Goal: Task Accomplishment & Management: Complete application form

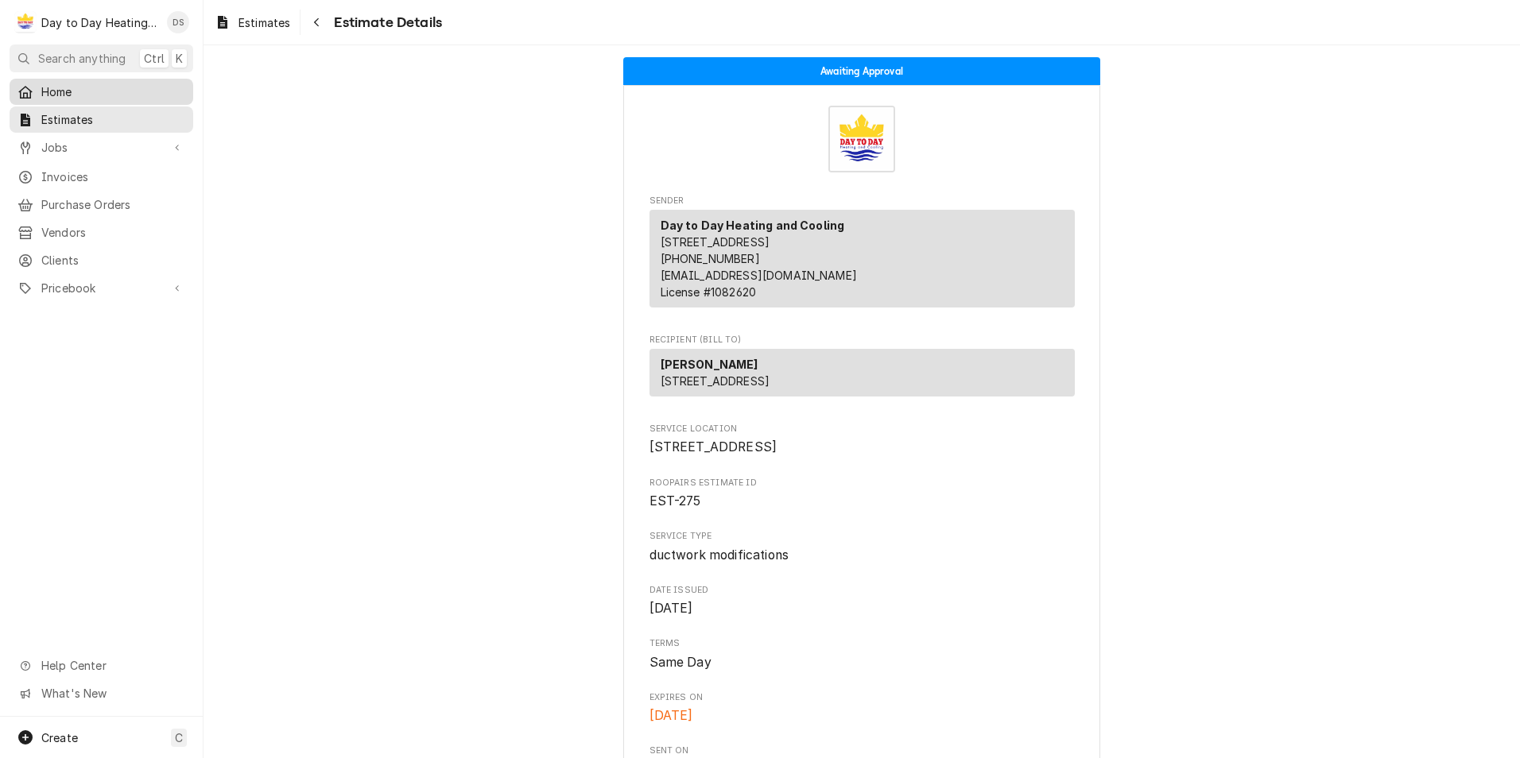
drag, startPoint x: 37, startPoint y: 86, endPoint x: 70, endPoint y: 83, distance: 32.7
click at [37, 85] on div "Home" at bounding box center [101, 91] width 168 height 17
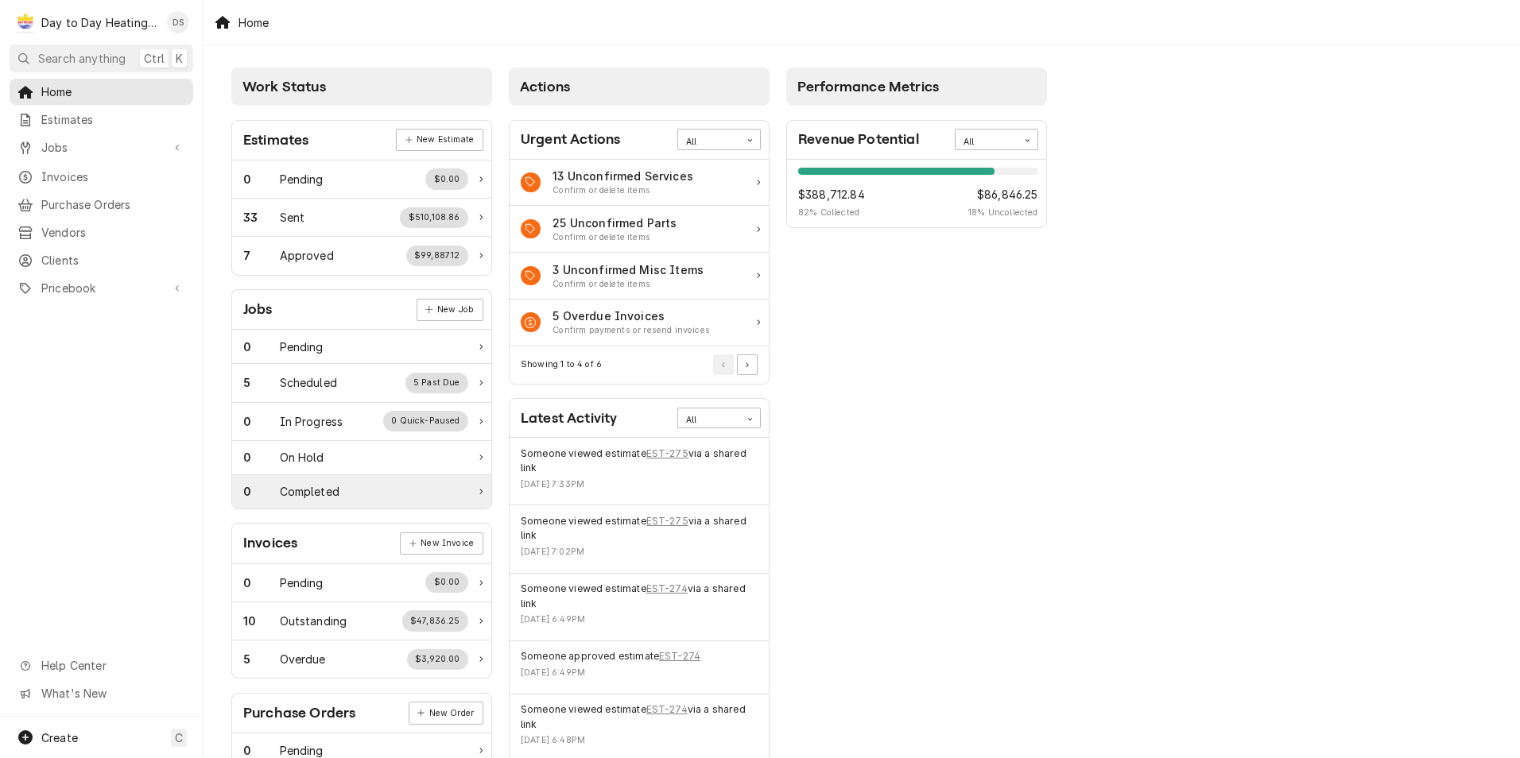
scroll to position [159, 0]
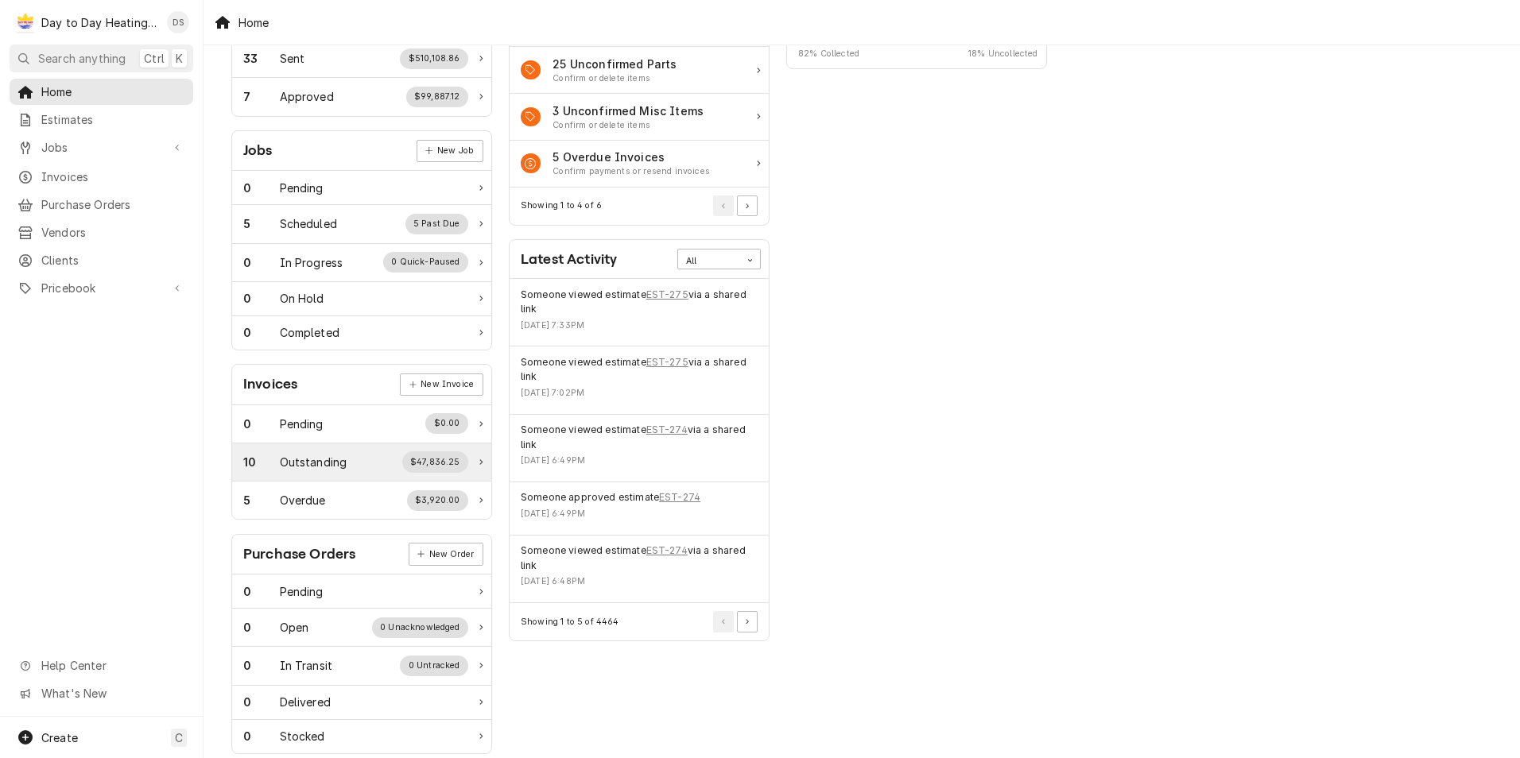
click at [367, 468] on div "10 Outstanding $47,836.25" at bounding box center [355, 461] width 225 height 21
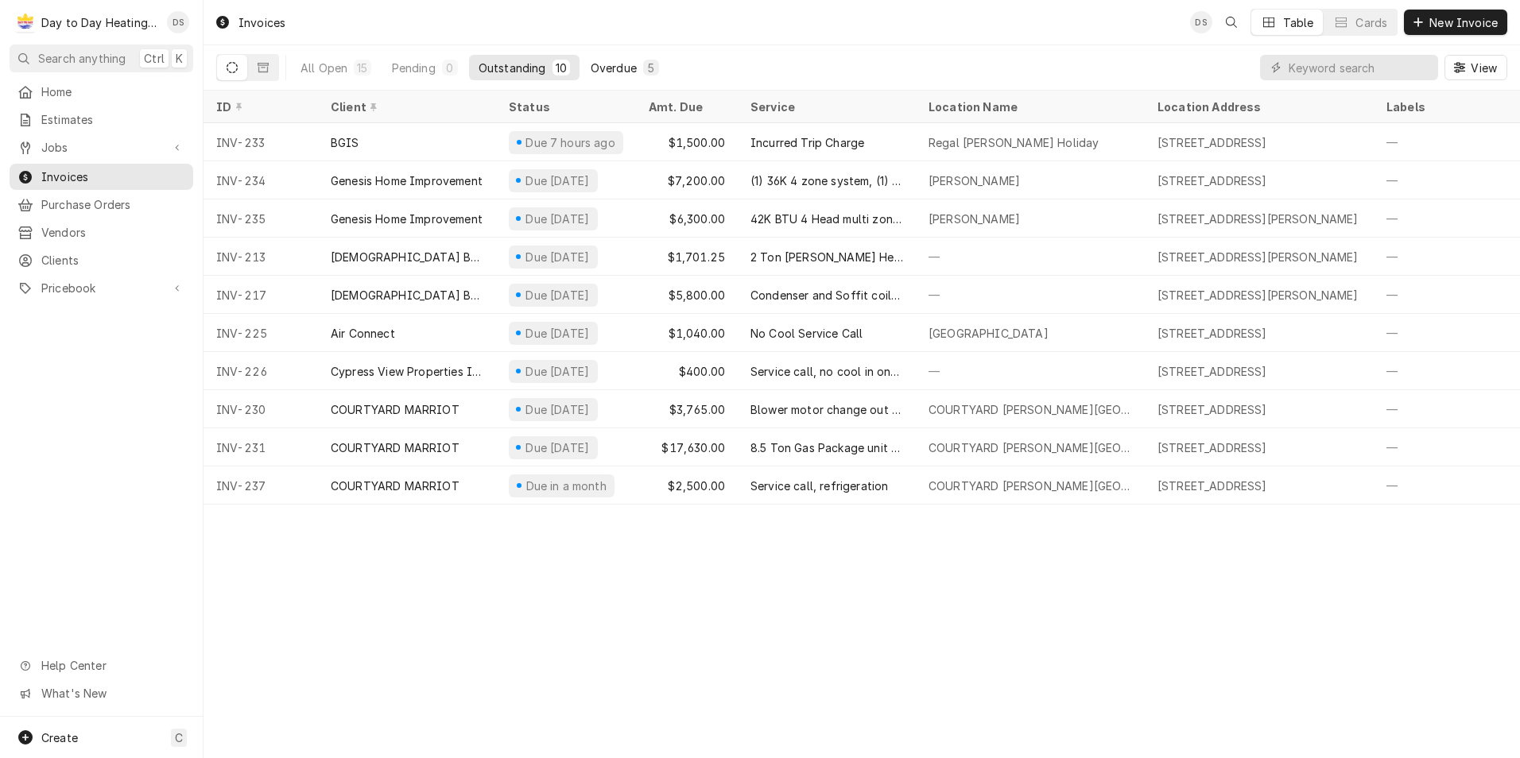
click at [609, 69] on div "Overdue" at bounding box center [614, 68] width 46 height 17
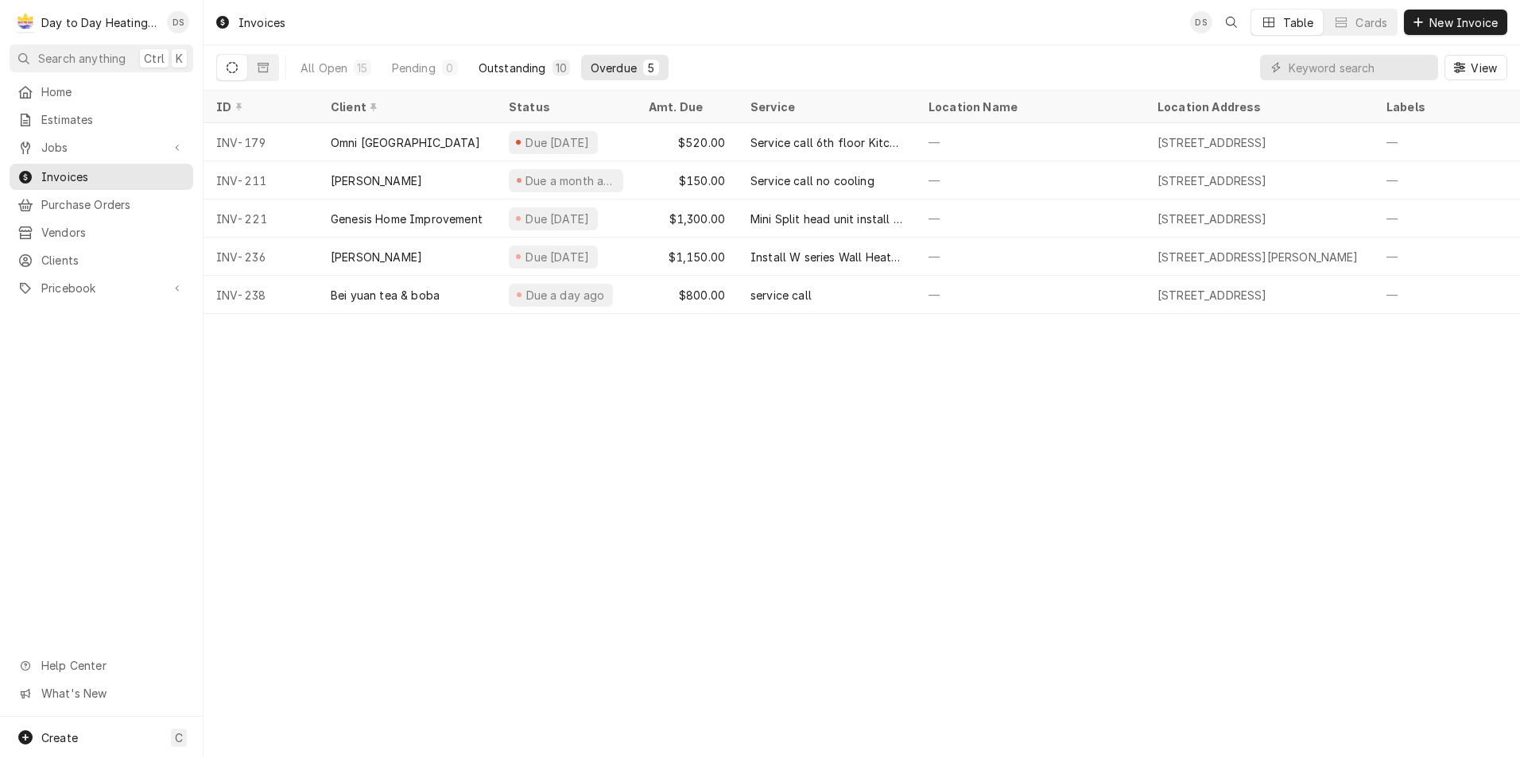
click at [515, 61] on div "Outstanding" at bounding box center [512, 68] width 68 height 17
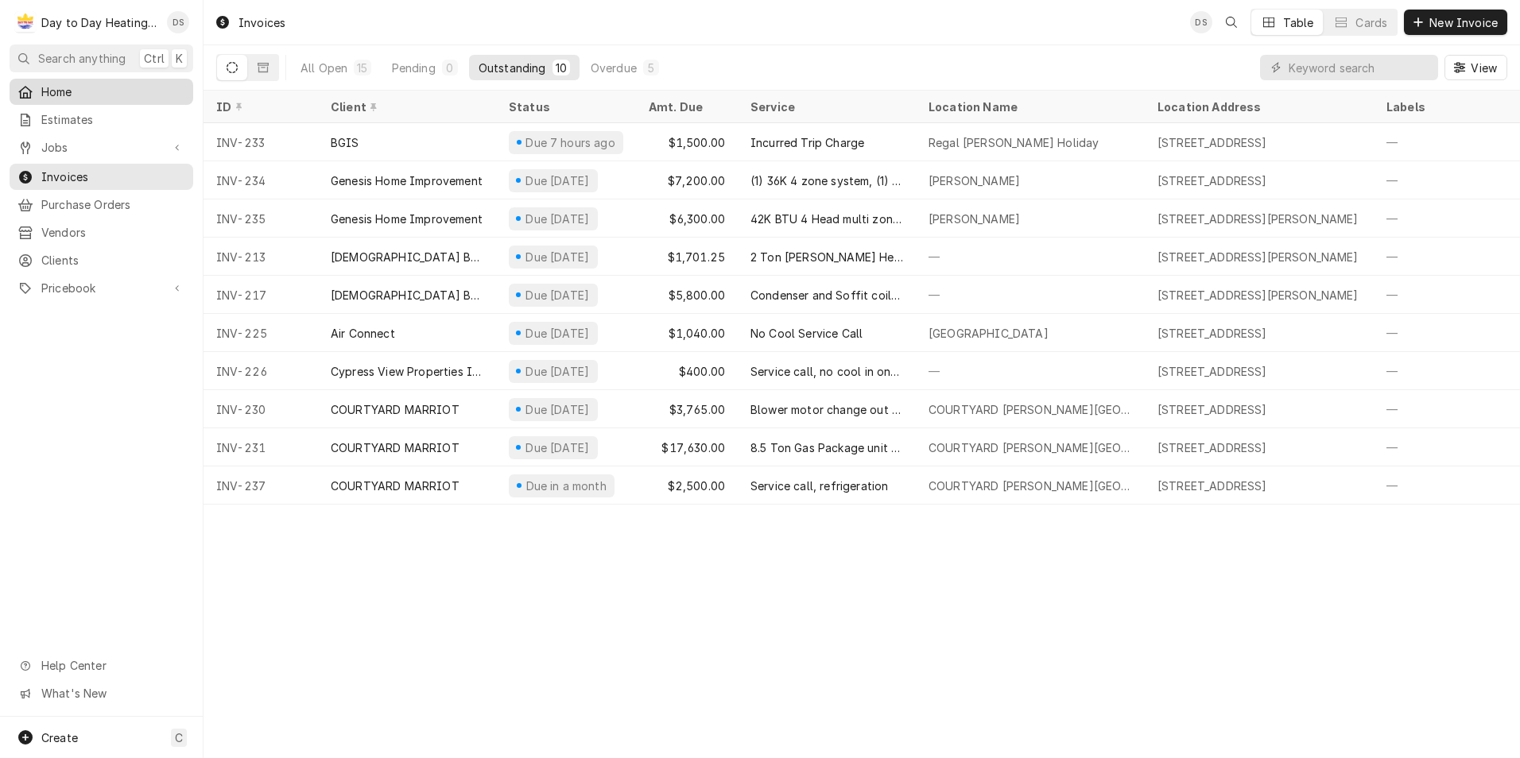
click at [79, 87] on span "Home" at bounding box center [113, 91] width 144 height 17
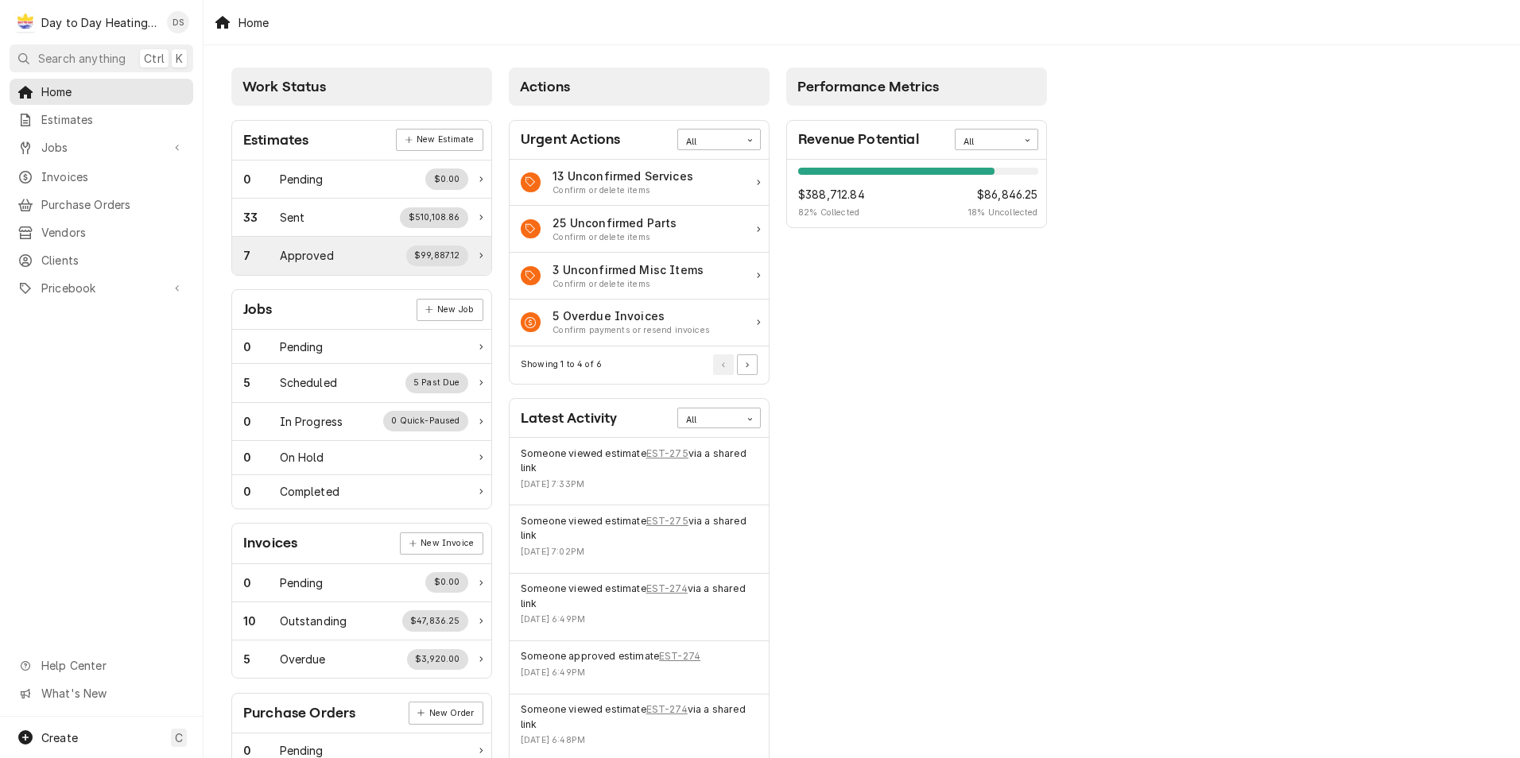
click at [427, 261] on div "$99,887.12" at bounding box center [437, 256] width 63 height 21
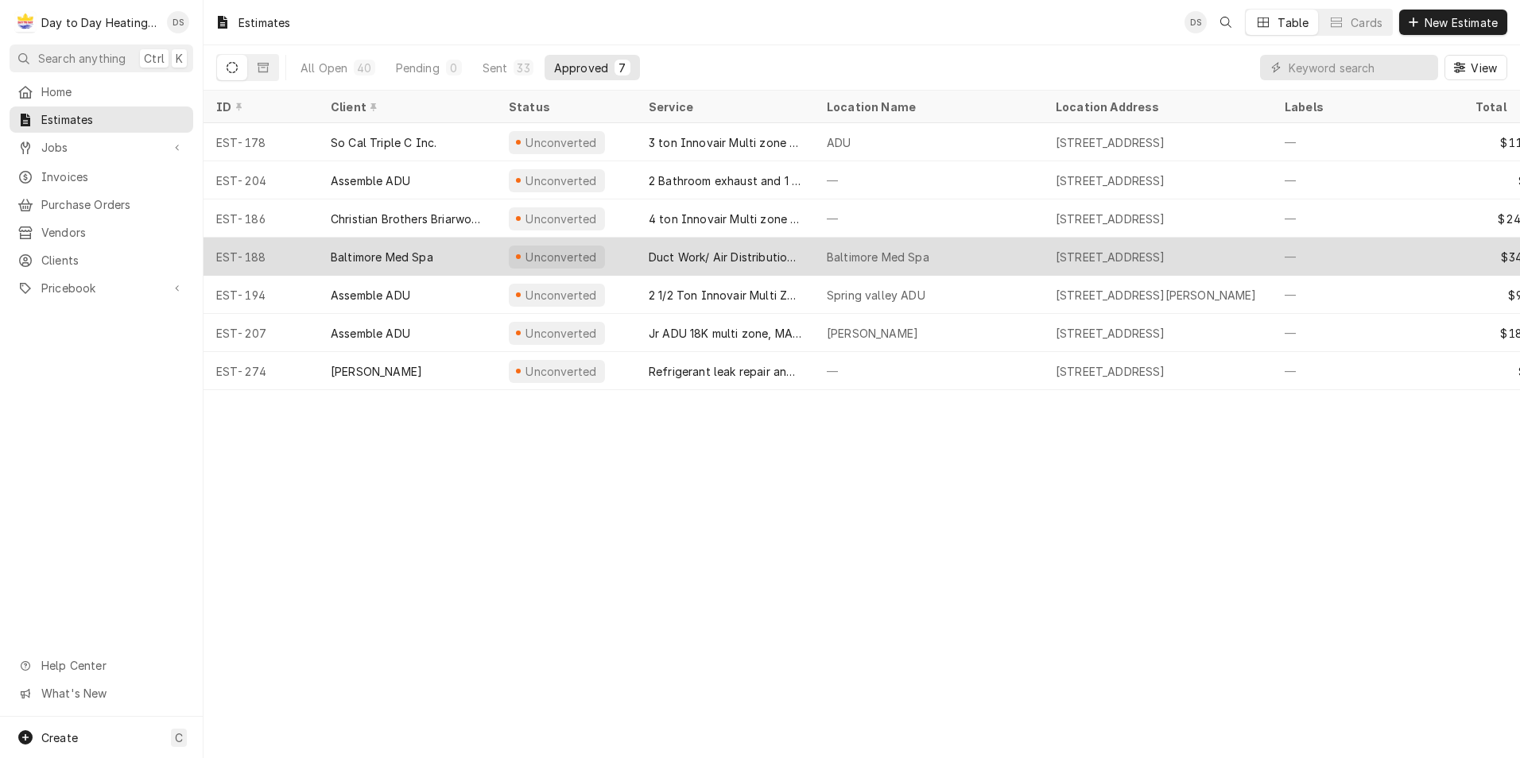
click at [714, 250] on div "Duct Work/ Air Distribution System" at bounding box center [725, 257] width 153 height 17
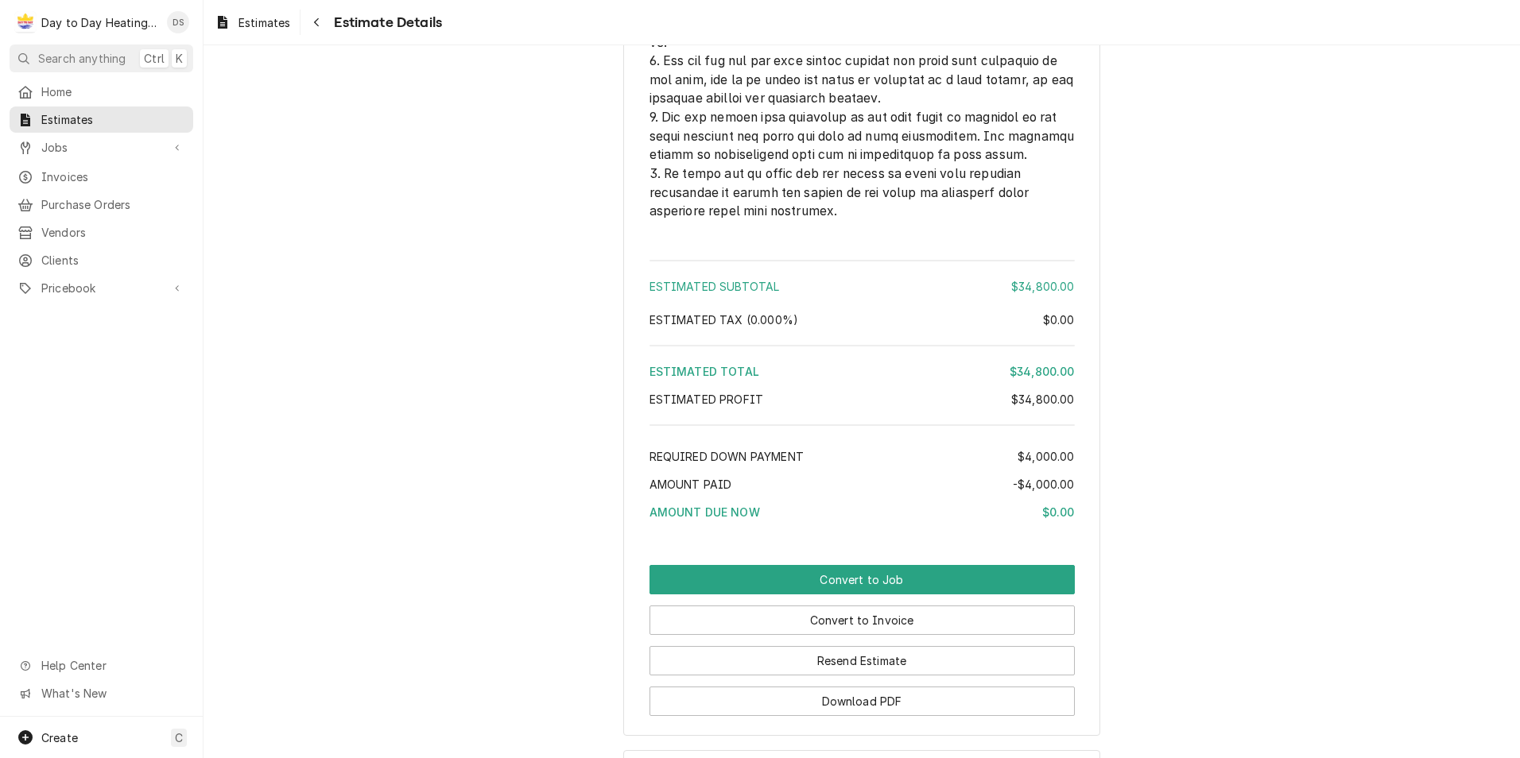
scroll to position [6900, 0]
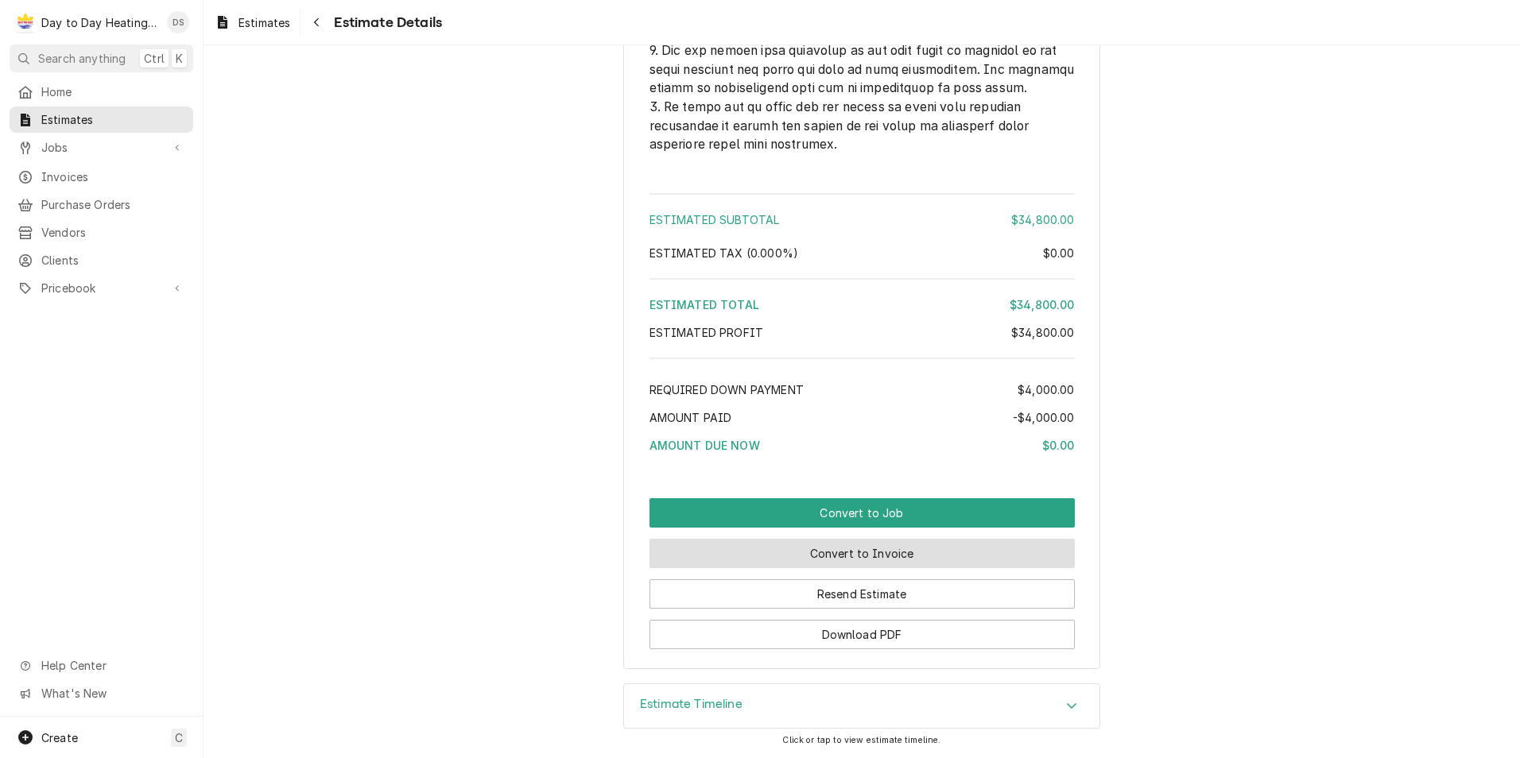
click at [916, 552] on button "Convert to Invoice" at bounding box center [861, 553] width 425 height 29
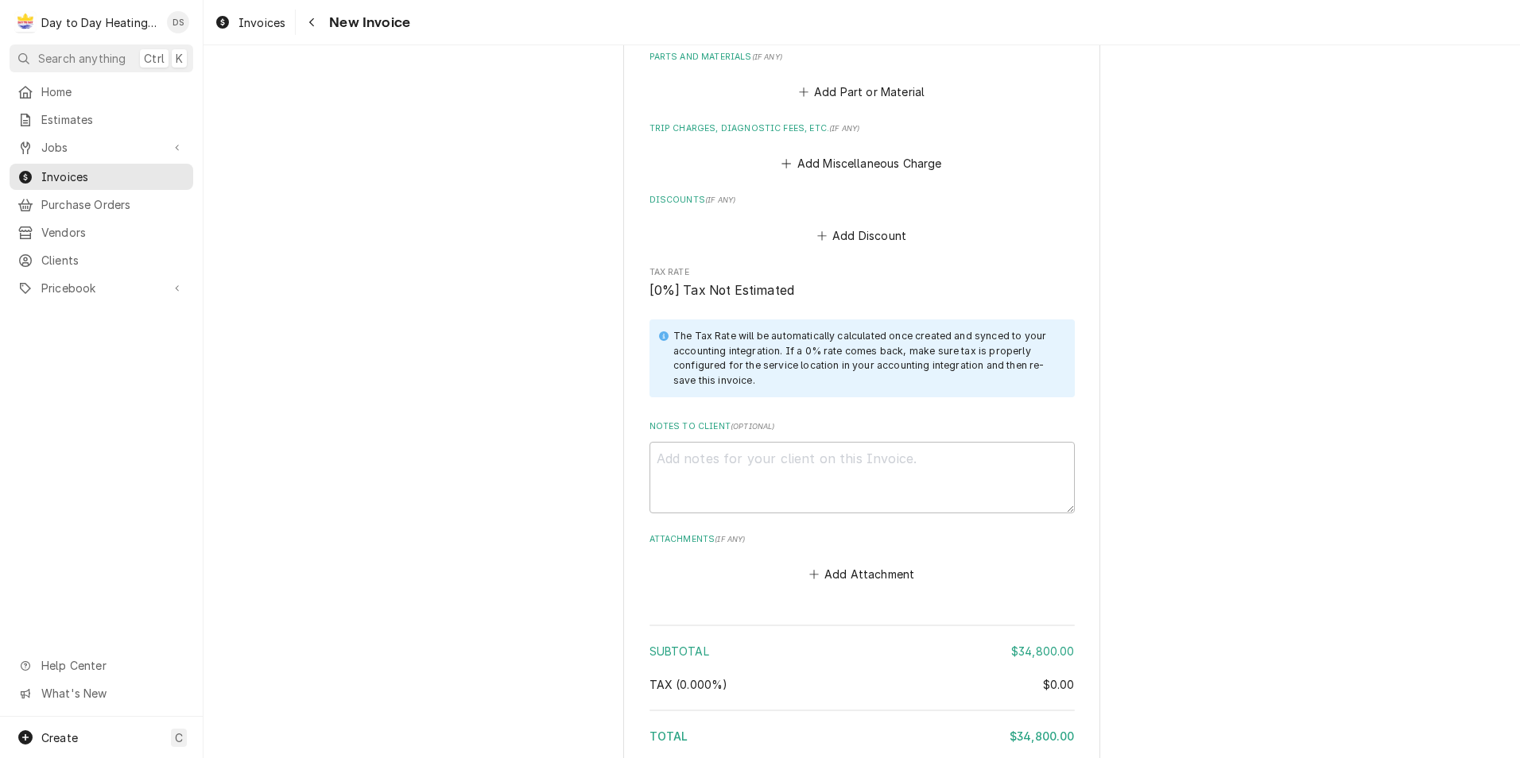
scroll to position [5422, 0]
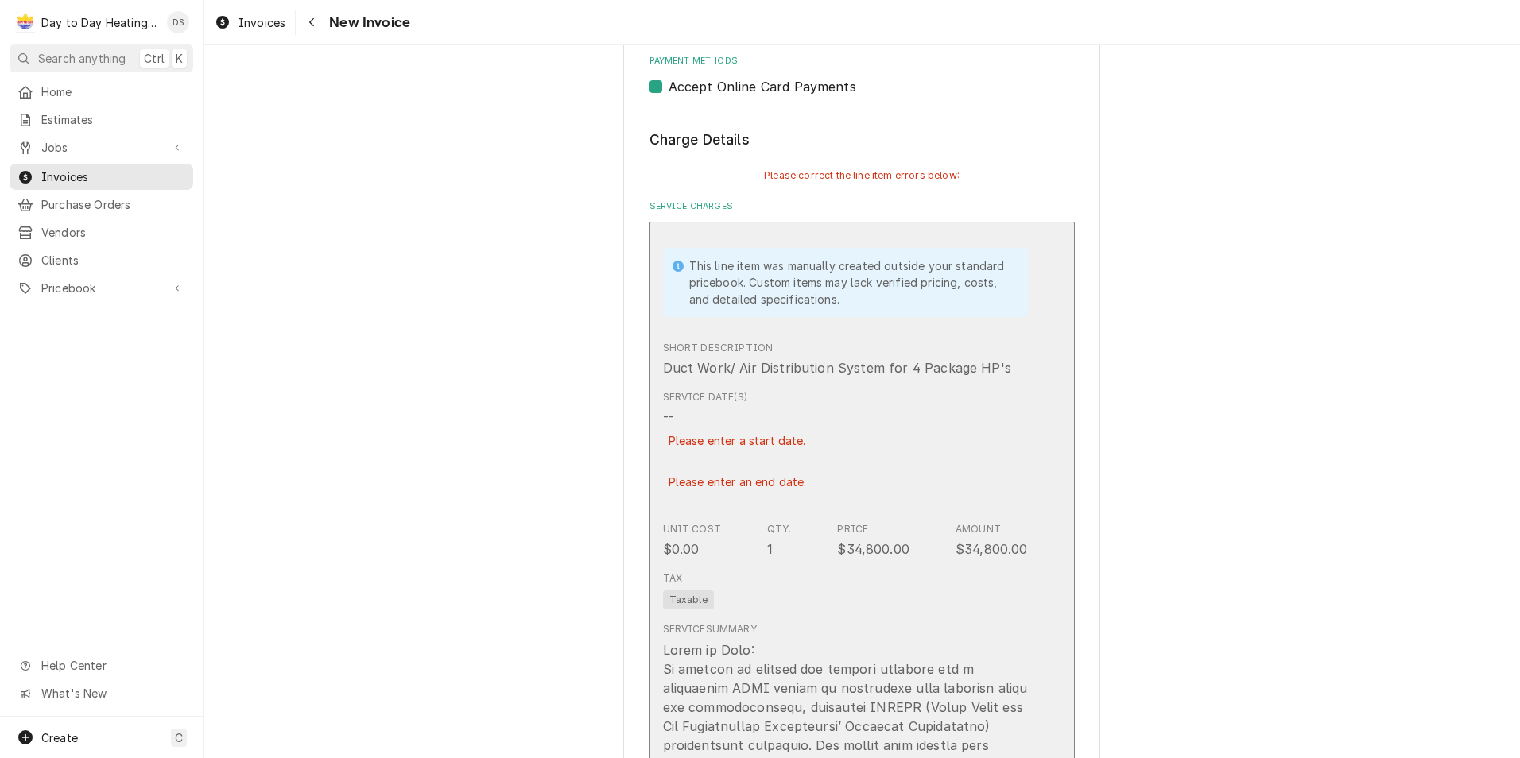
click at [807, 440] on div "Service Date(s) -- Please enter a start date. Please enter an end date." at bounding box center [845, 450] width 365 height 132
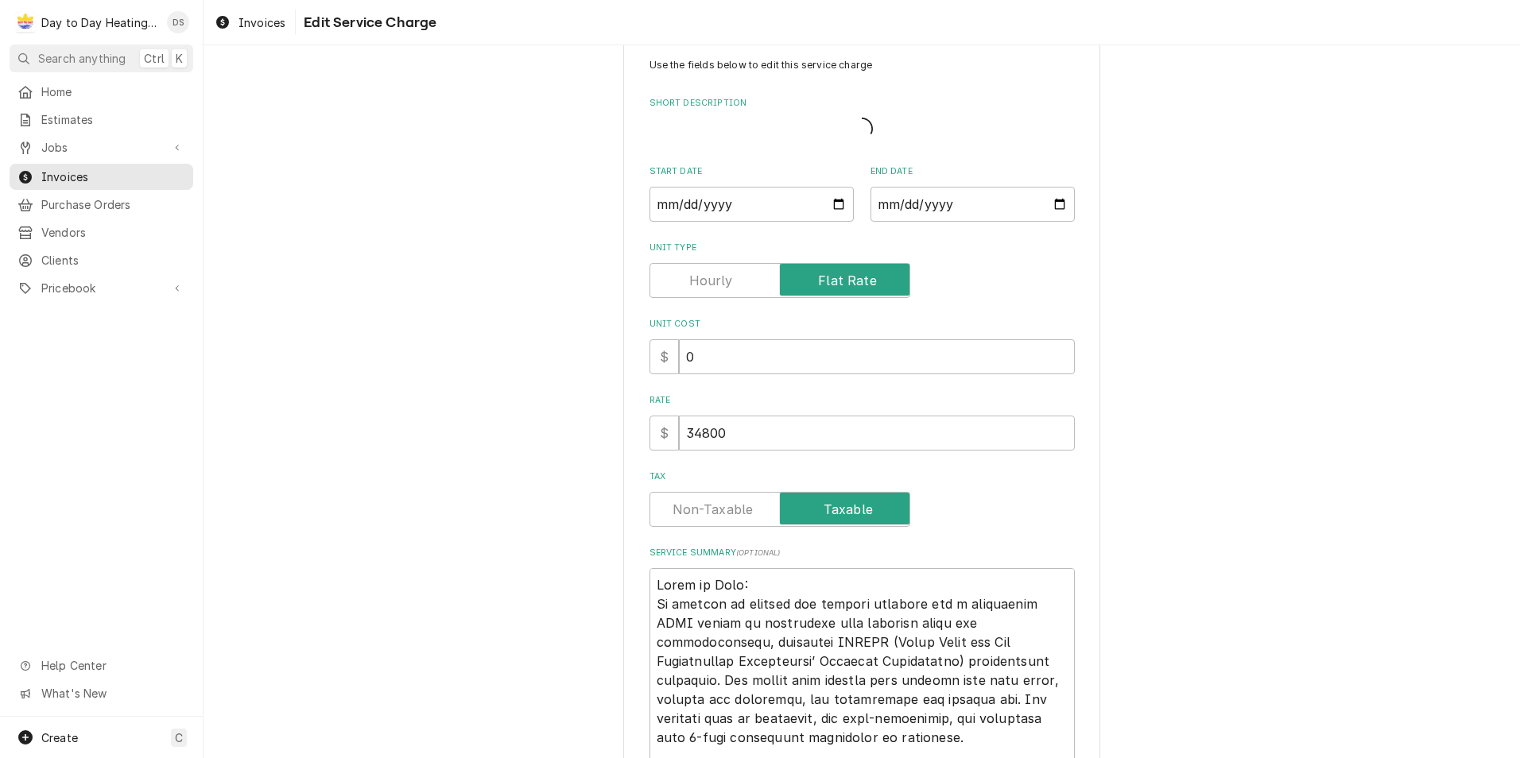
type textarea "x"
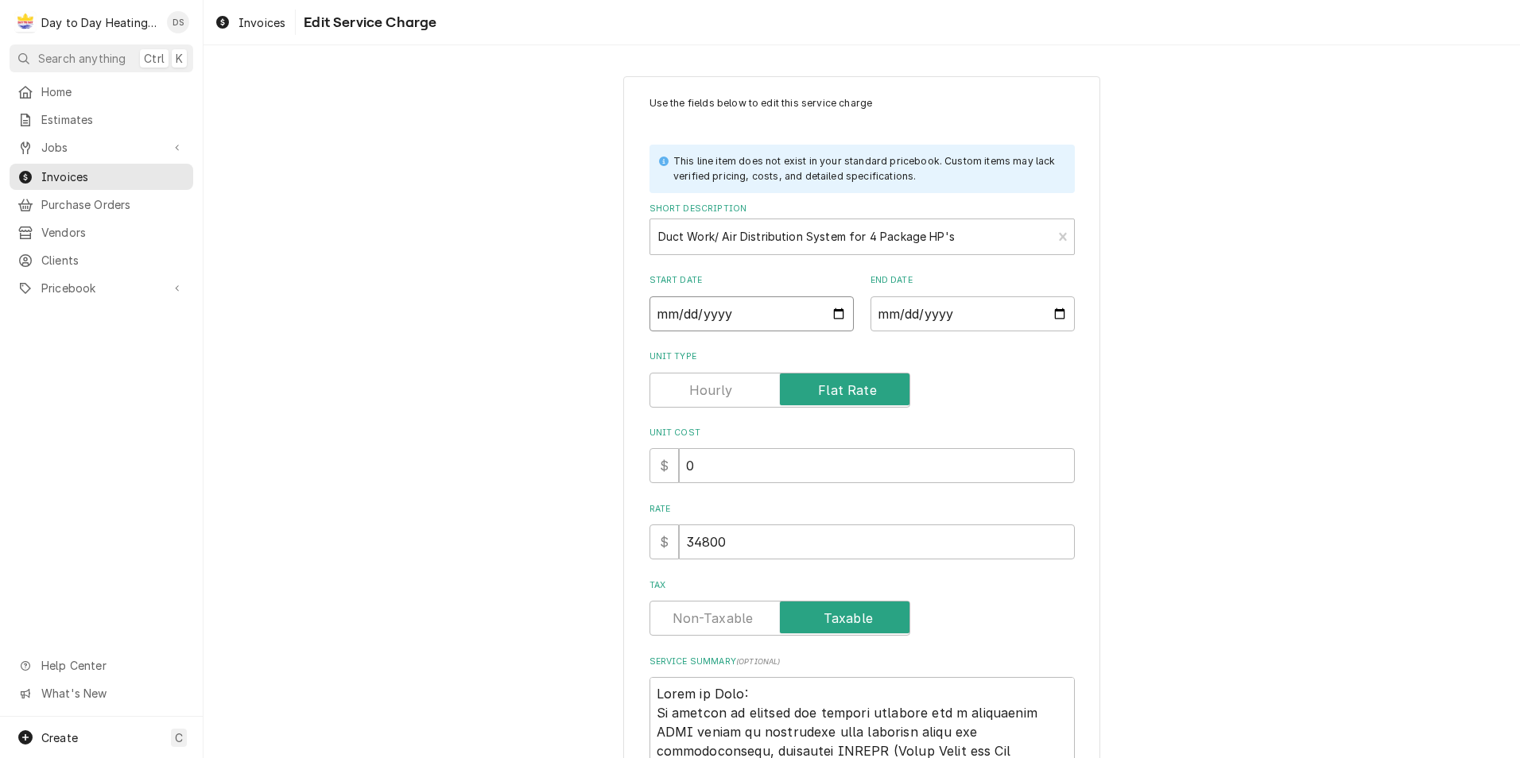
click at [835, 310] on input "Start Date" at bounding box center [751, 313] width 204 height 35
type input "2025-09-18"
type textarea "x"
click at [1062, 313] on input "End Date" at bounding box center [972, 313] width 204 height 35
click at [1046, 318] on input "End Date" at bounding box center [972, 313] width 204 height 35
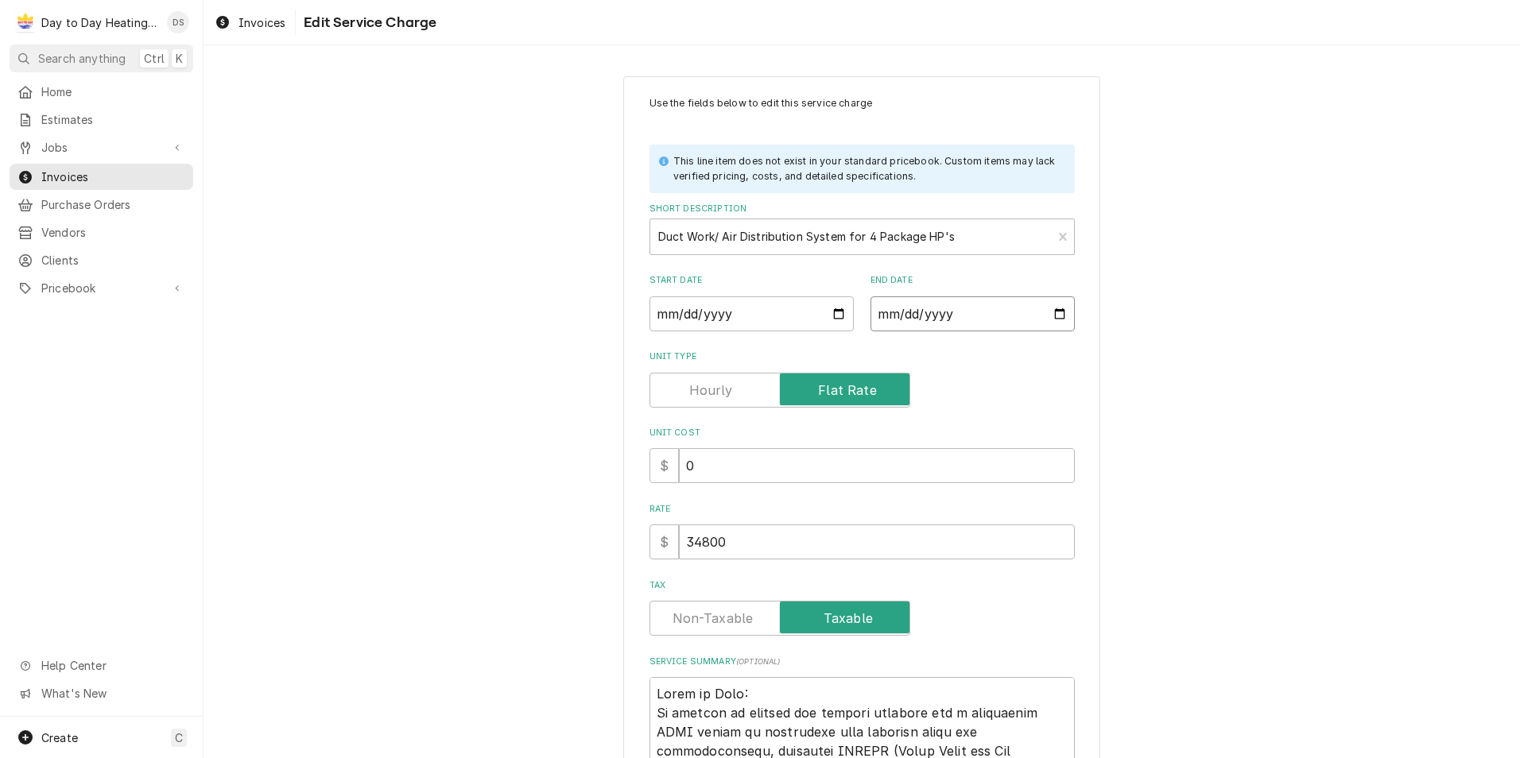
type input "2025-09-18"
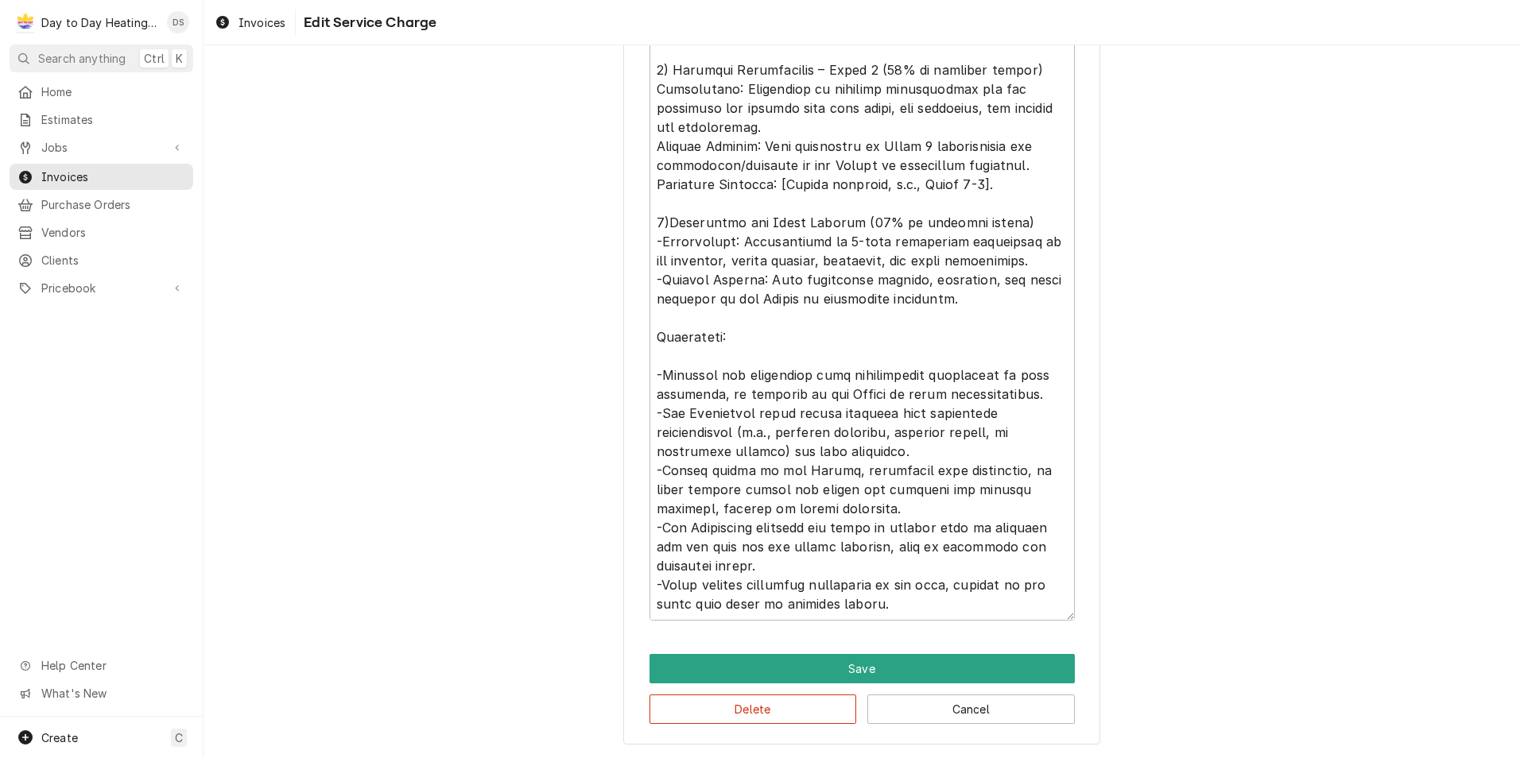
scroll to position [76, 0]
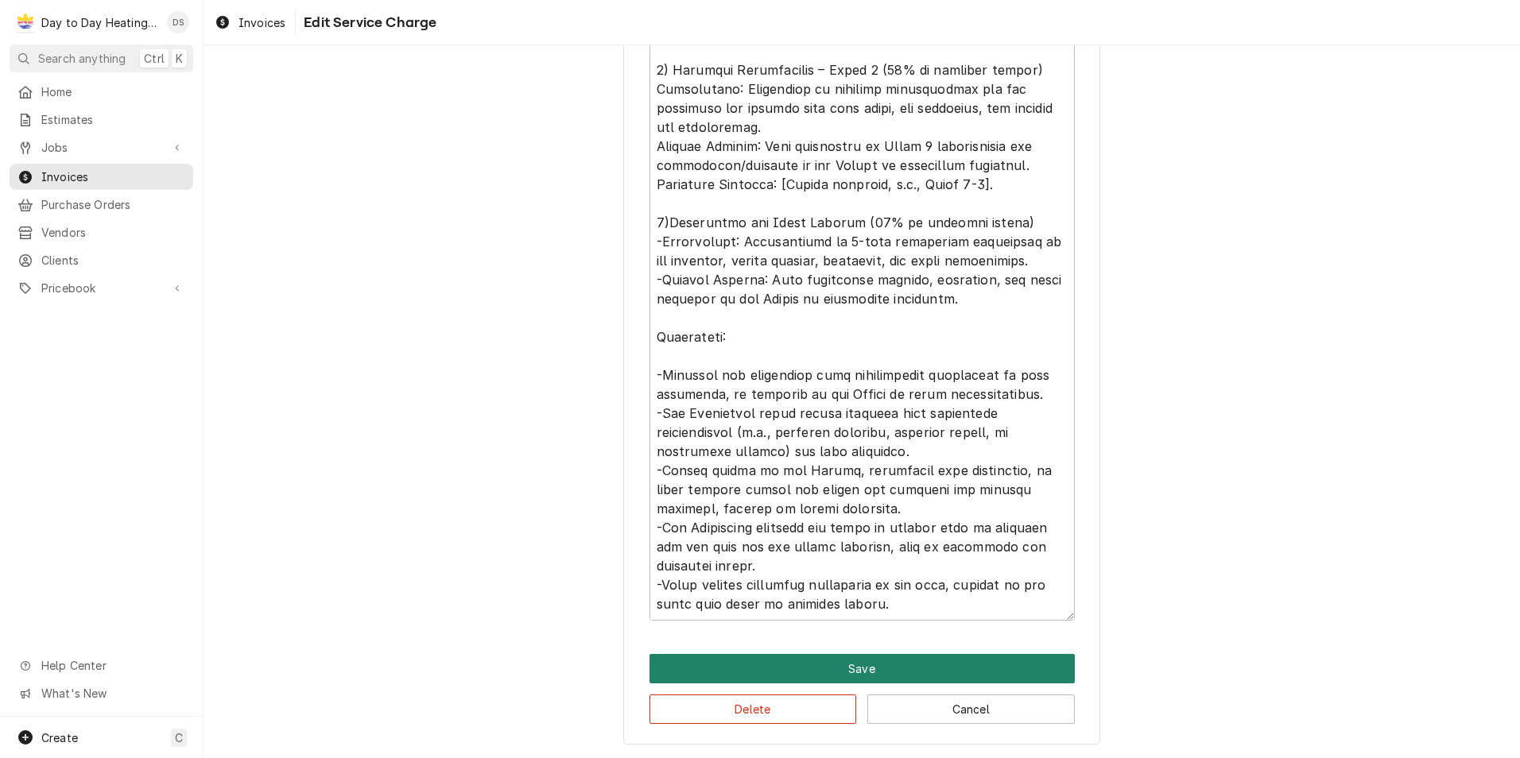
click at [886, 668] on button "Save" at bounding box center [861, 668] width 425 height 29
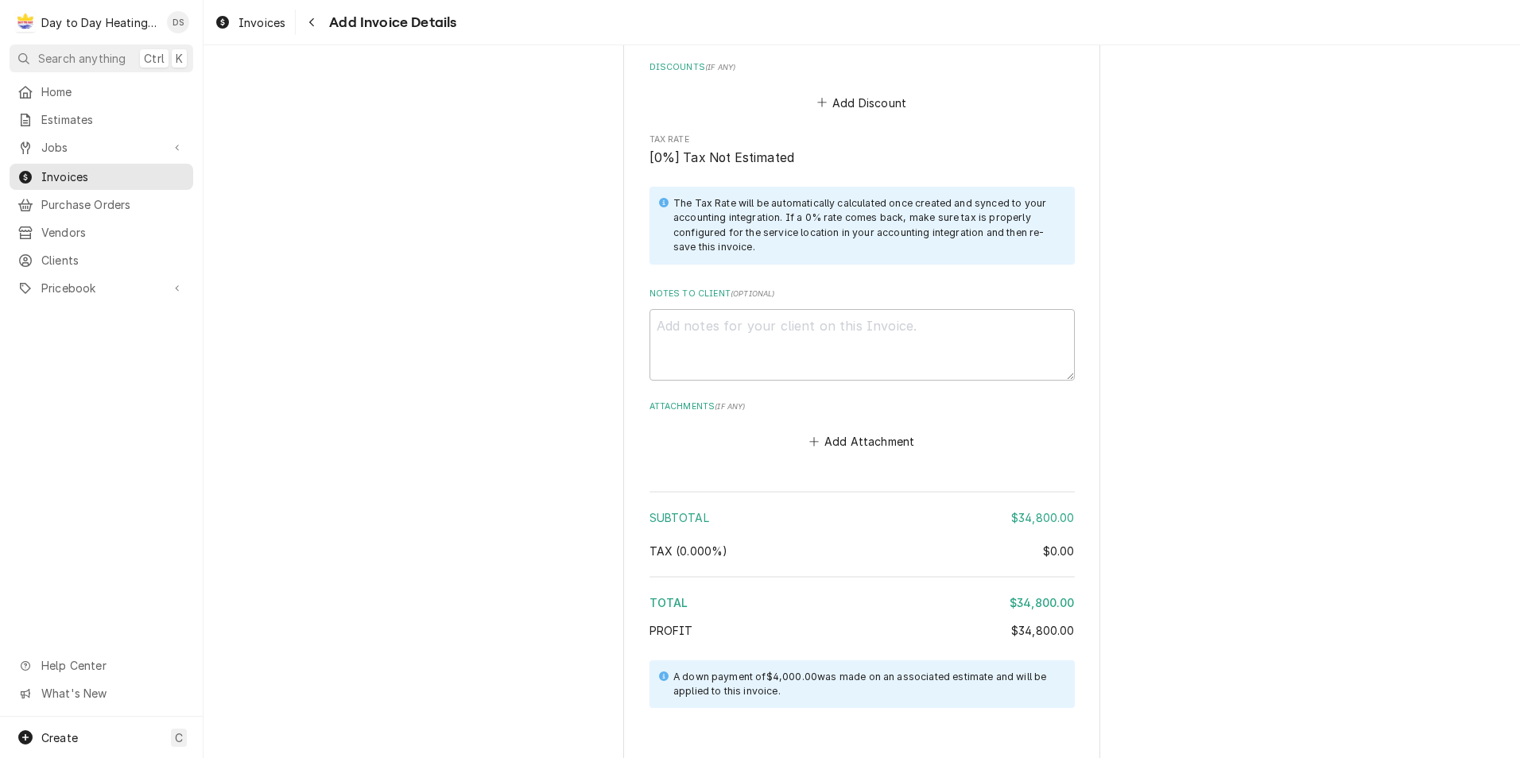
scroll to position [5496, 0]
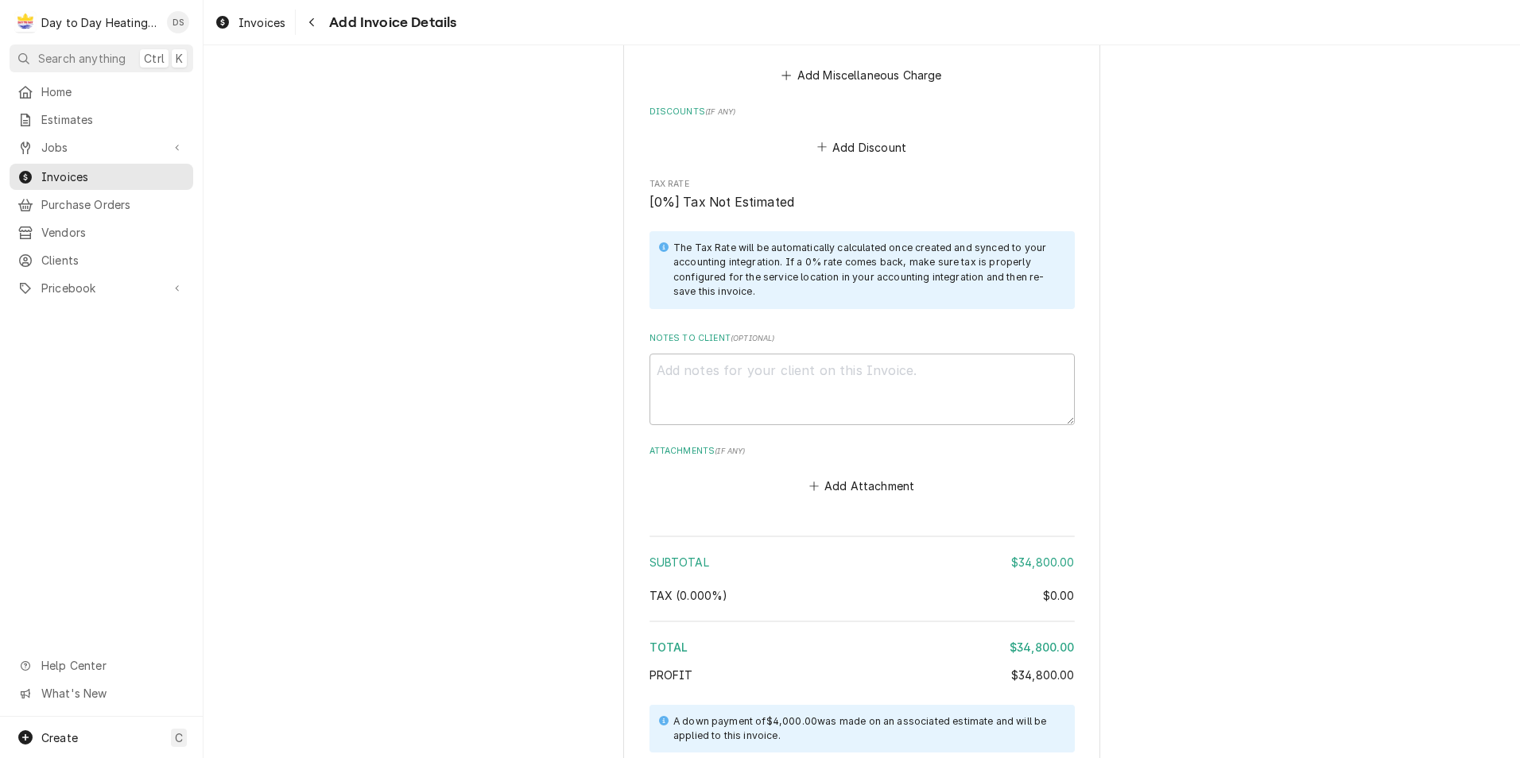
type textarea "x"
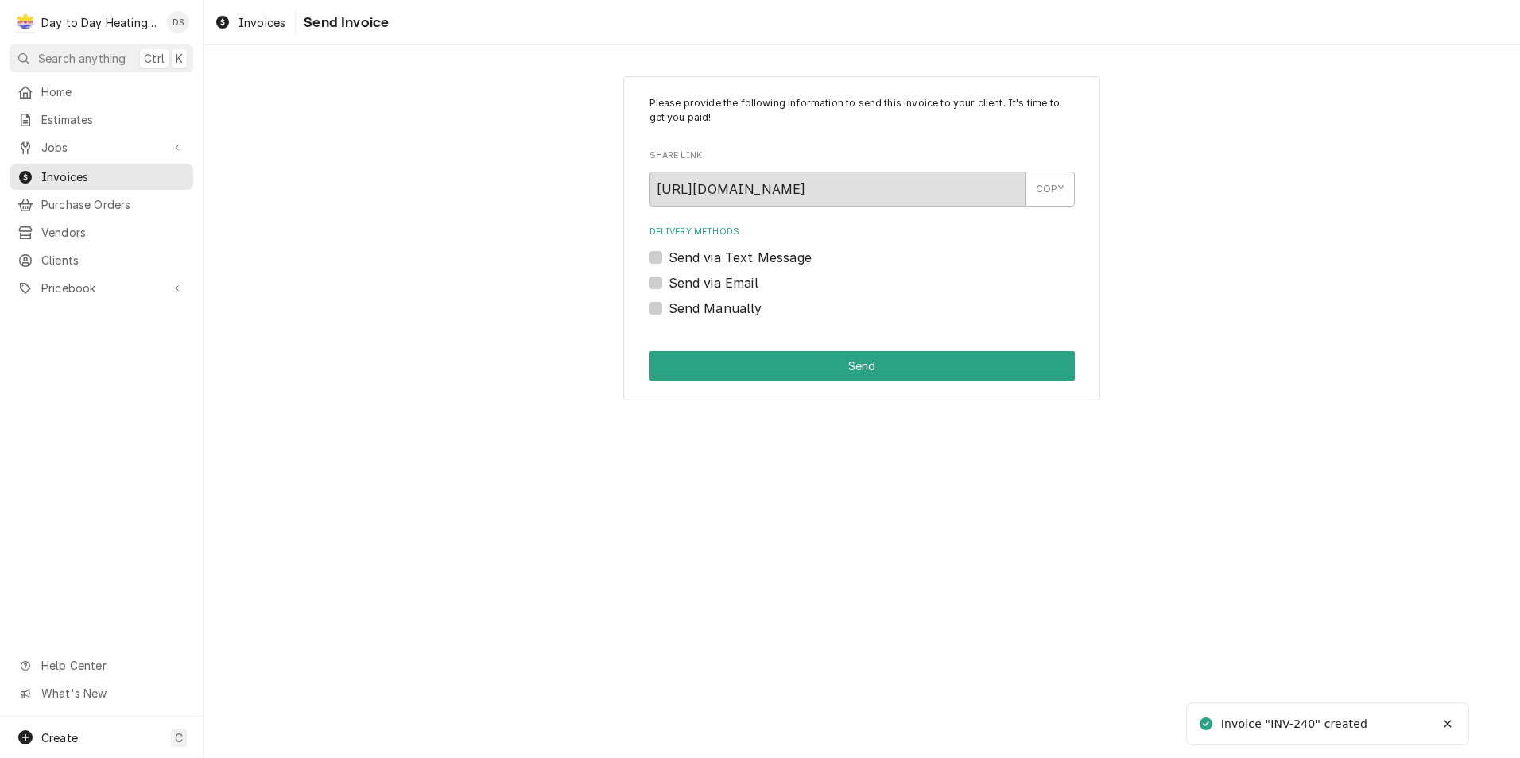
click at [738, 292] on div "Delivery Methods Send via Text Message Send via Email Send Manually" at bounding box center [861, 271] width 425 height 91
click at [741, 287] on label "Send via Email" at bounding box center [713, 282] width 90 height 19
click at [741, 287] on input "Send via Email" at bounding box center [880, 290] width 425 height 35
checkbox input "true"
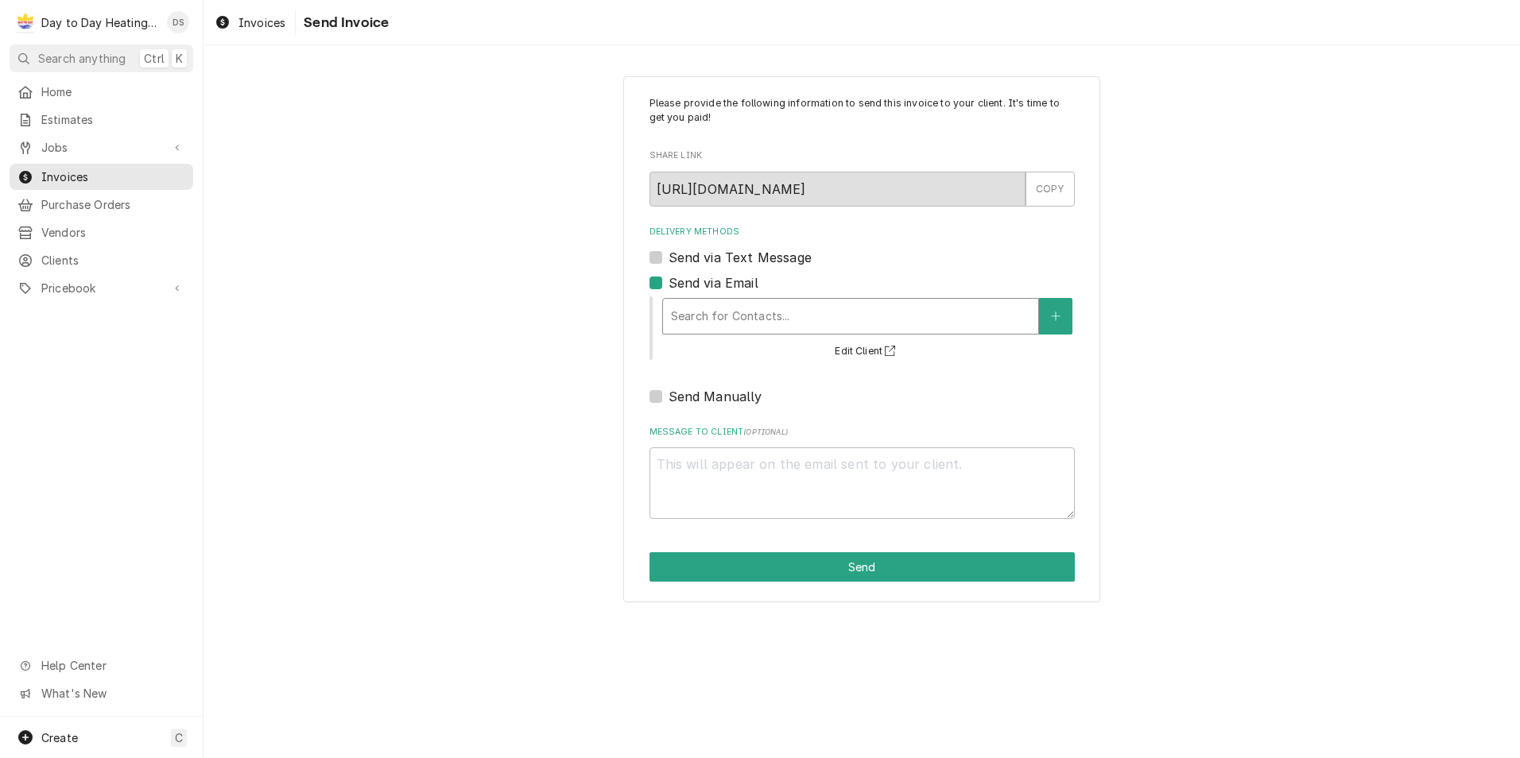
type textarea "x"
click at [747, 315] on div "Delivery Methods" at bounding box center [850, 316] width 359 height 29
click at [910, 443] on div "Message to Client ( optional )" at bounding box center [861, 472] width 425 height 93
click at [1072, 326] on button "Delivery Methods" at bounding box center [1055, 316] width 33 height 37
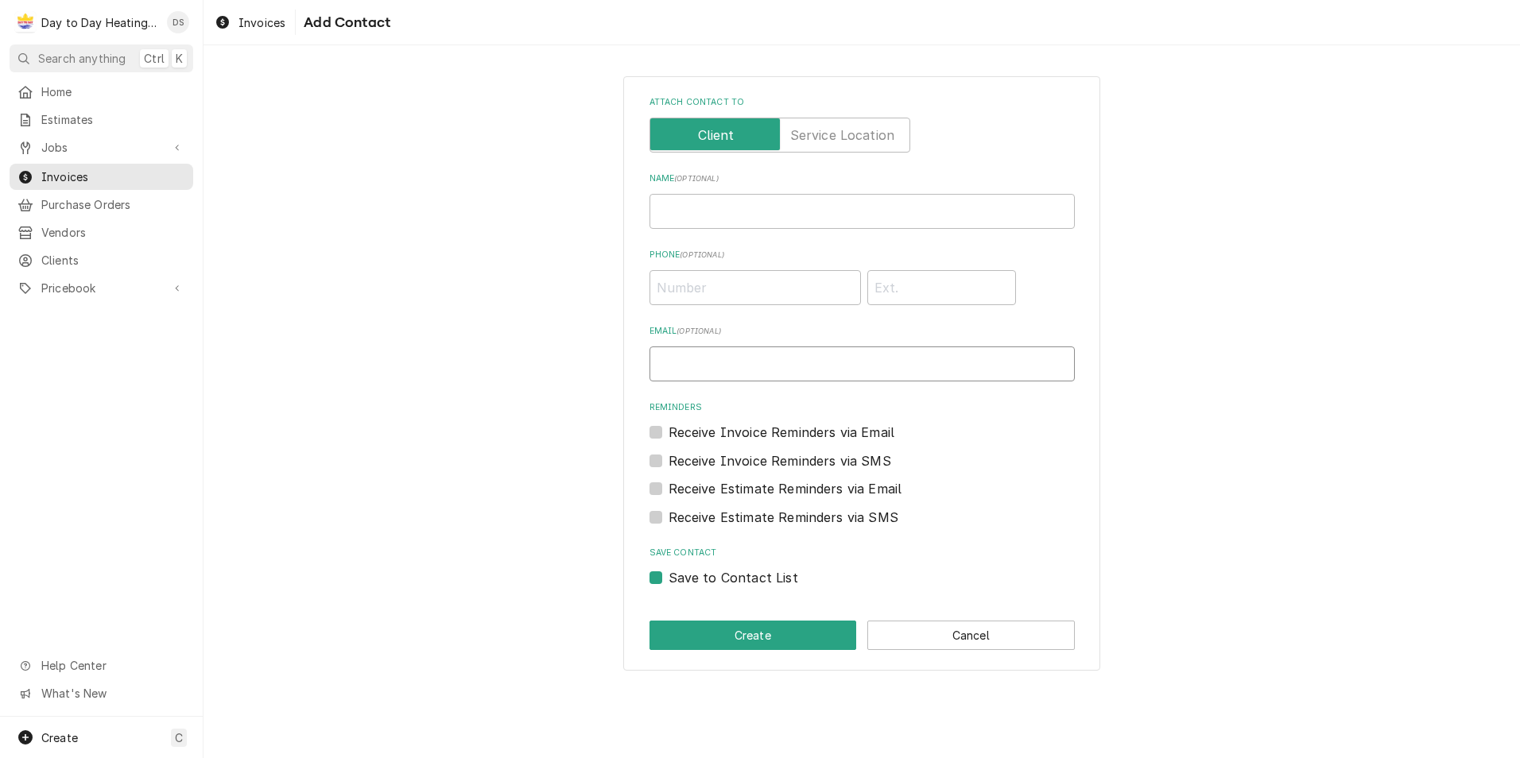
click at [729, 360] on input "Email ( optional )" at bounding box center [861, 364] width 425 height 35
type input "davidmsilvestre@hotmail.com"
type input "David Michael Silvestre"
type input "(619) 246-0767"
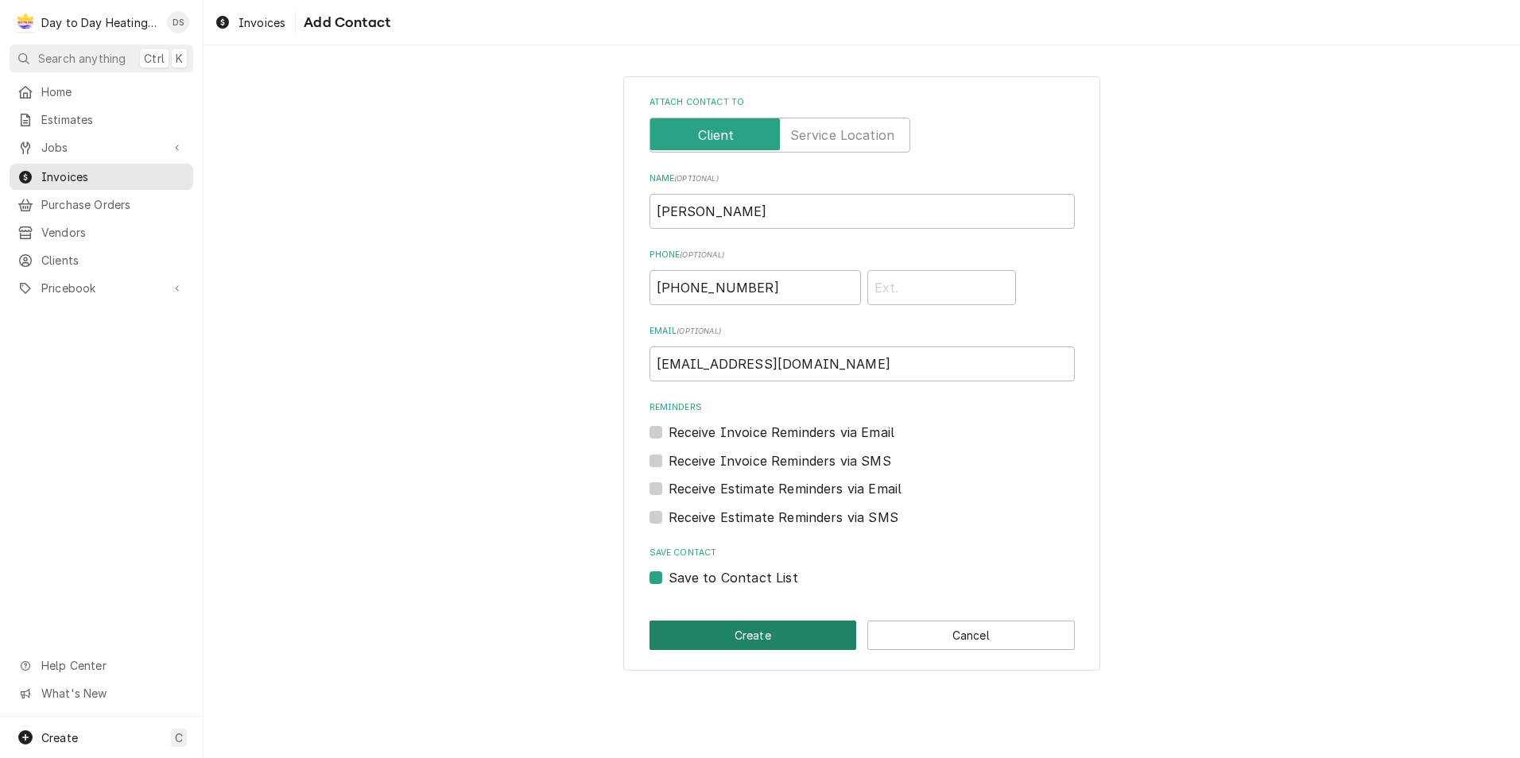
click at [747, 634] on button "Create" at bounding box center [752, 635] width 207 height 29
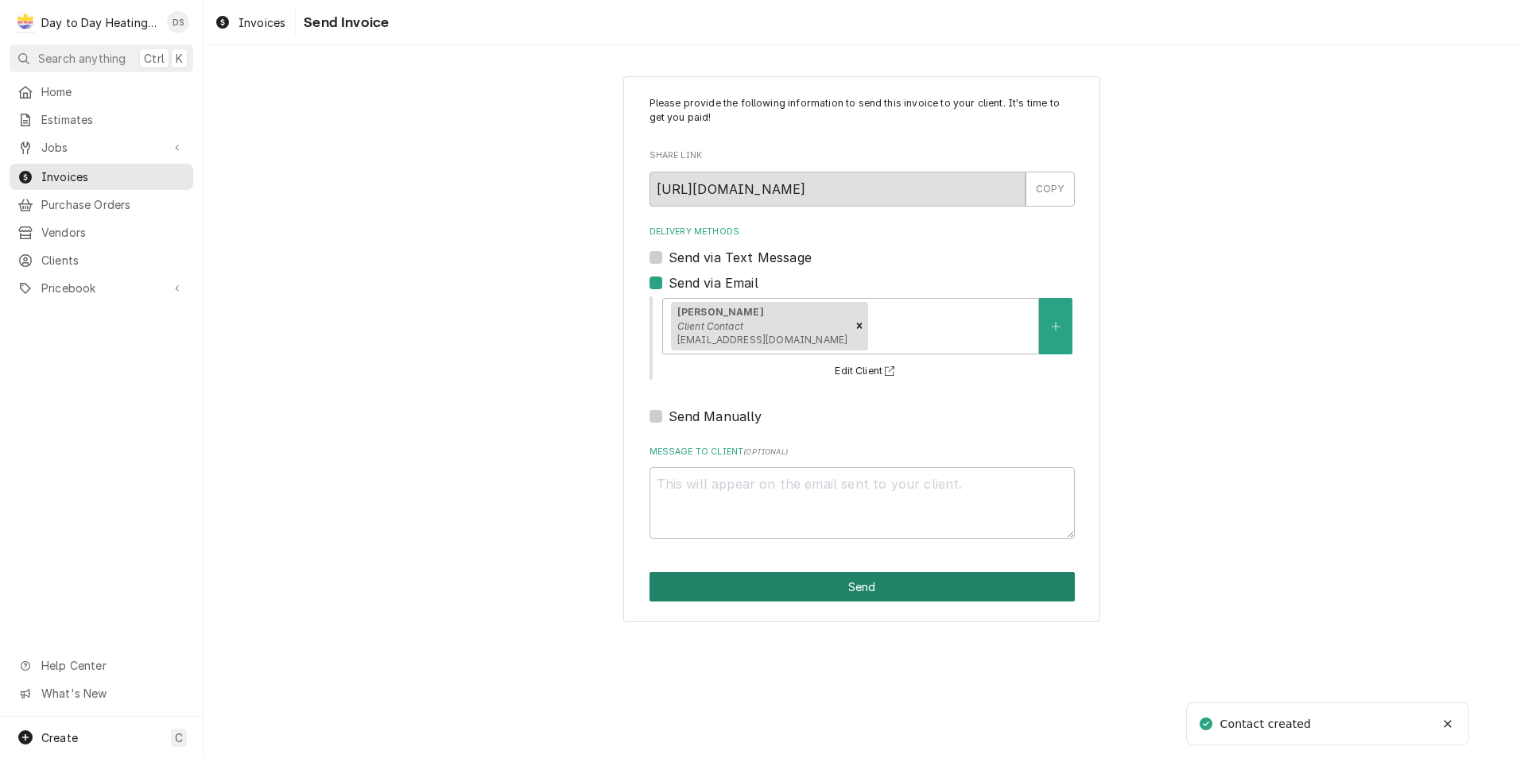
click at [850, 586] on button "Send" at bounding box center [861, 586] width 425 height 29
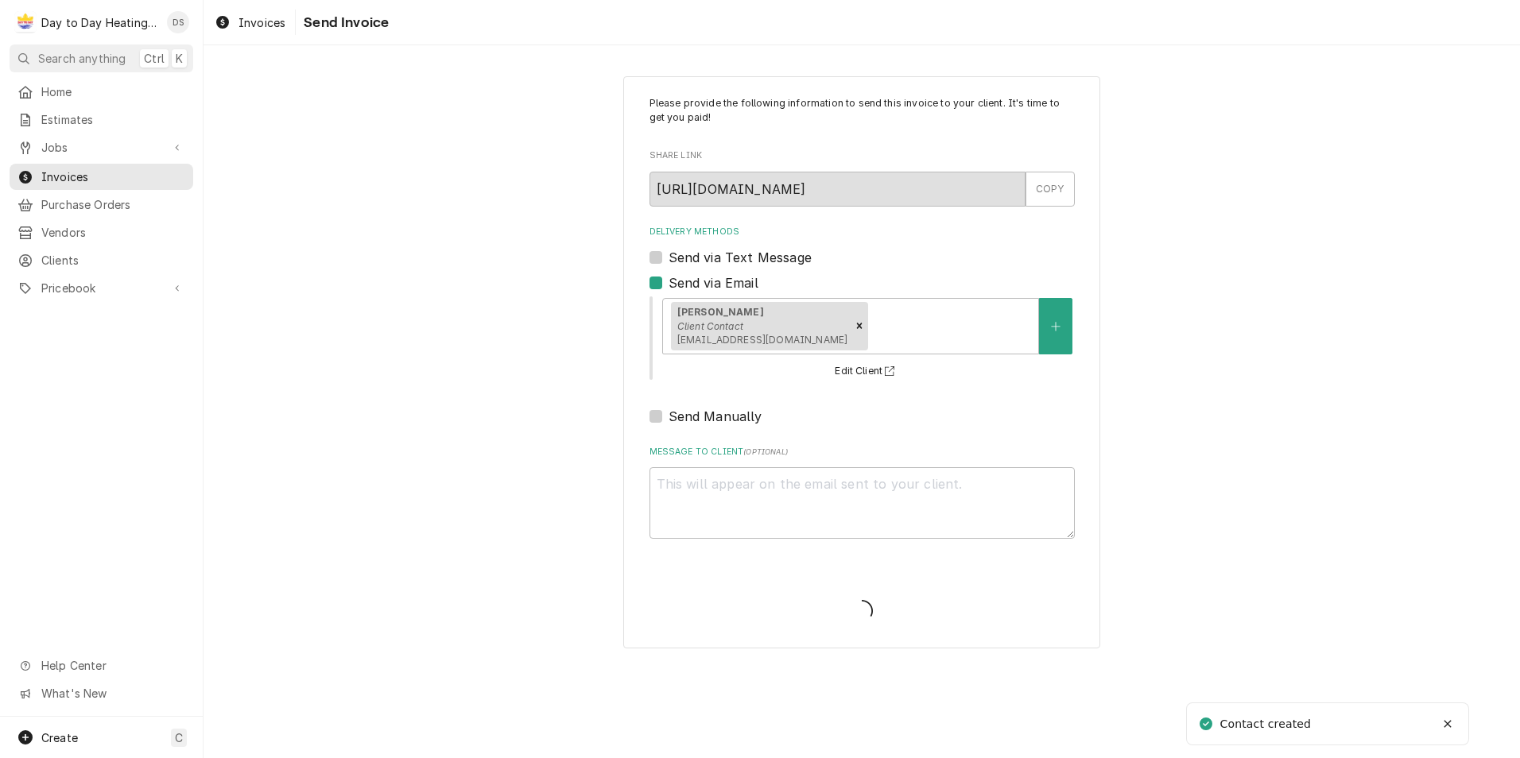
type textarea "x"
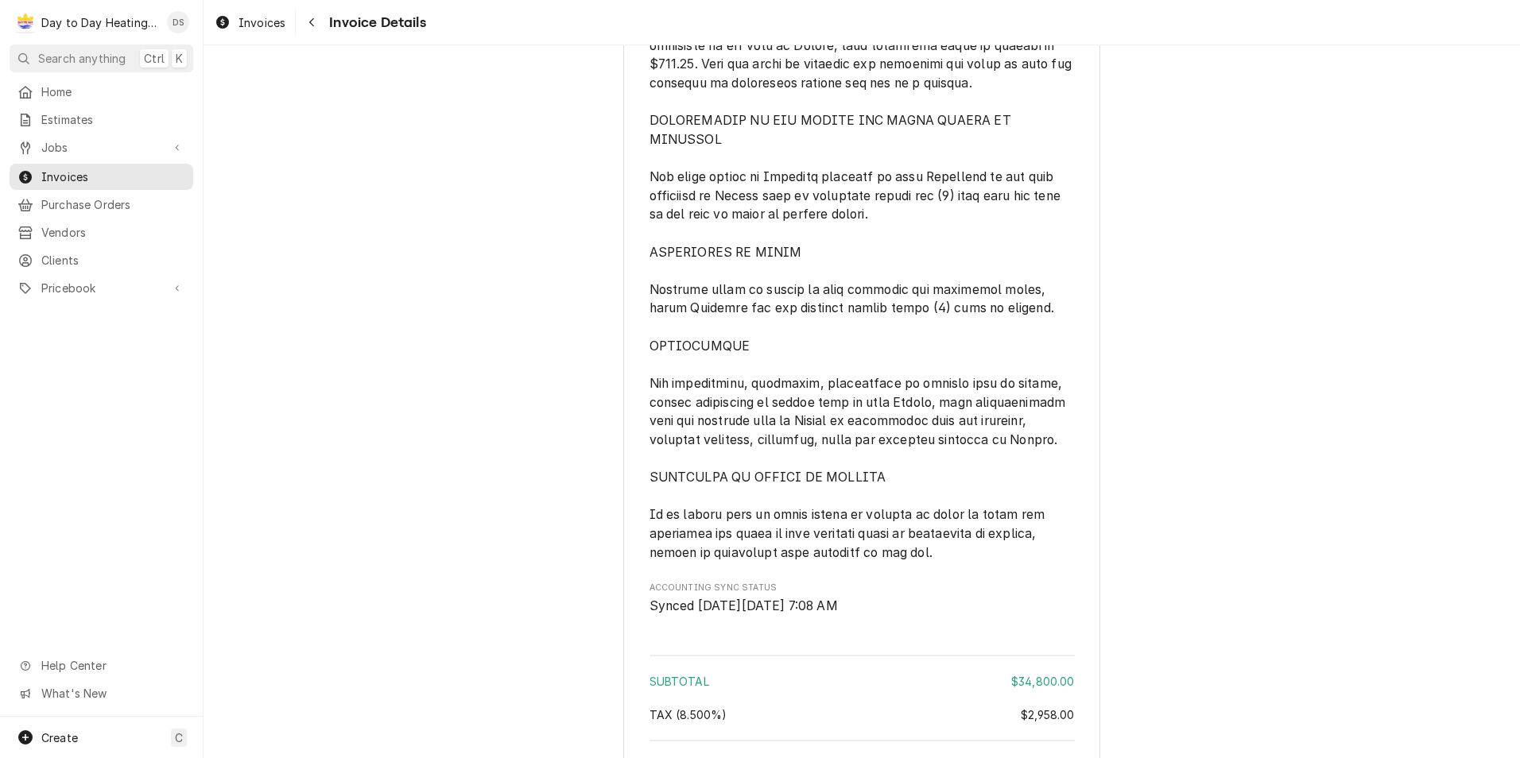
scroll to position [6800, 0]
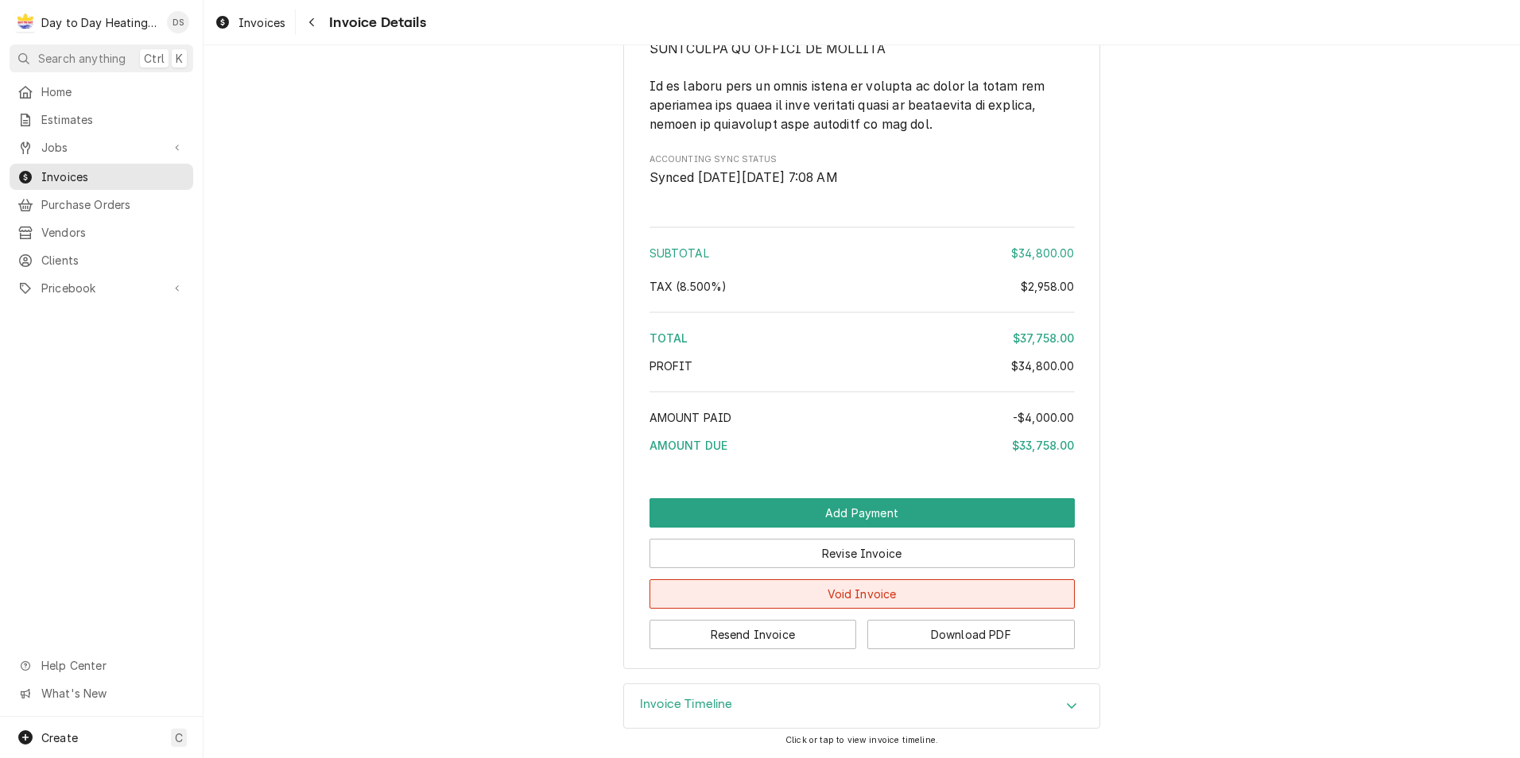
click at [916, 595] on button "Void Invoice" at bounding box center [861, 593] width 425 height 29
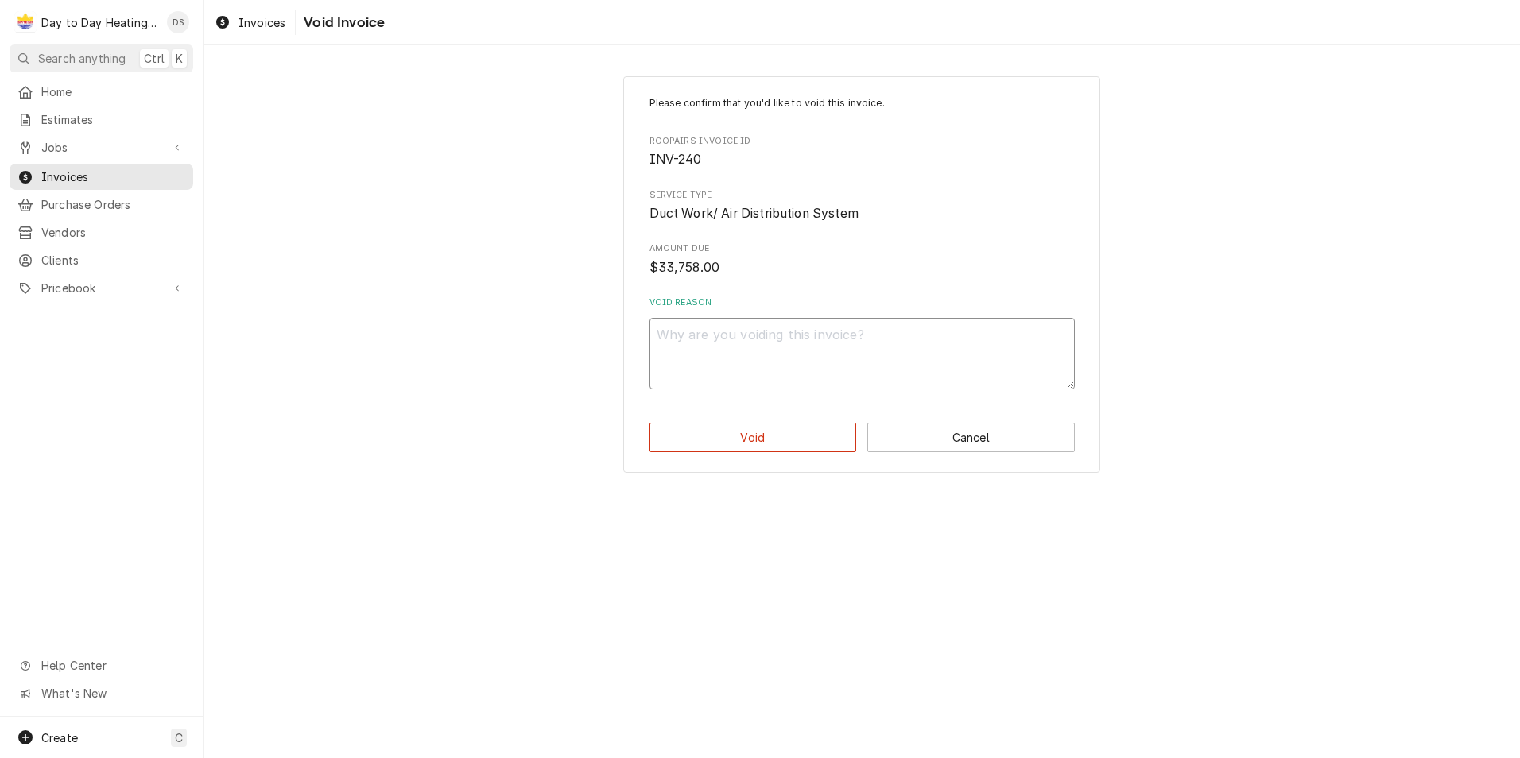
click at [761, 348] on textarea "Void Reason" at bounding box center [861, 354] width 425 height 72
type textarea "x"
type textarea "C"
type textarea "x"
type textarea "Co"
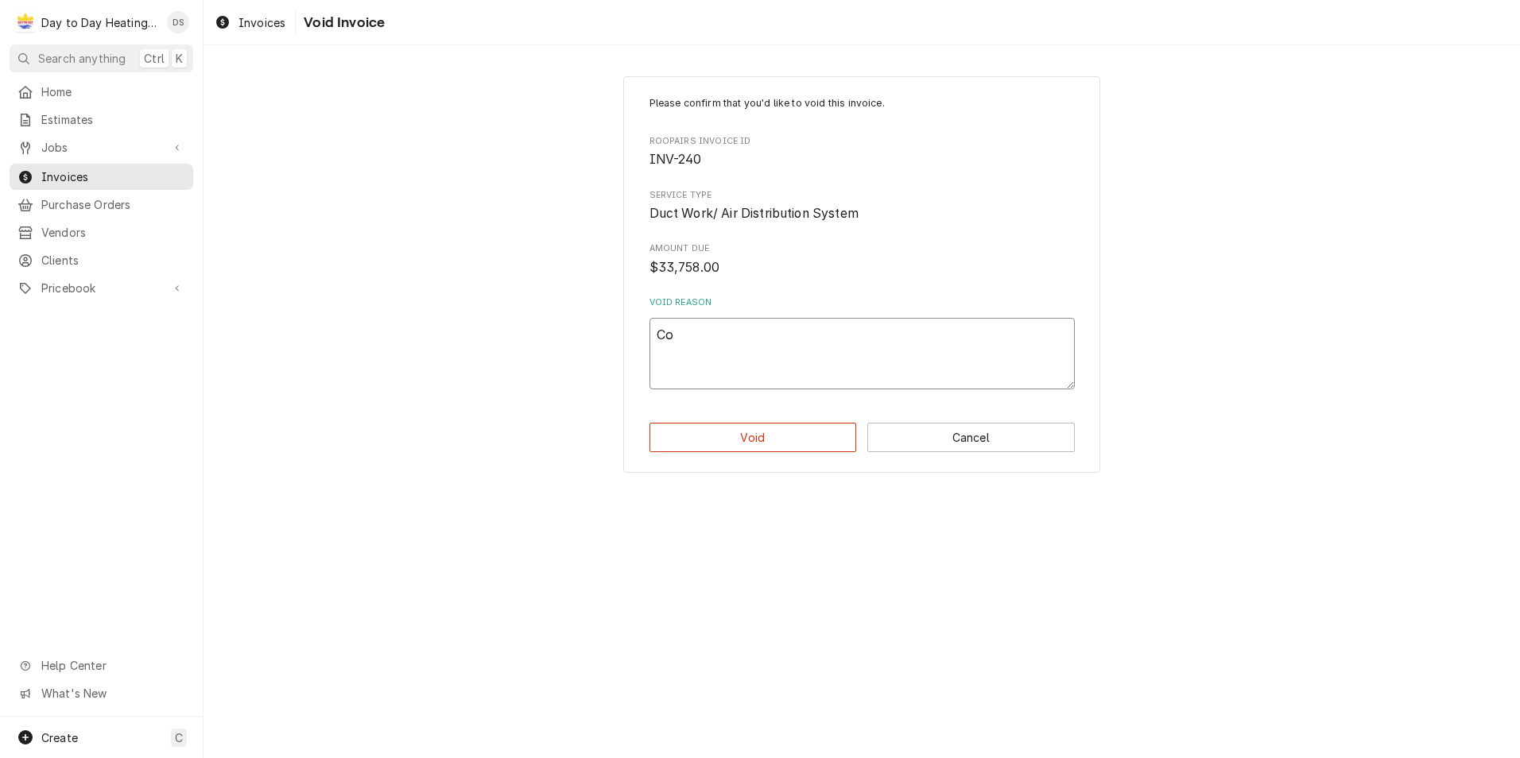
type textarea "x"
type textarea "Con"
type textarea "x"
type textarea "Conc"
type textarea "x"
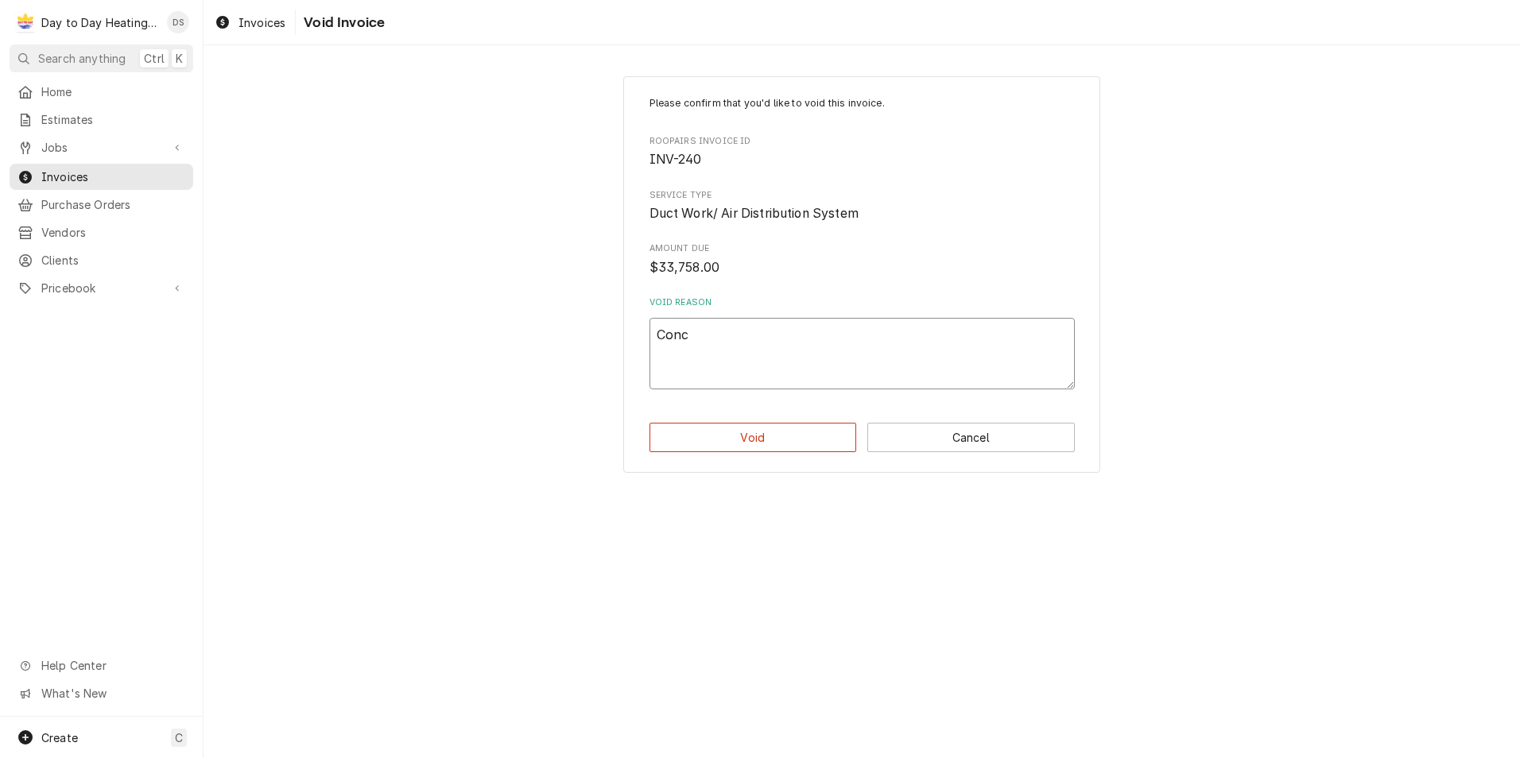
type textarea "Concl"
type textarea "x"
type textarea "Concle"
type textarea "x"
type textarea "Concled"
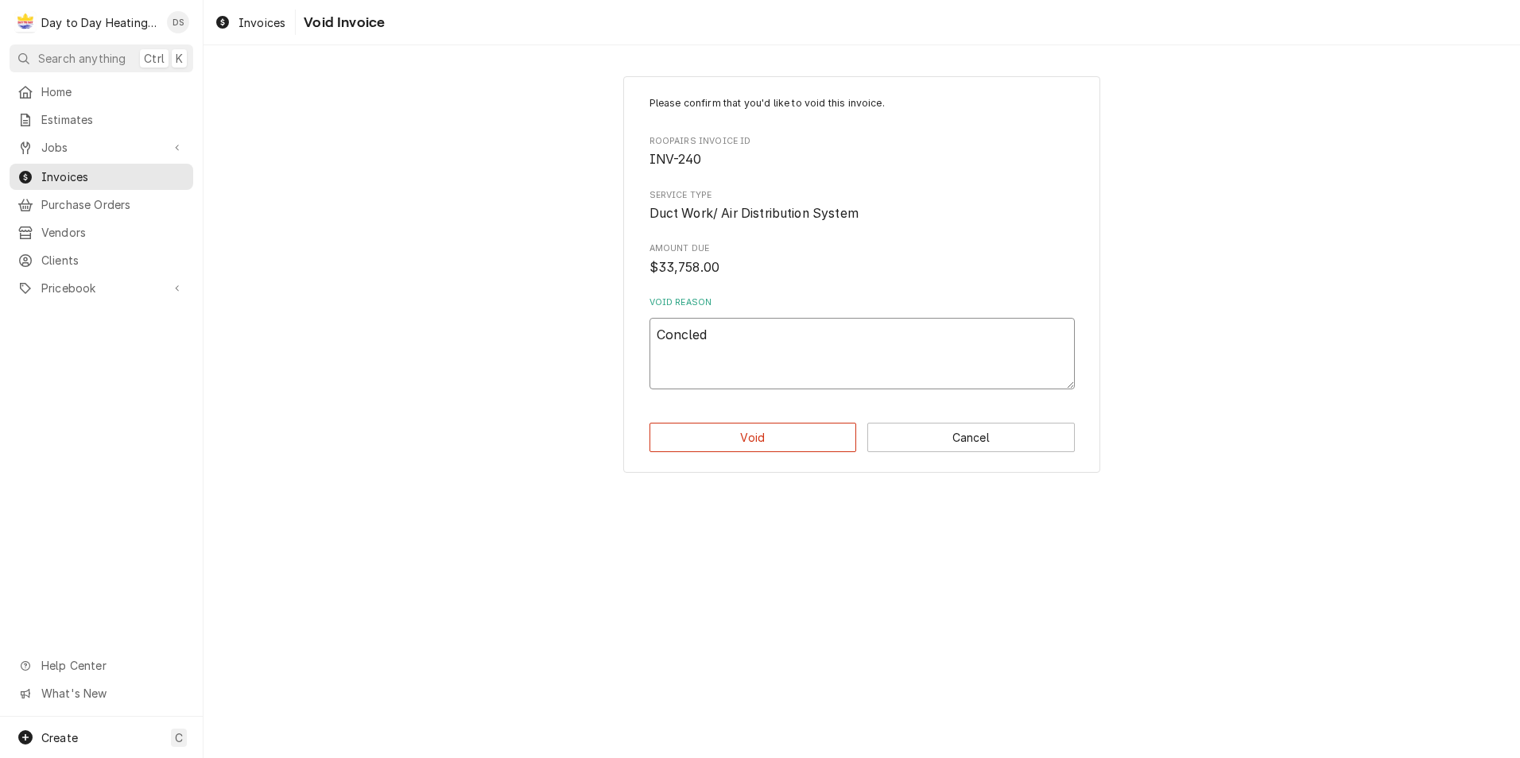
type textarea "x"
type textarea "Concled"
type textarea "x"
type textarea "Concled"
type textarea "x"
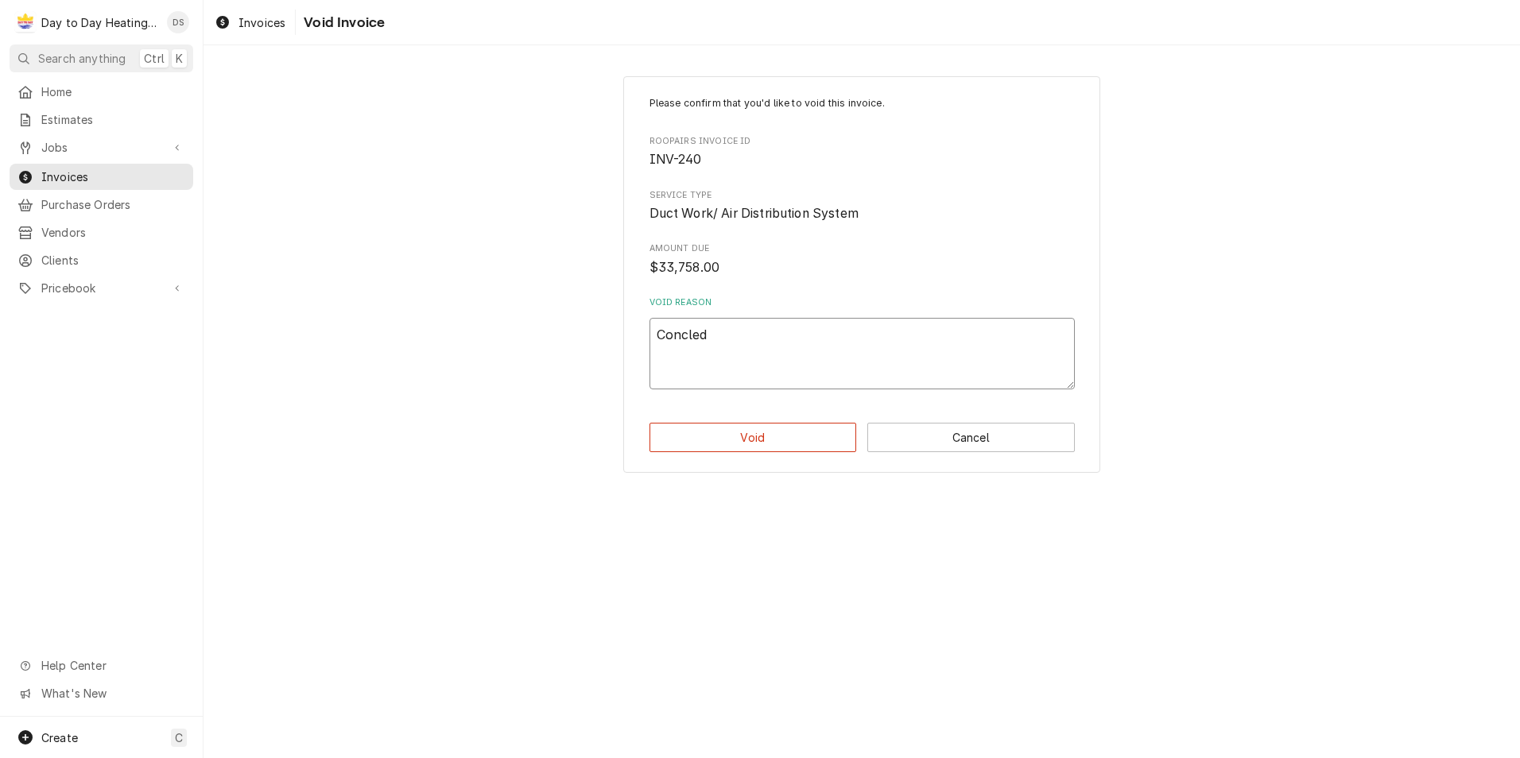
type textarea "Concle"
type textarea "x"
type textarea "Concl"
type textarea "x"
type textarea "Conc"
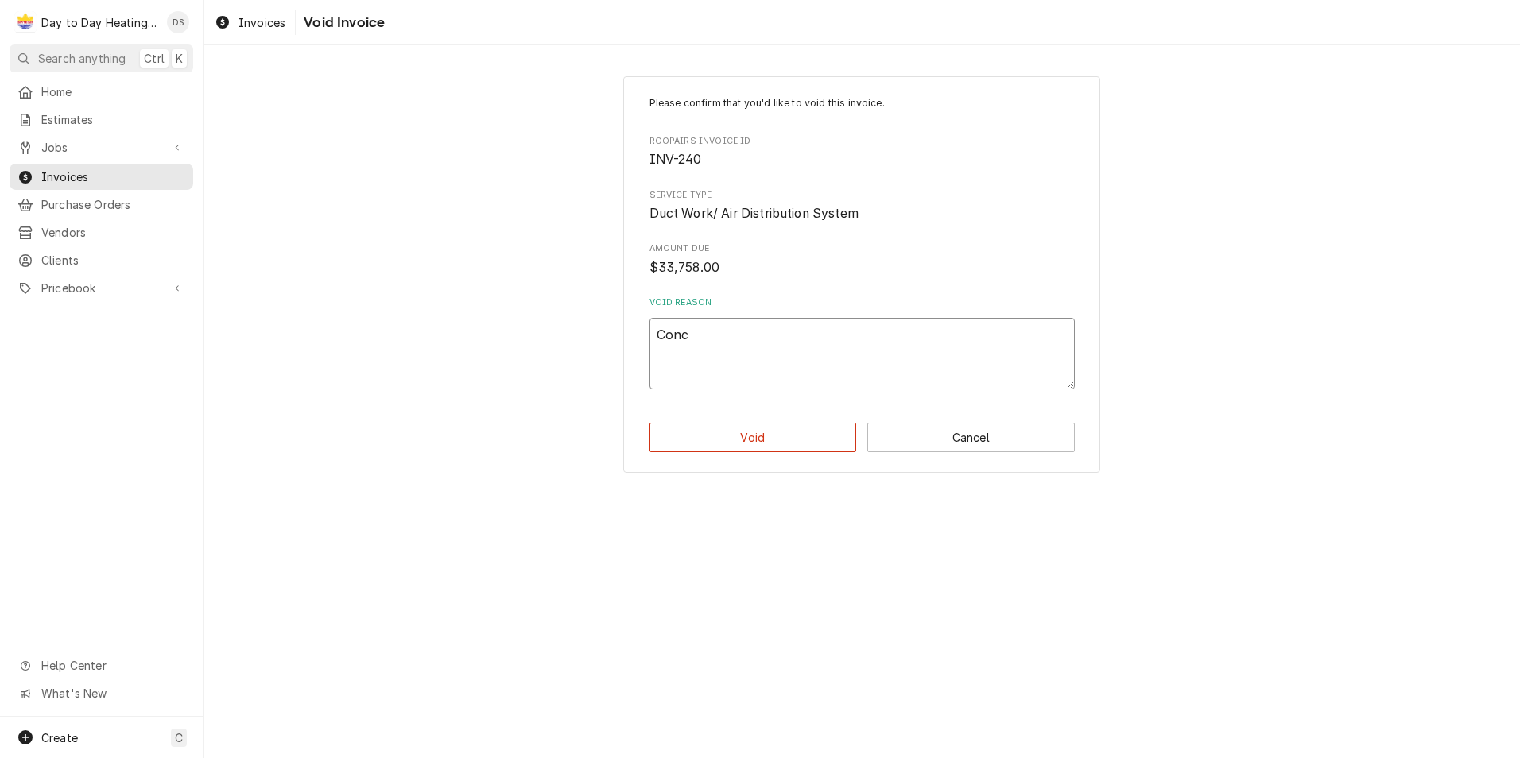
type textarea "x"
type textarea "Con"
type textarea "x"
type textarea "Co"
type textarea "x"
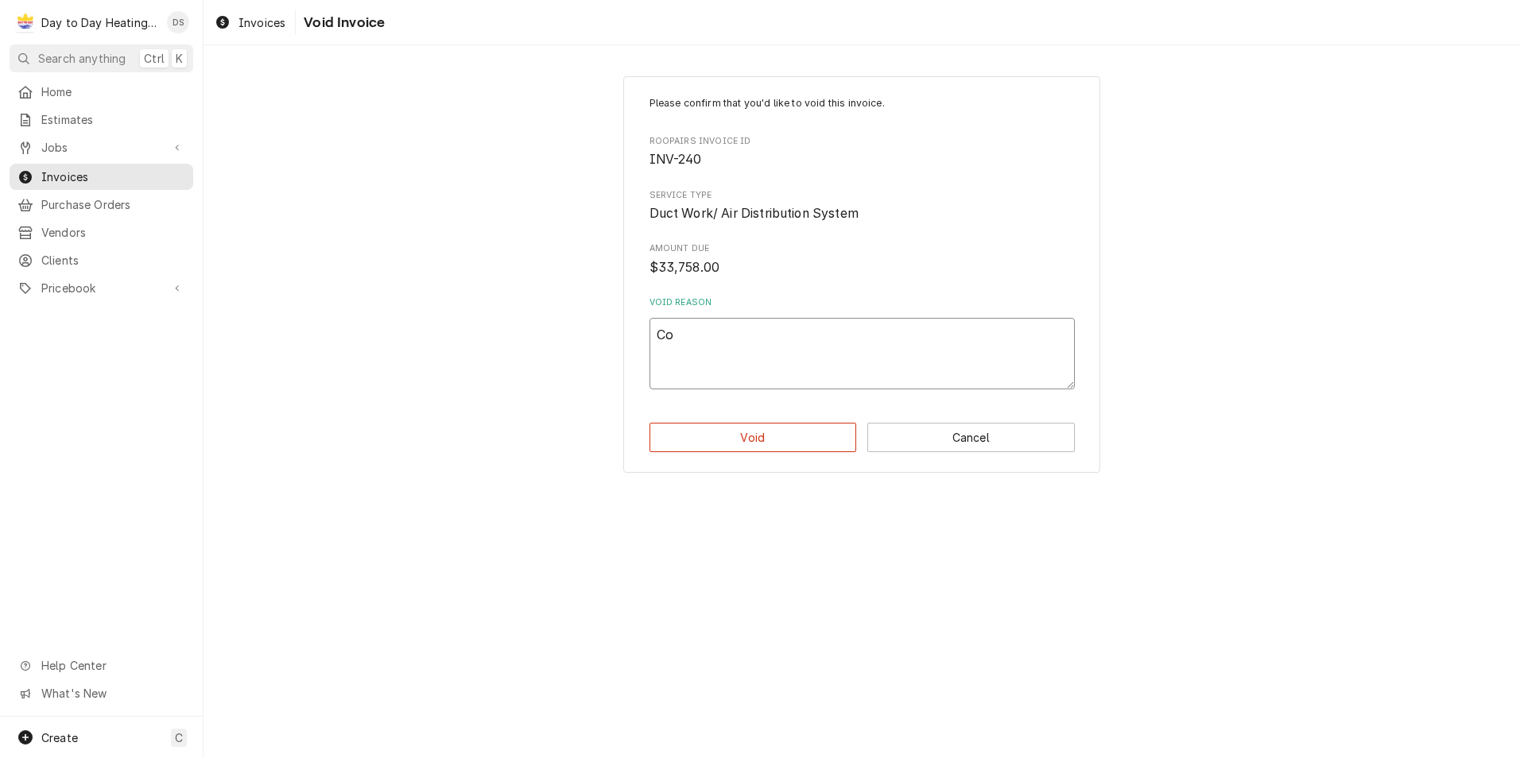
type textarea "C"
type textarea "x"
type textarea "Ca"
type textarea "x"
type textarea "Cam"
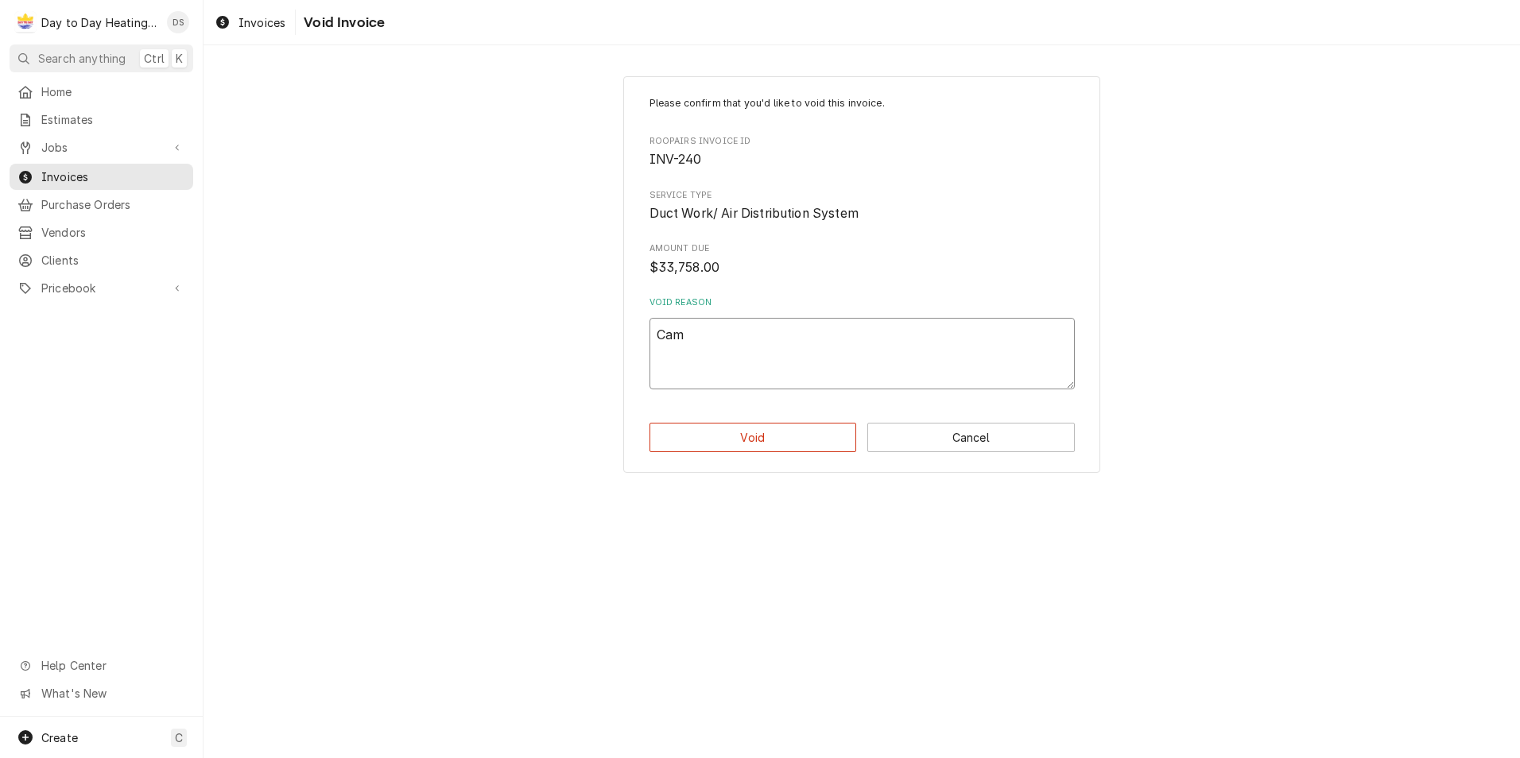
type textarea "x"
type textarea "Ca"
type textarea "x"
type textarea "Cac"
type textarea "x"
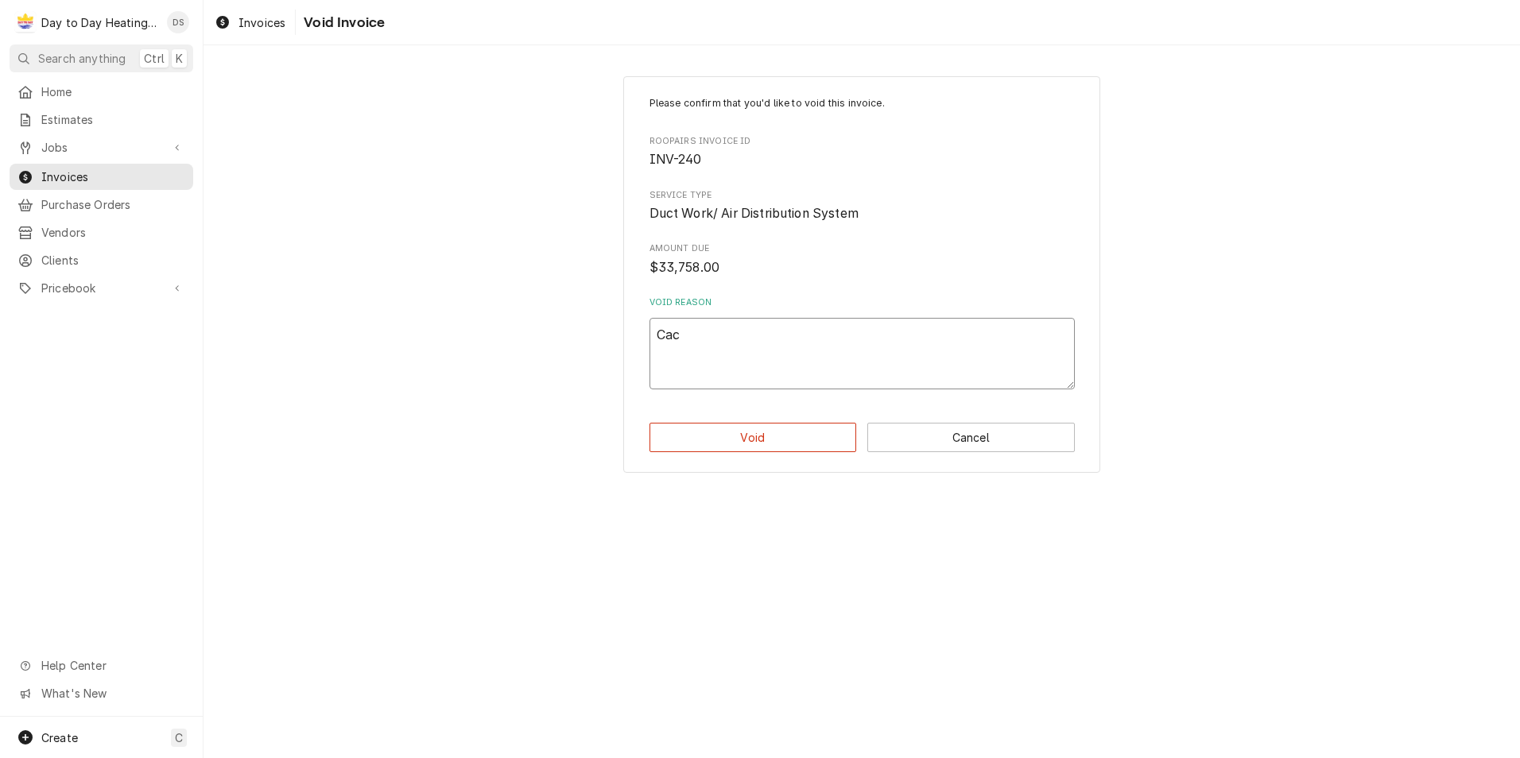
type textarea "Cacn"
type textarea "x"
type textarea "Cacnle"
type textarea "x"
type textarea "Cacnled"
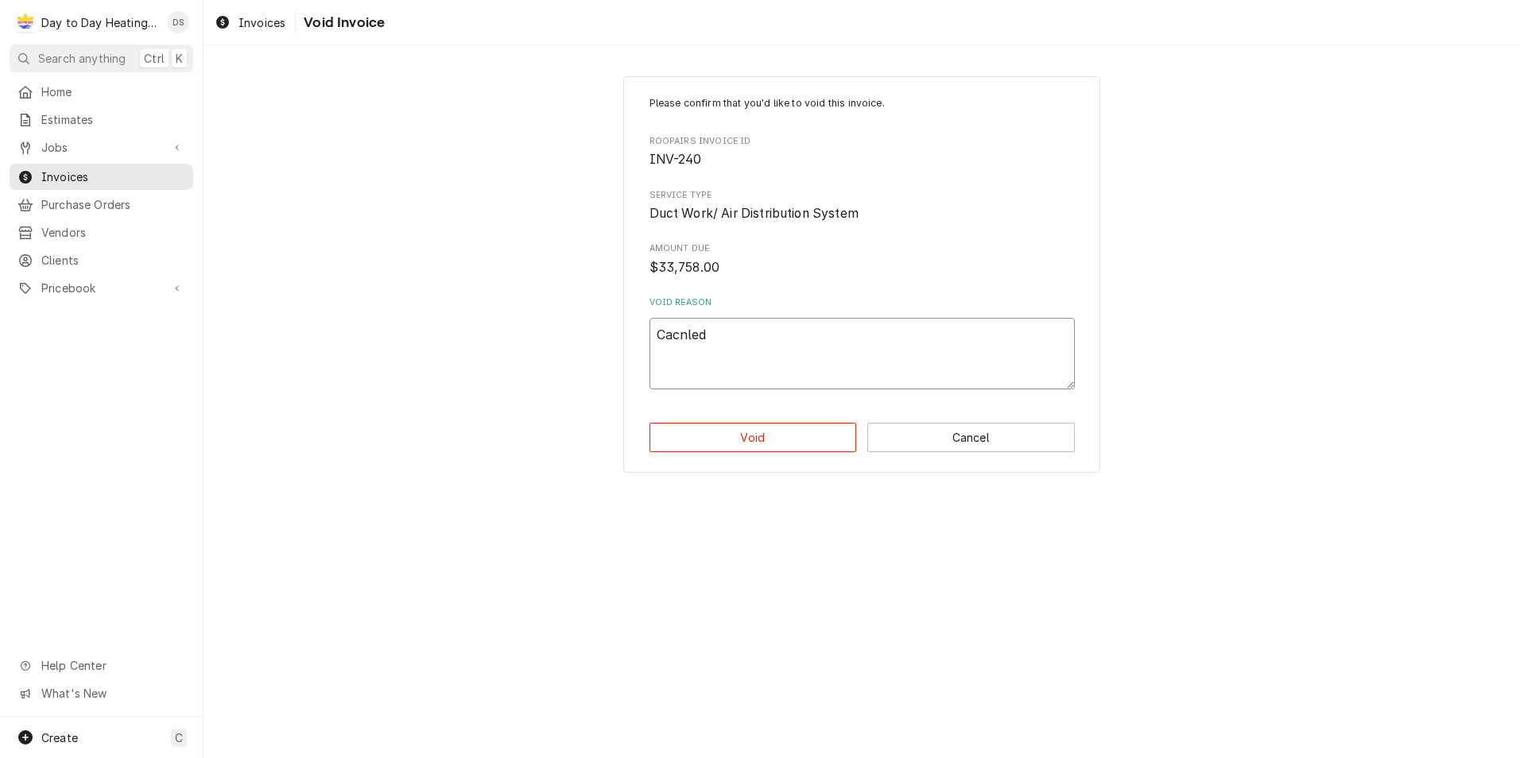
type textarea "x"
type textarea "Cacnled"
type textarea "x"
type textarea "Cacnled j"
type textarea "x"
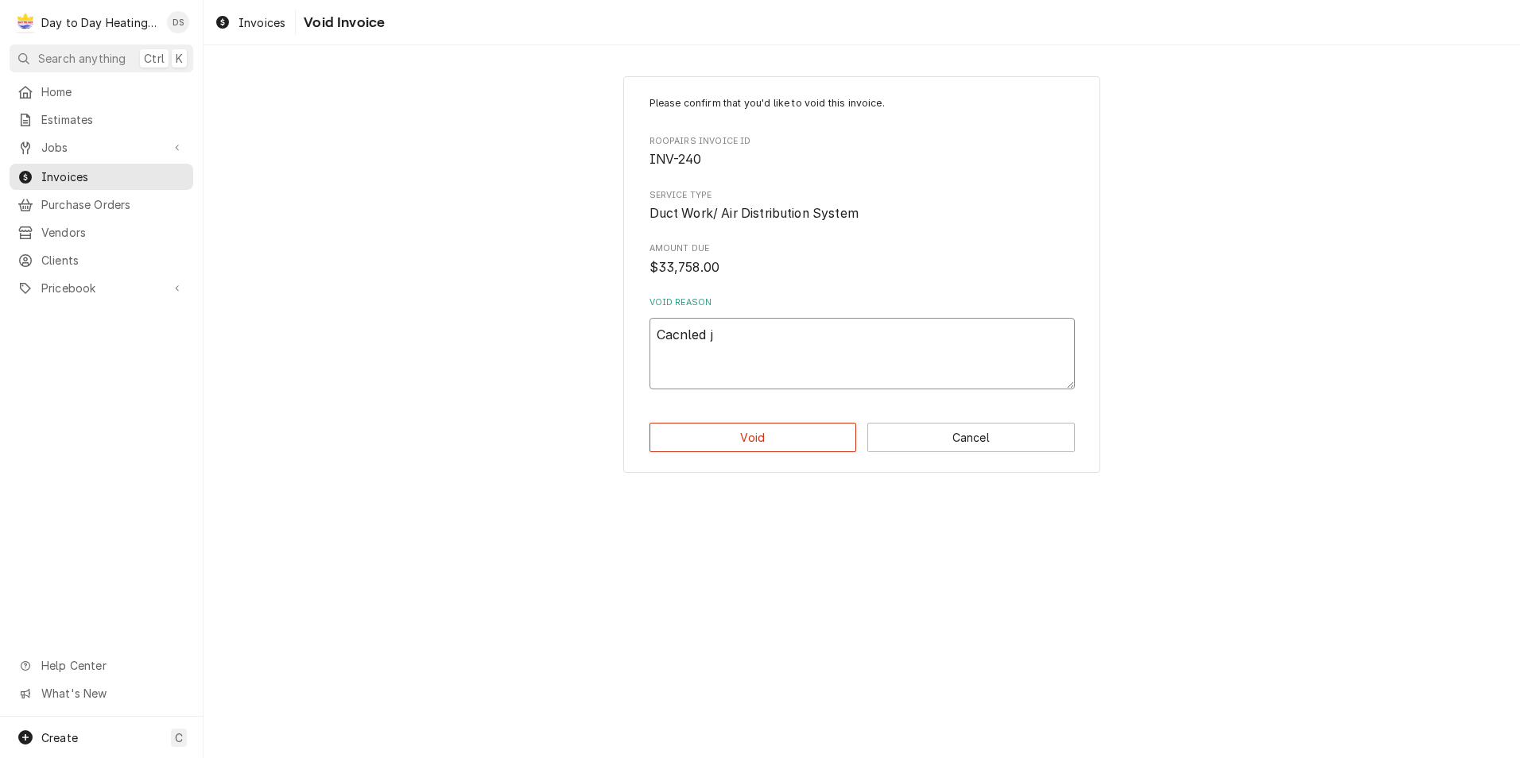
type textarea "Cacnled jo"
type textarea "x"
type textarea "Cacnled jon"
type textarea "x"
type textarea "Cacnled jon"
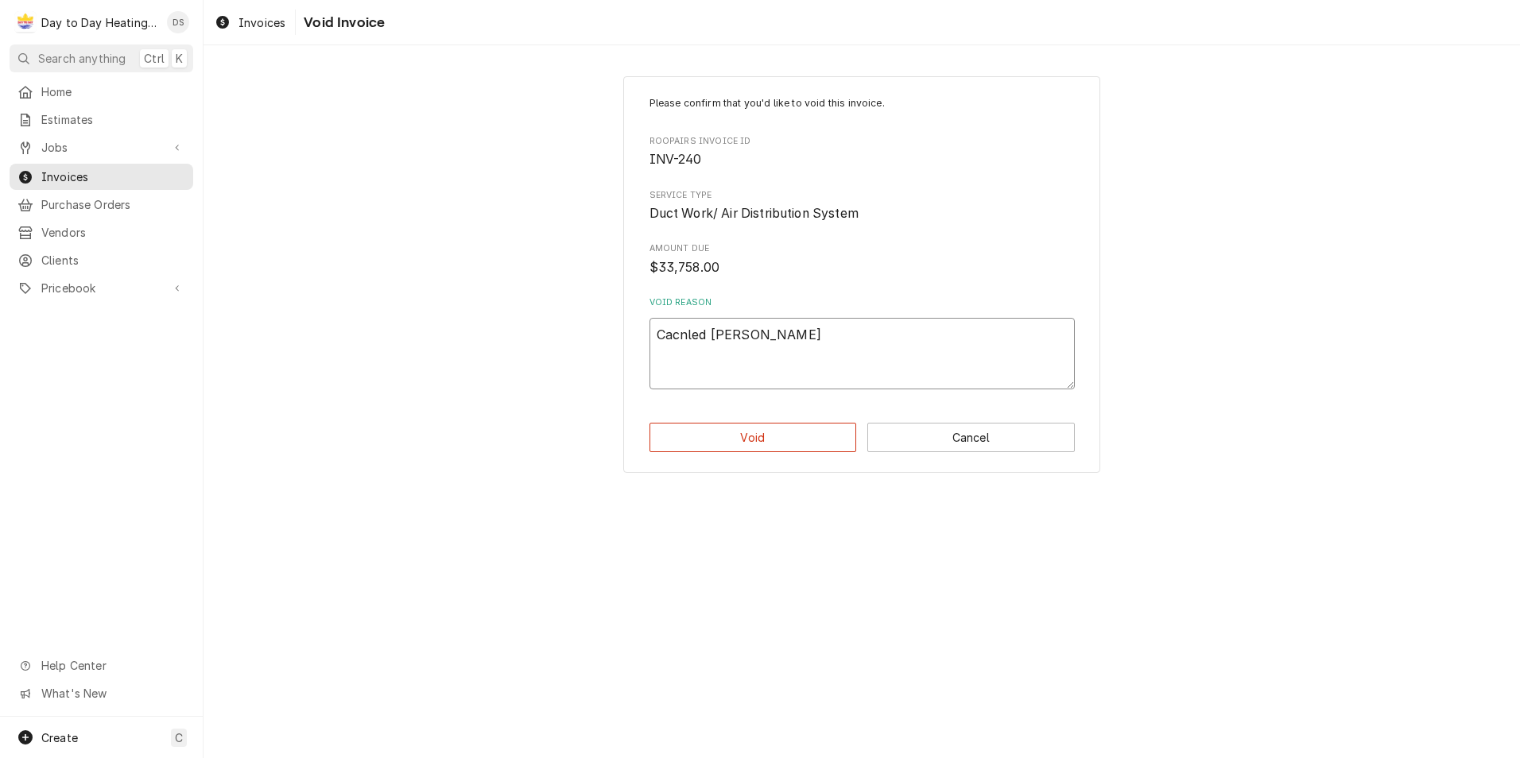
type textarea "x"
type textarea "Cacnled jon"
type textarea "x"
type textarea "Cacnled jo"
type textarea "x"
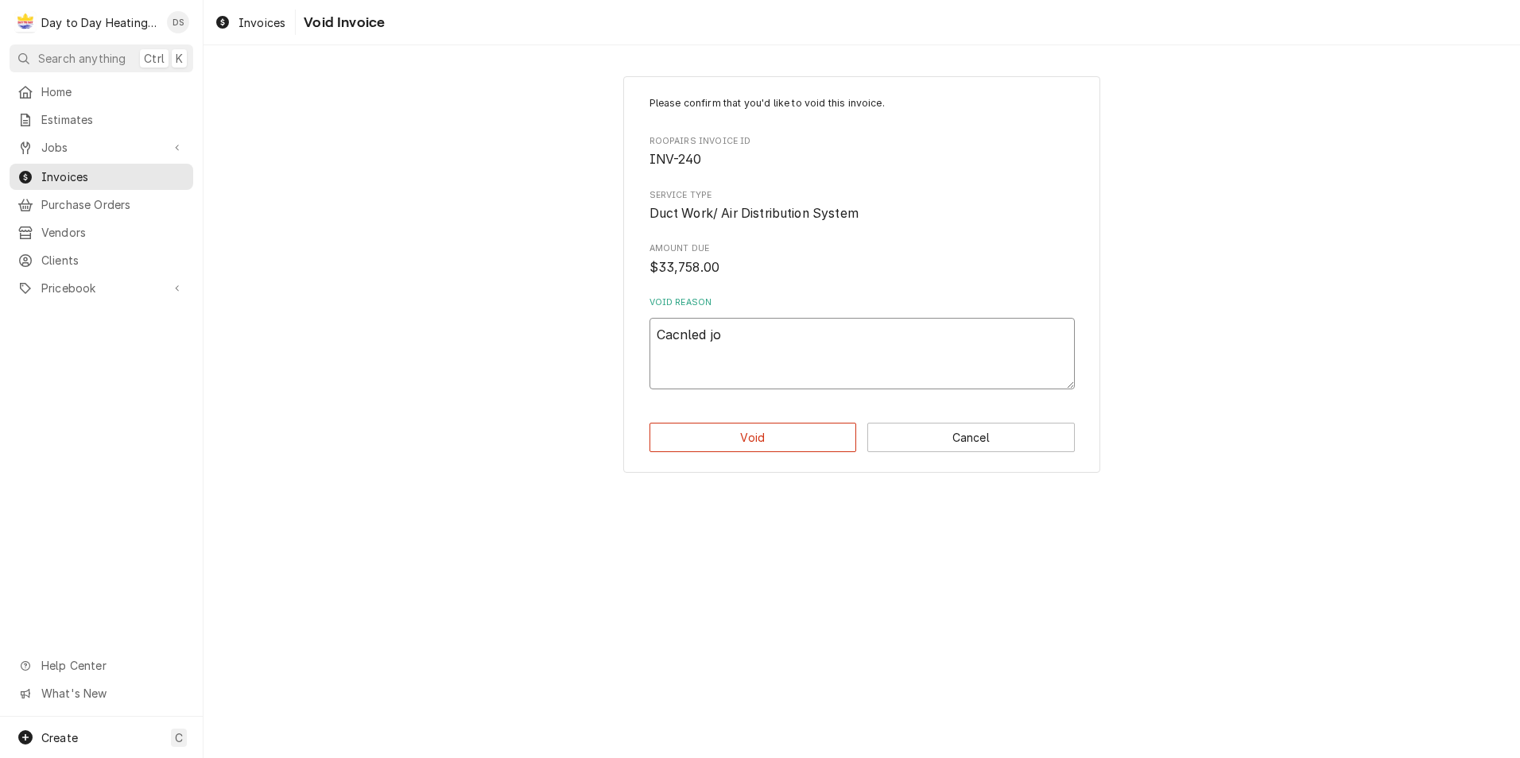
type textarea "Cacnled j"
type textarea "x"
type textarea "Cacnled"
type textarea "x"
type textarea "Cacnled"
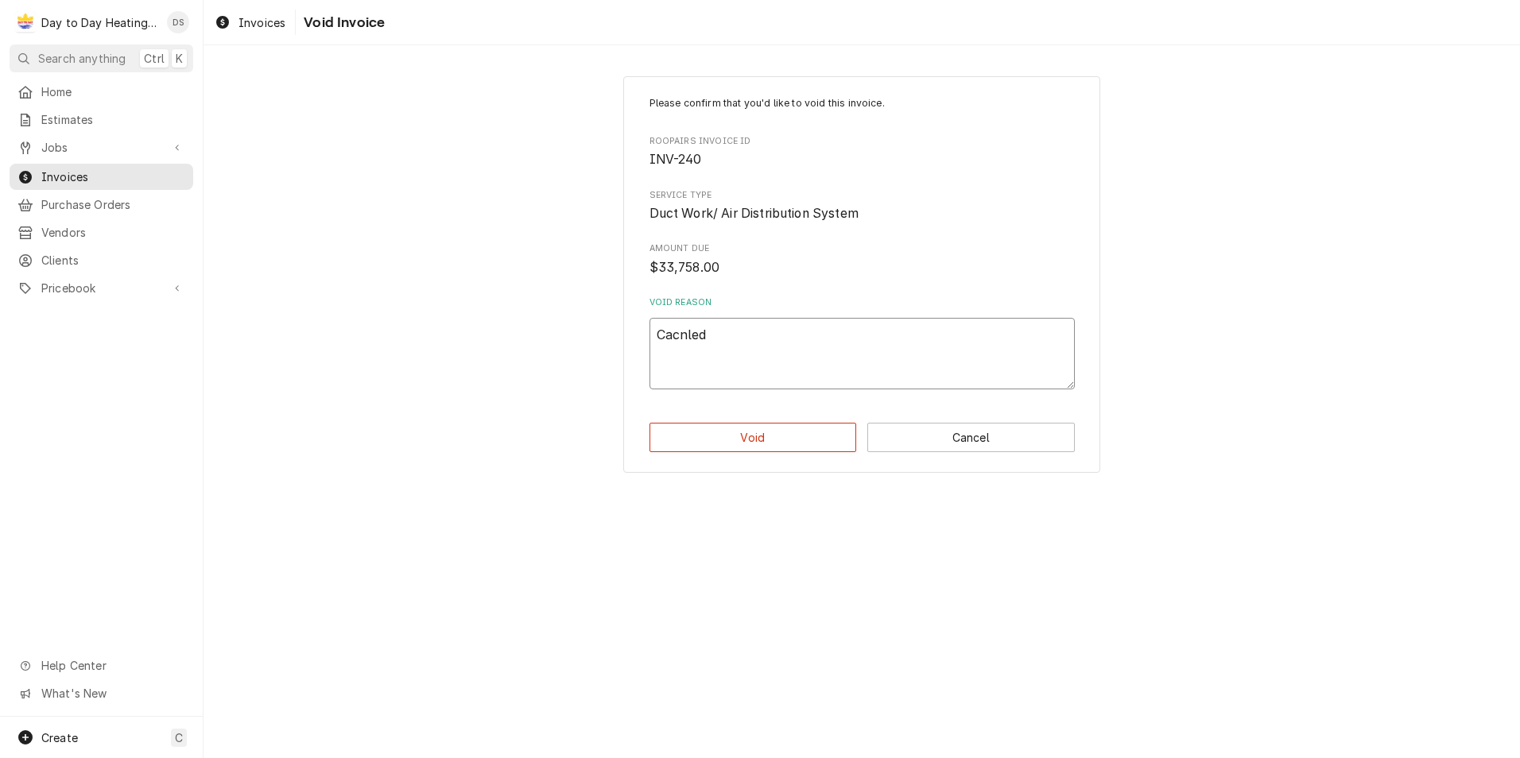
type textarea "x"
type textarea "Cacnle"
type textarea "x"
type textarea "Cacnl"
type textarea "x"
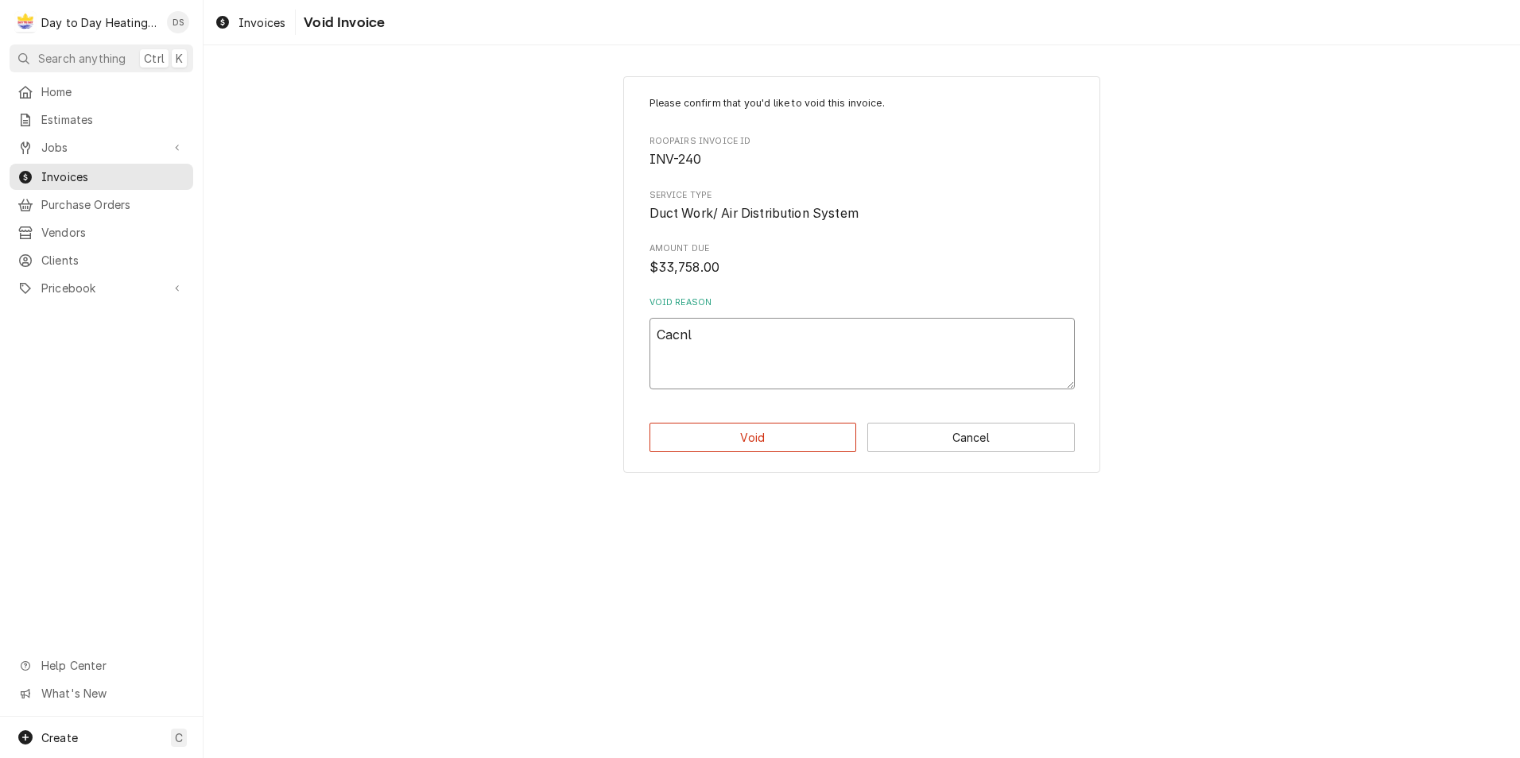
type textarea "Cacn"
type textarea "x"
type textarea "Cac"
type textarea "x"
type textarea "Ca"
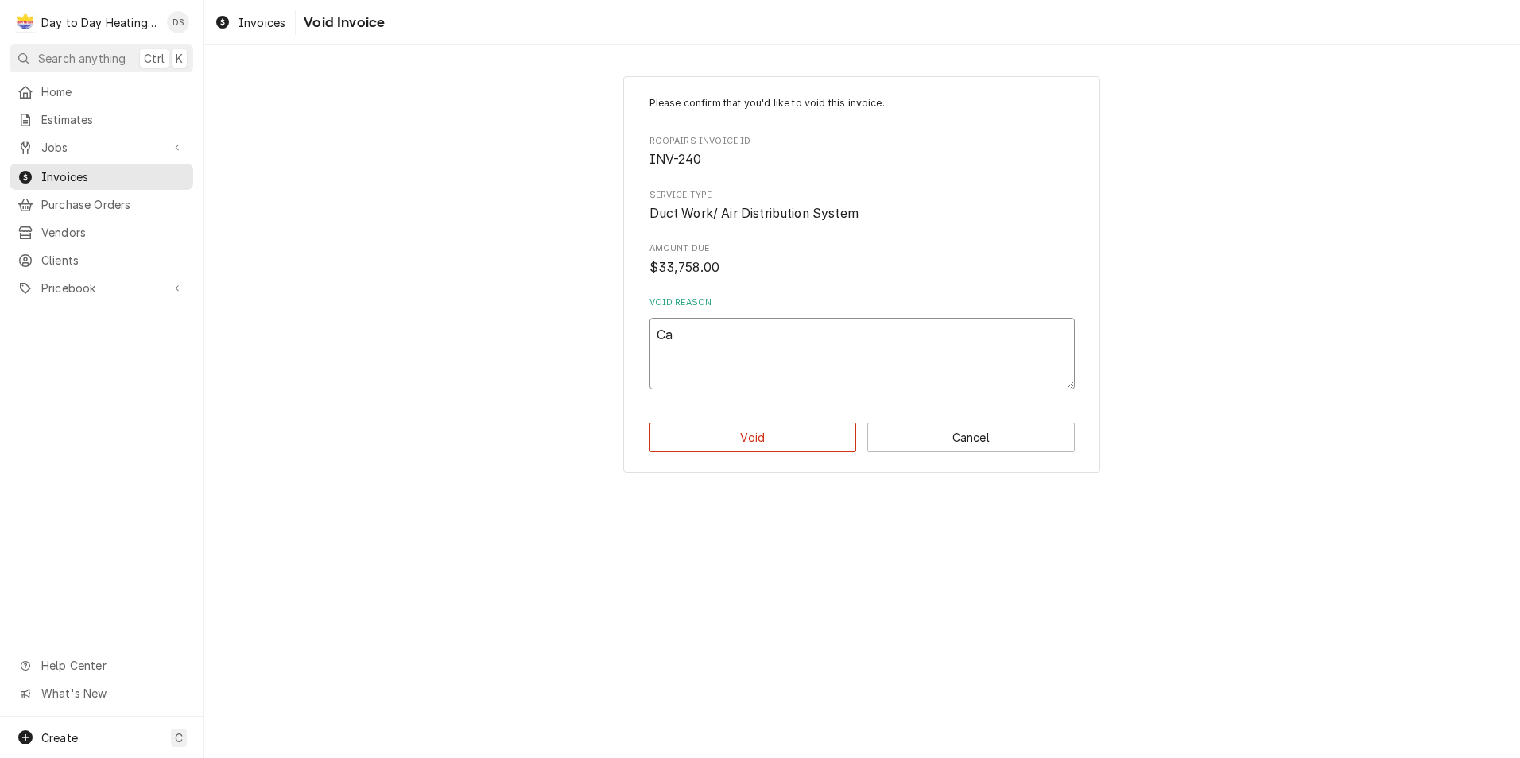
type textarea "x"
type textarea "Can"
type textarea "x"
type textarea "Cancl"
type textarea "x"
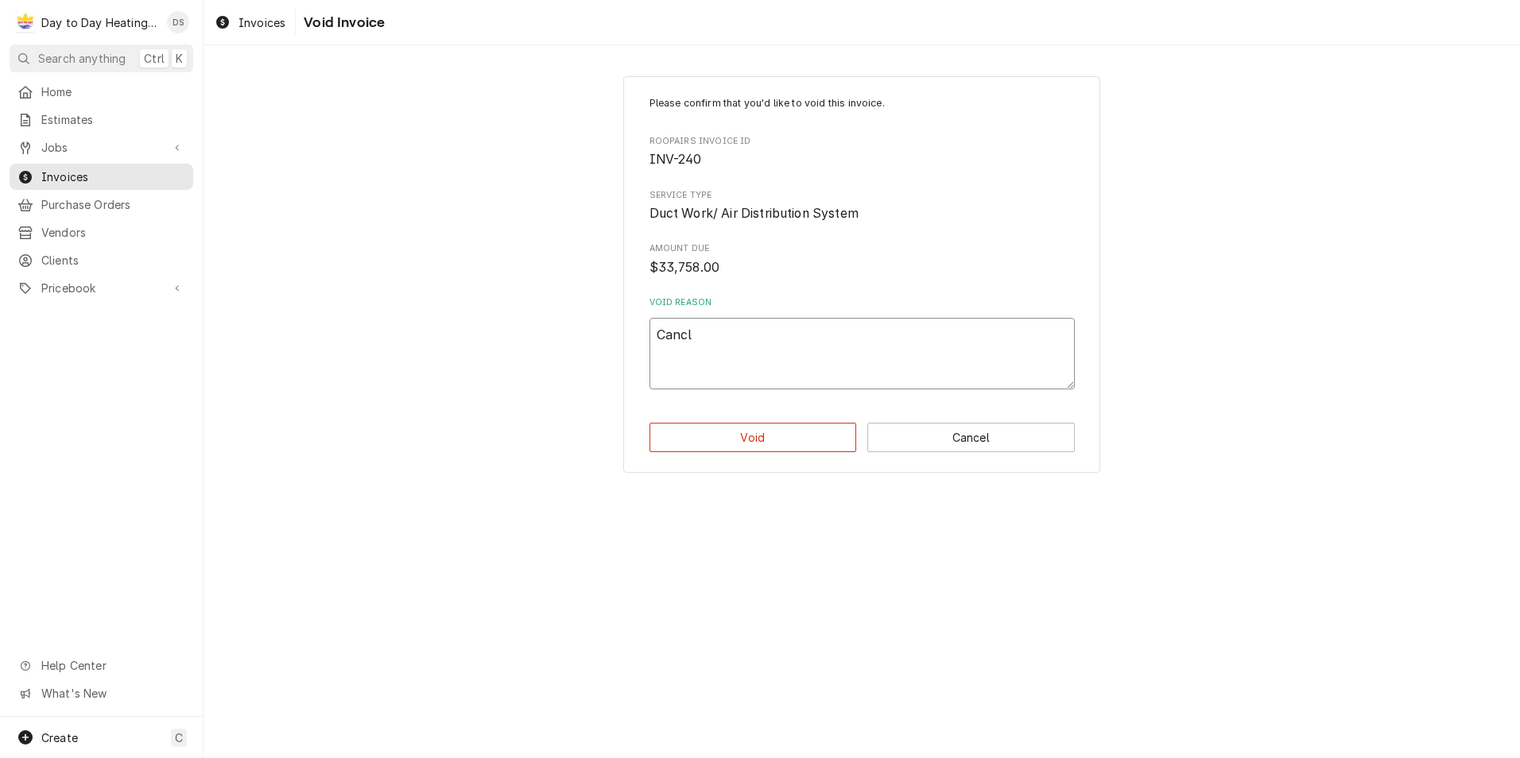
type textarea "Cancle"
type textarea "x"
type textarea "Cancled"
type textarea "x"
type textarea "Cancled"
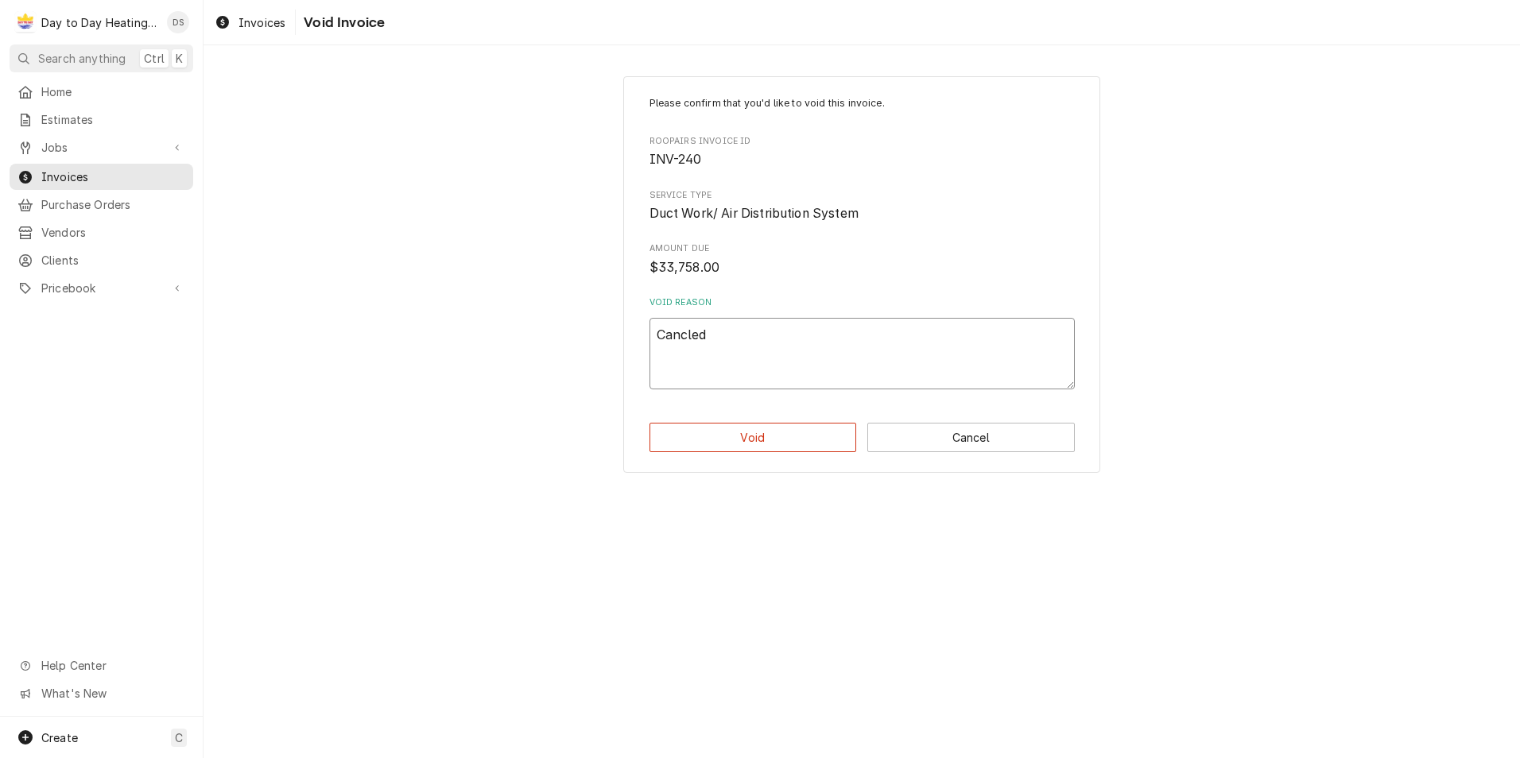
type textarea "x"
type textarea "Cancled"
type textarea "x"
type textarea "Cancle"
type textarea "x"
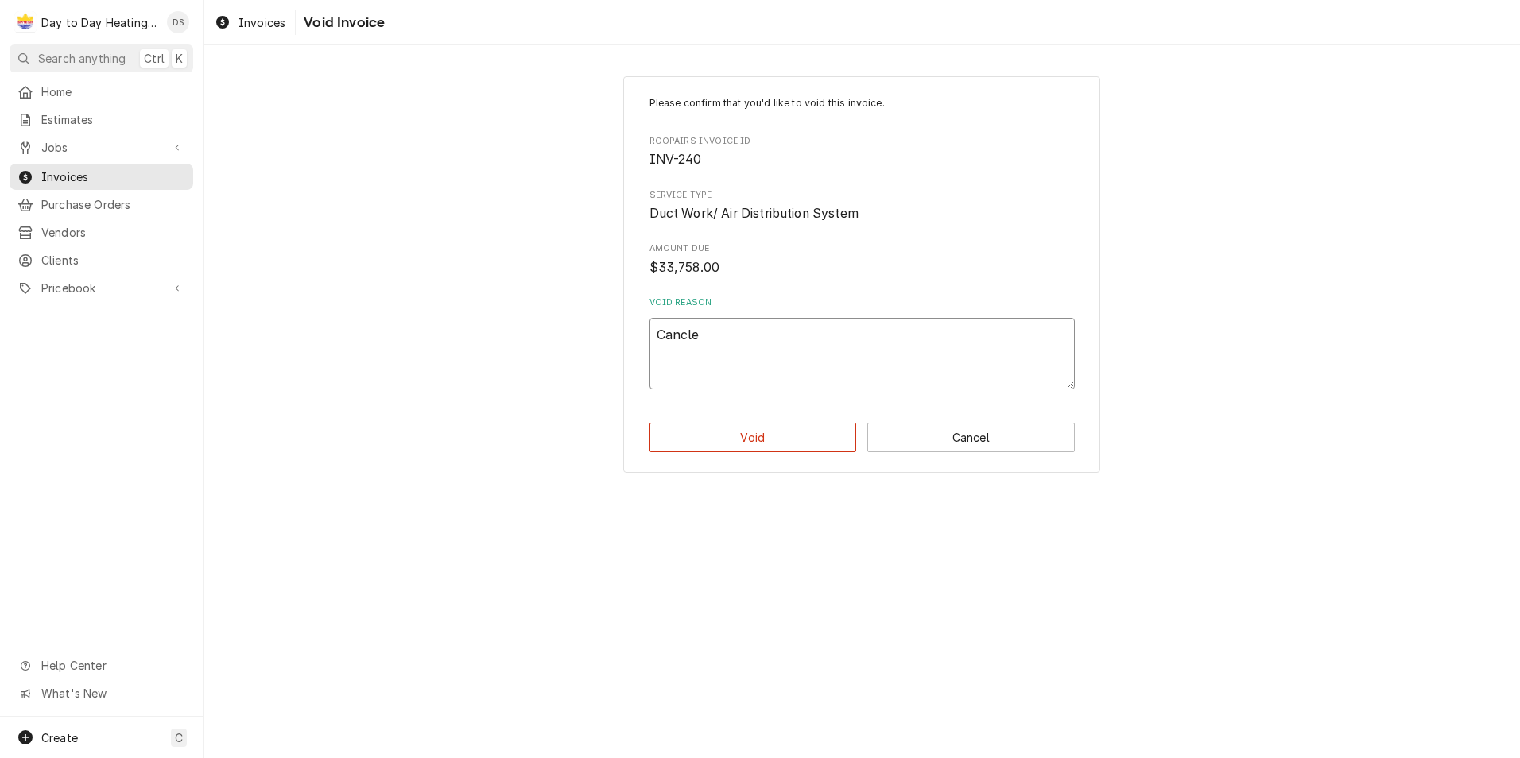
type textarea "Cancl"
type textarea "x"
type textarea "Canc"
type textarea "x"
type textarea "Cance"
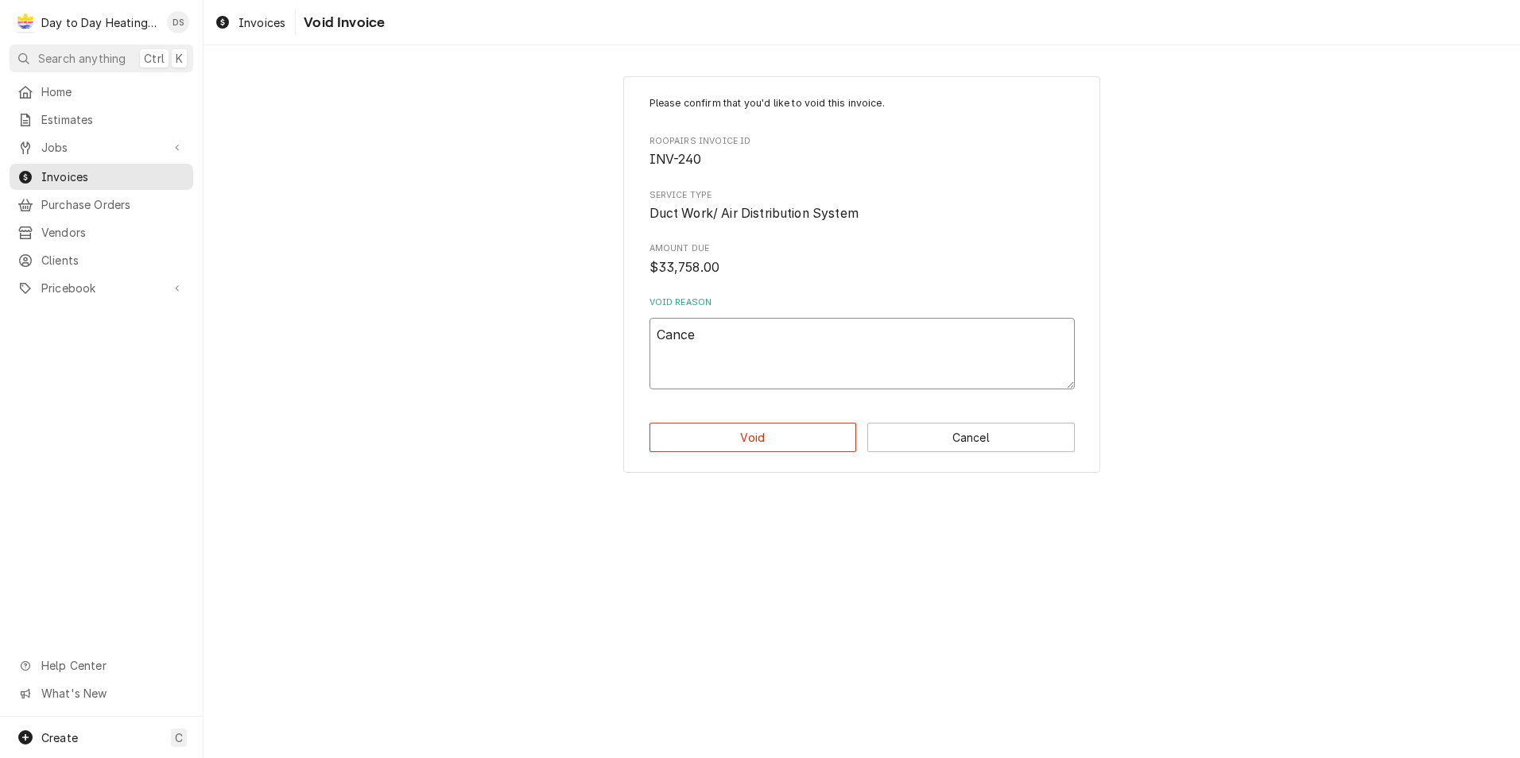
type textarea "x"
type textarea "Cancel"
type textarea "x"
type textarea "Cancell"
type textarea "x"
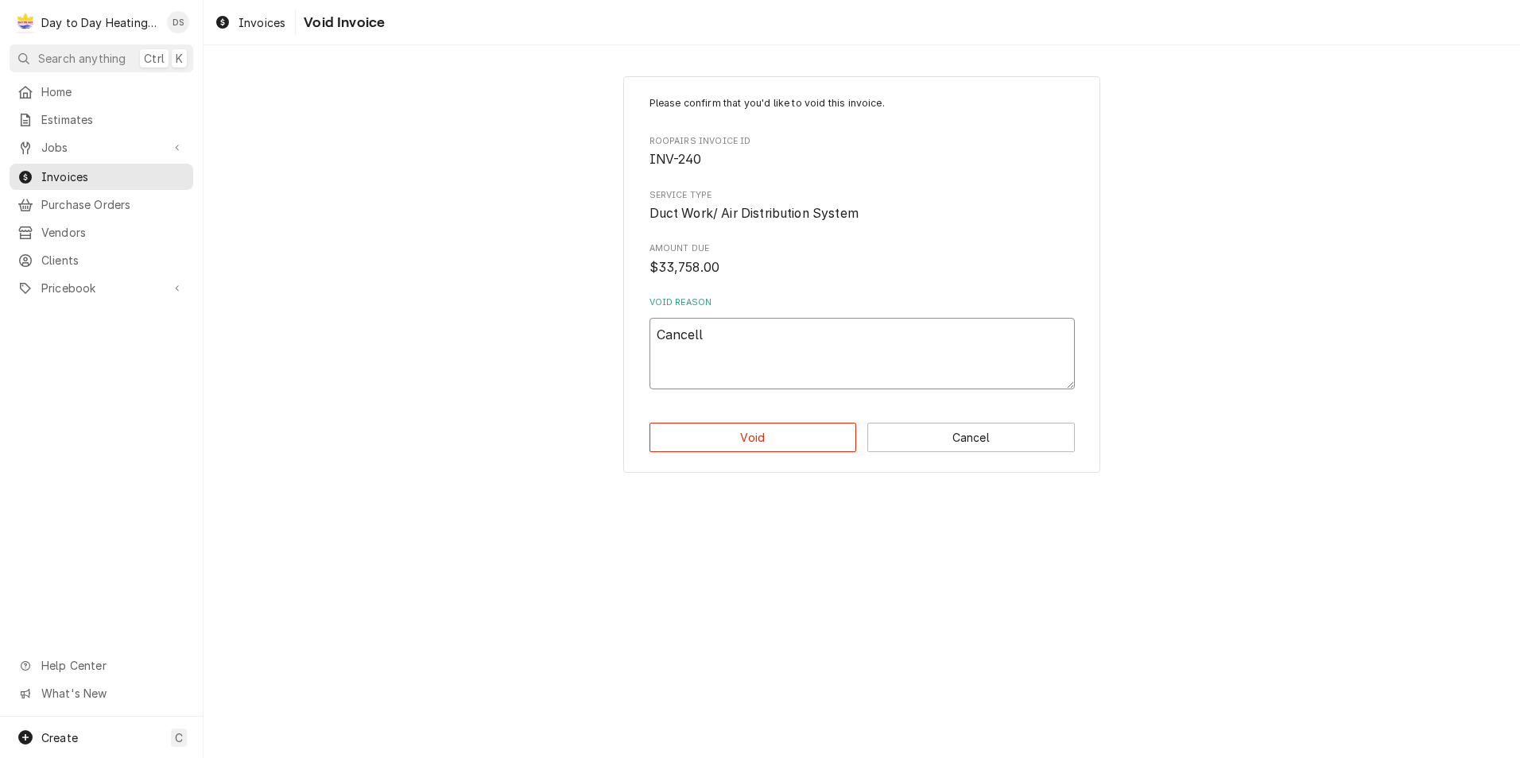
type textarea "Cancelle"
type textarea "x"
type textarea "Cancelled"
type textarea "x"
type textarea "Cancelled"
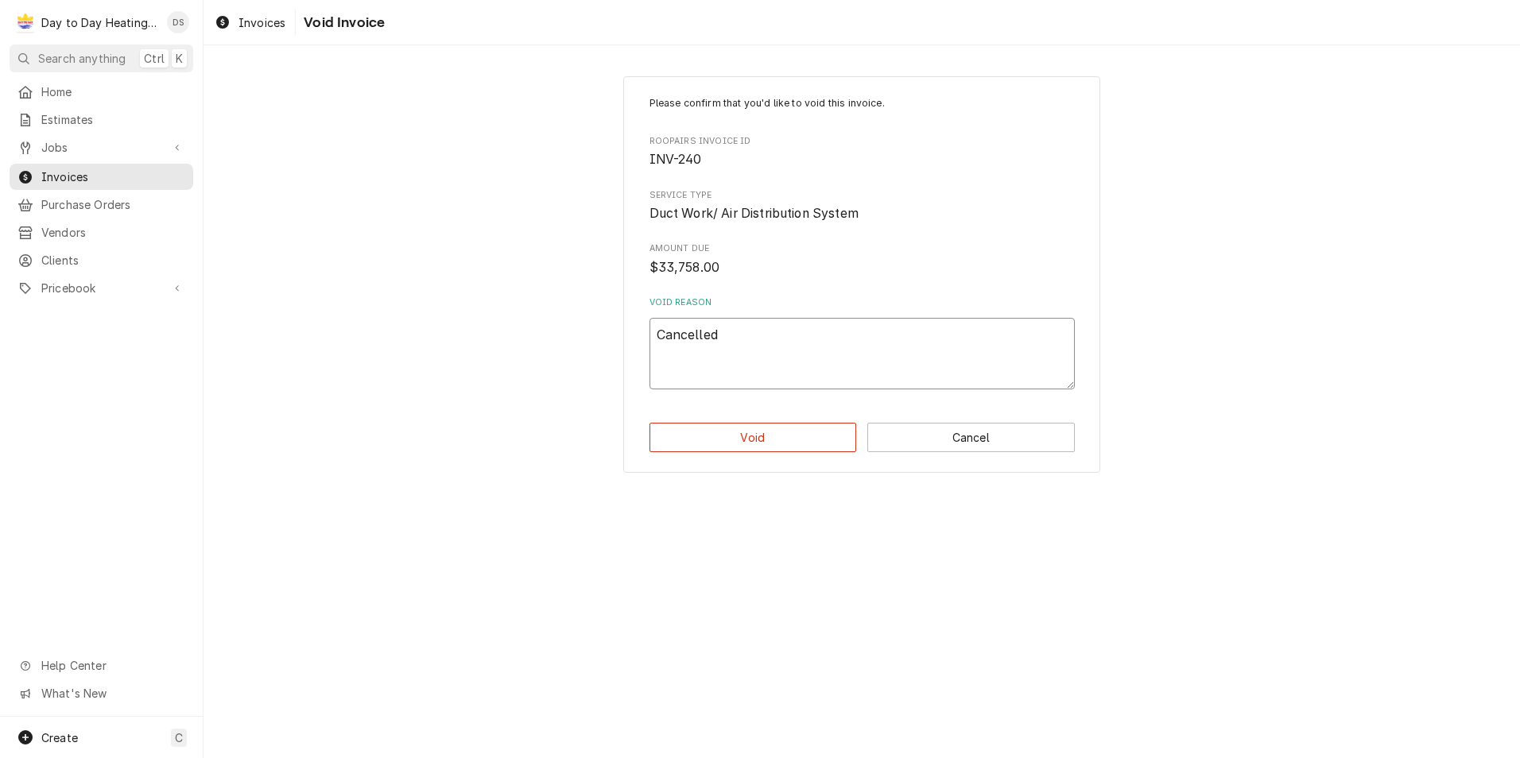
type textarea "x"
type textarea "Cancelled j"
type textarea "x"
type textarea "Cancelled jo"
type textarea "x"
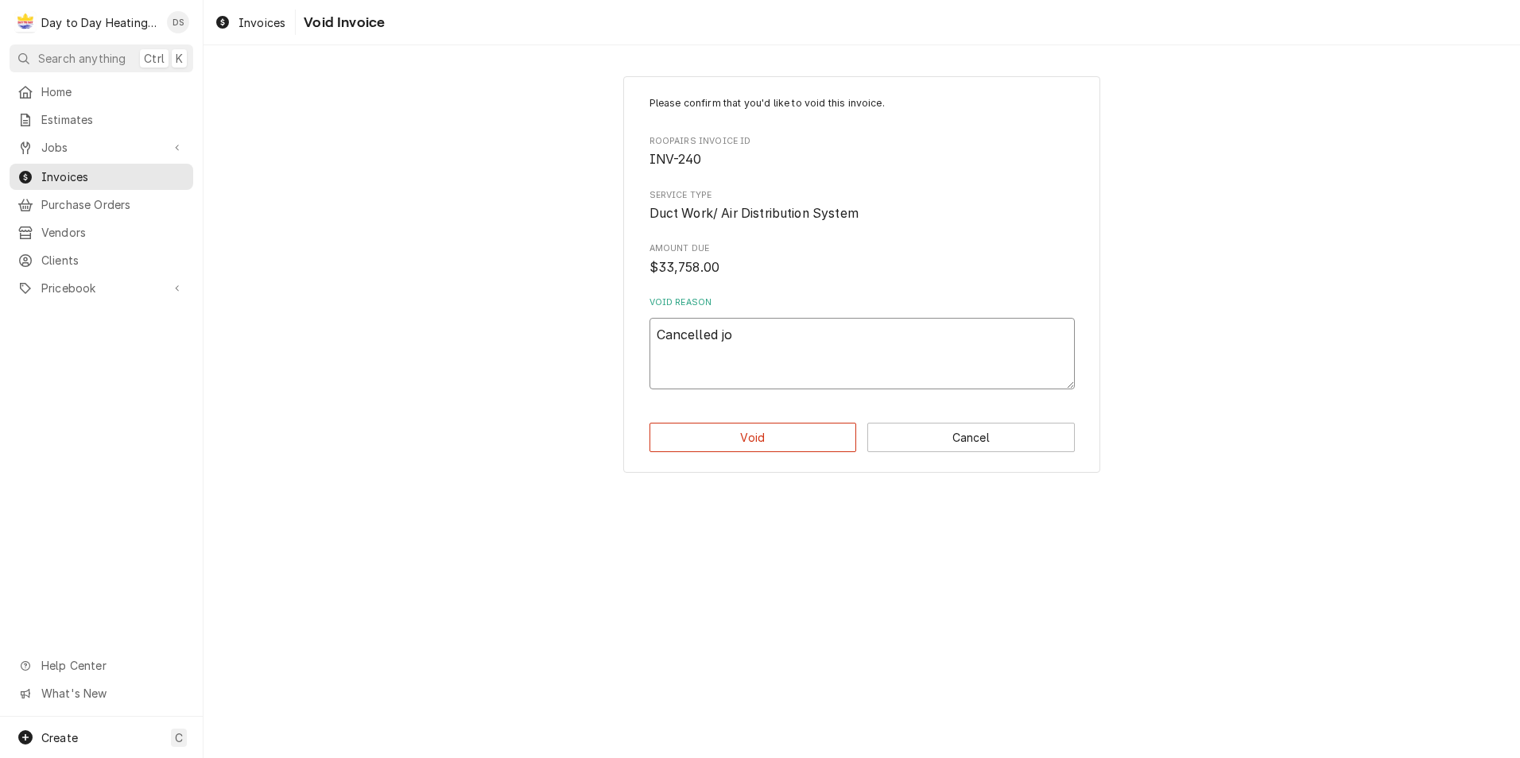
type textarea "Cancelled job"
type textarea "x"
type textarea "Cancelled job"
click at [778, 429] on button "Void" at bounding box center [752, 437] width 207 height 29
type textarea "x"
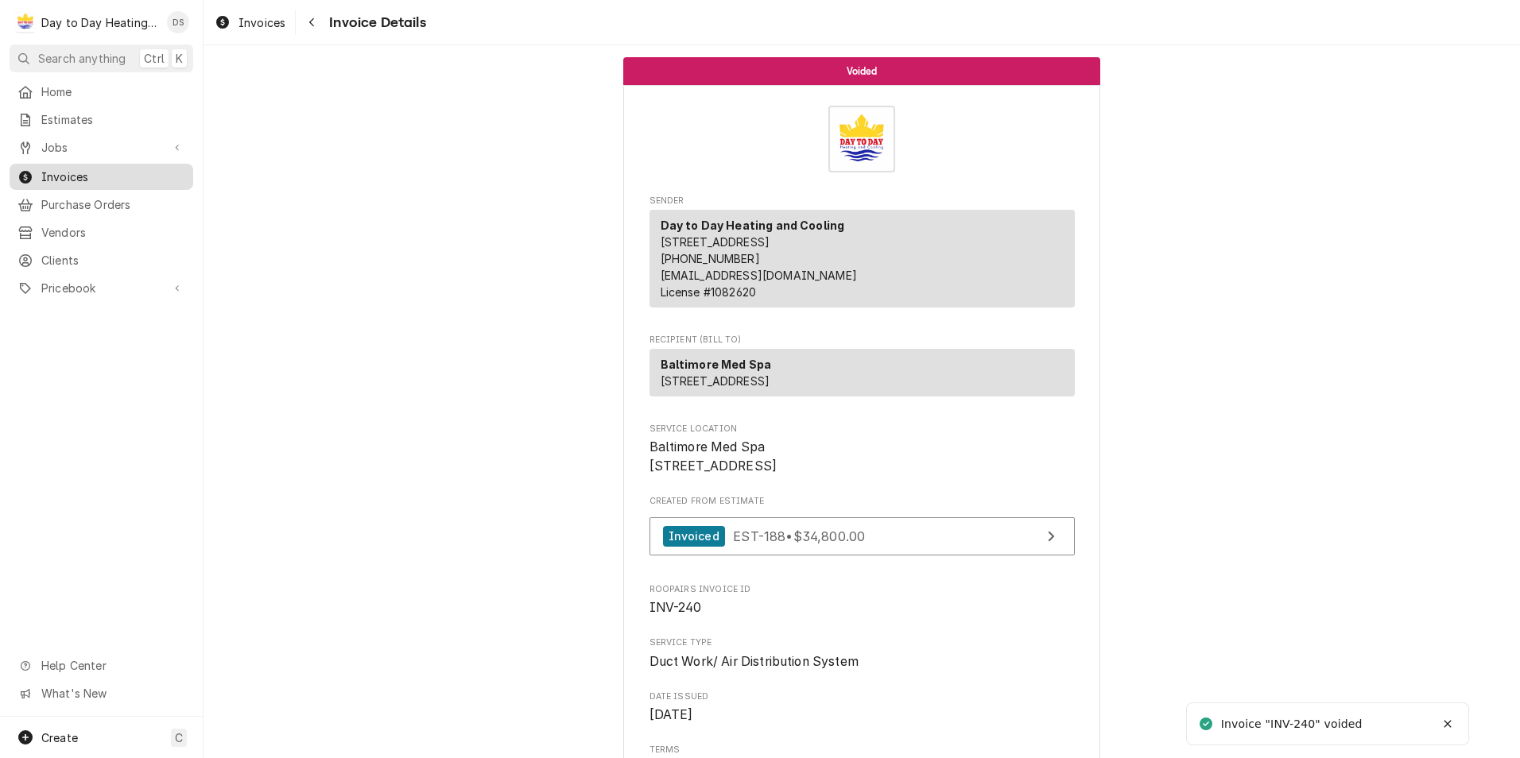
click at [91, 171] on span "Invoices" at bounding box center [113, 176] width 144 height 17
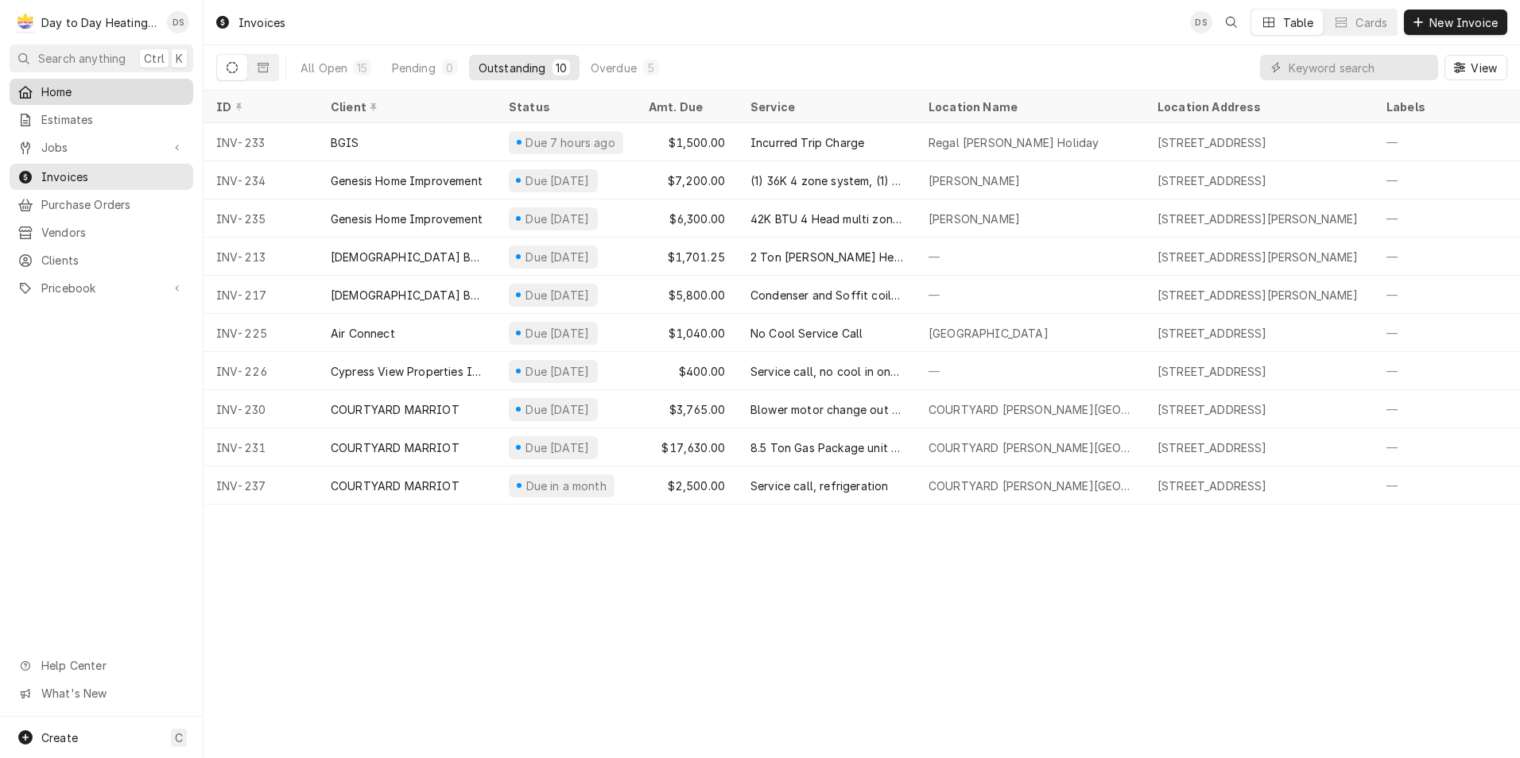
click at [58, 88] on span "Home" at bounding box center [113, 91] width 144 height 17
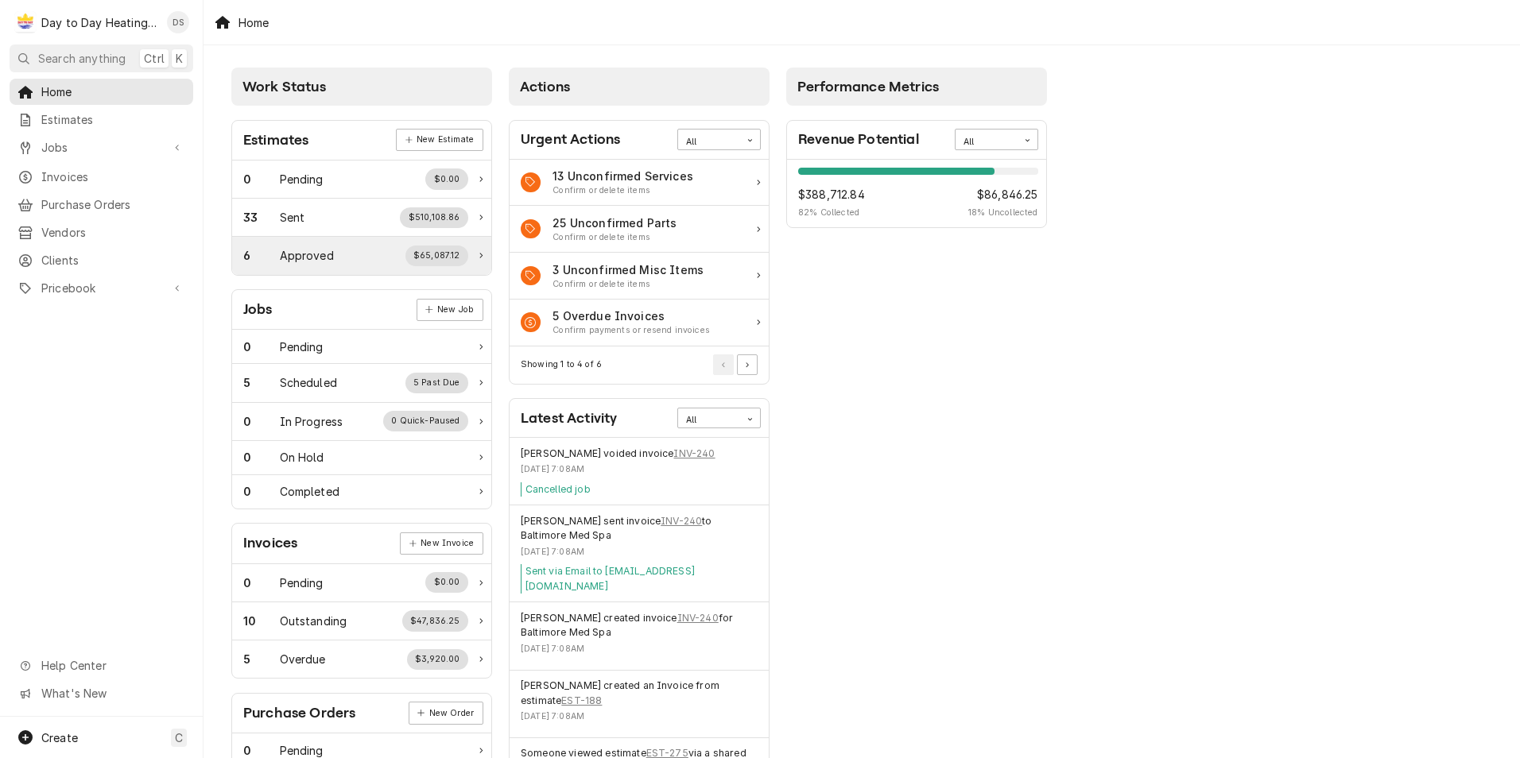
click at [477, 250] on div "6 Approved $65,087.12" at bounding box center [361, 255] width 259 height 37
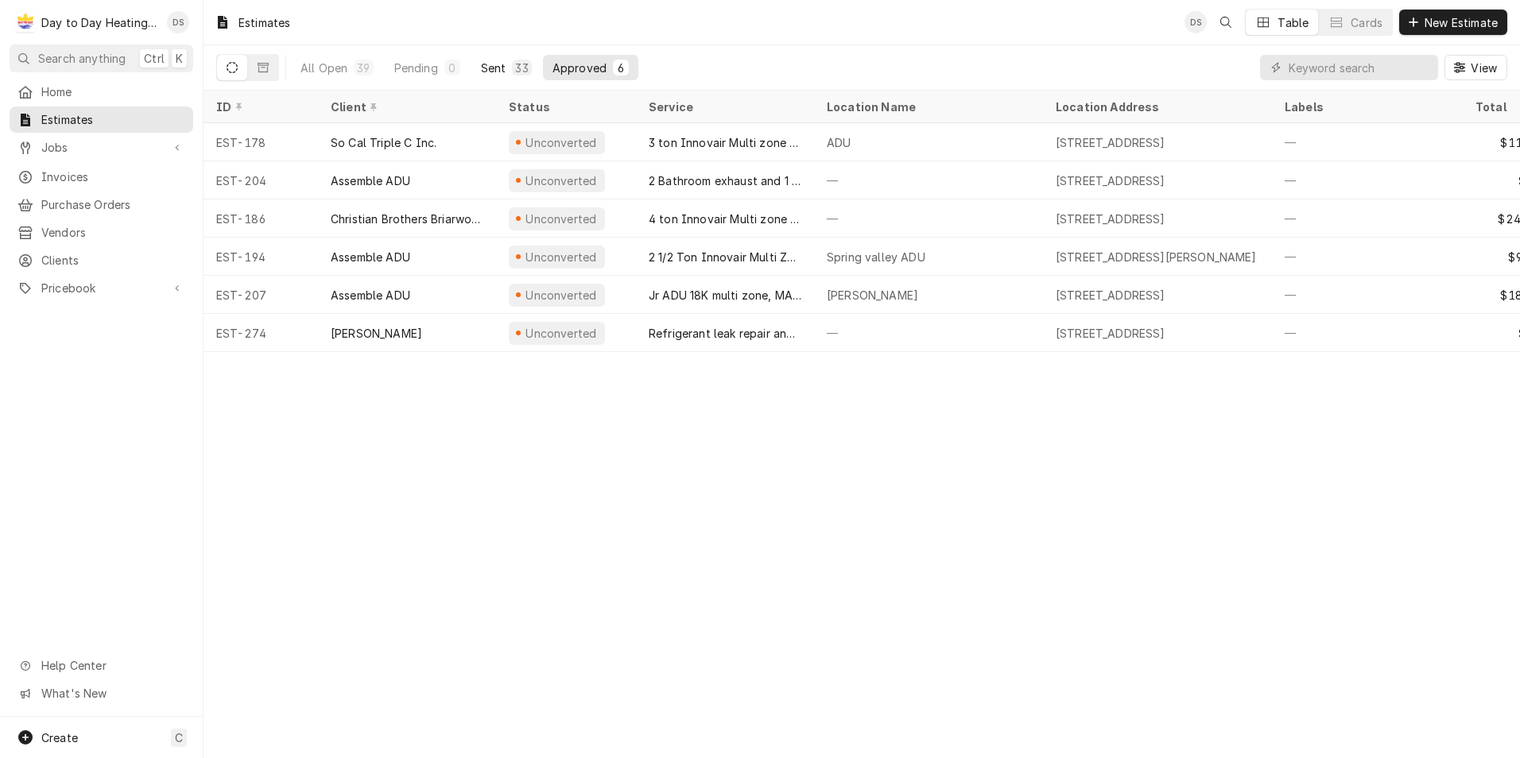
click at [495, 68] on div "Sent" at bounding box center [493, 68] width 25 height 17
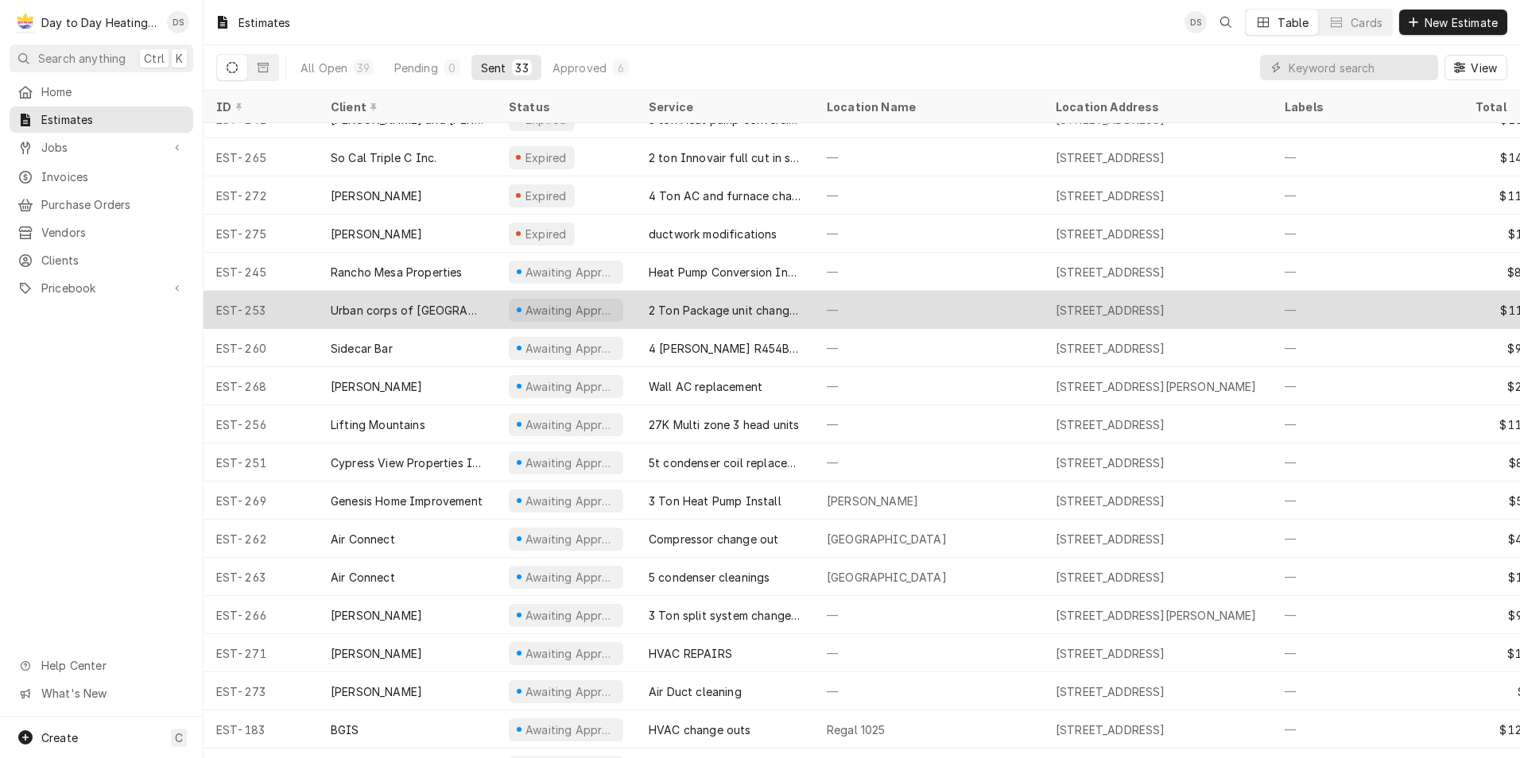
scroll to position [633, 0]
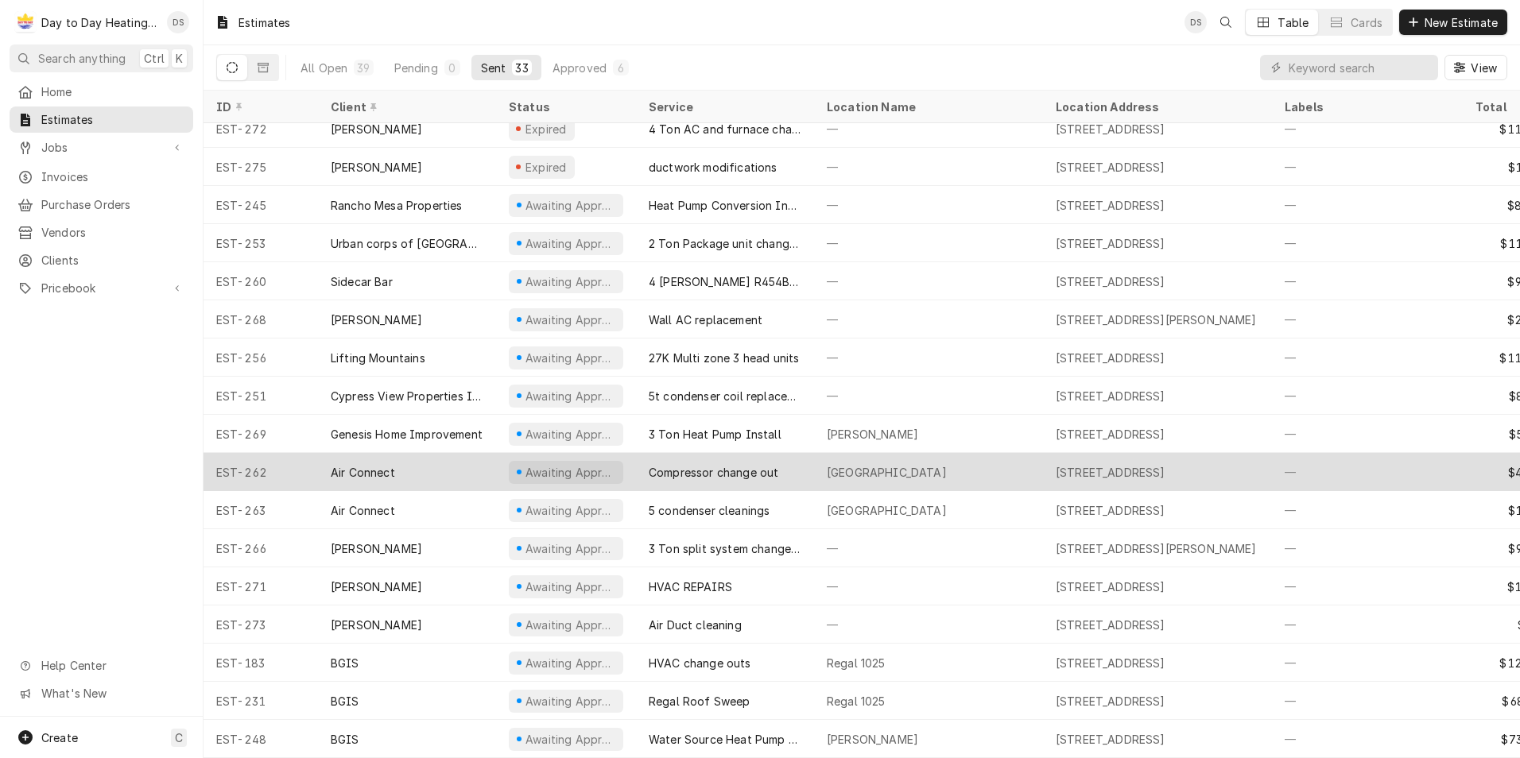
click at [700, 464] on div "Compressor change out" at bounding box center [714, 472] width 130 height 17
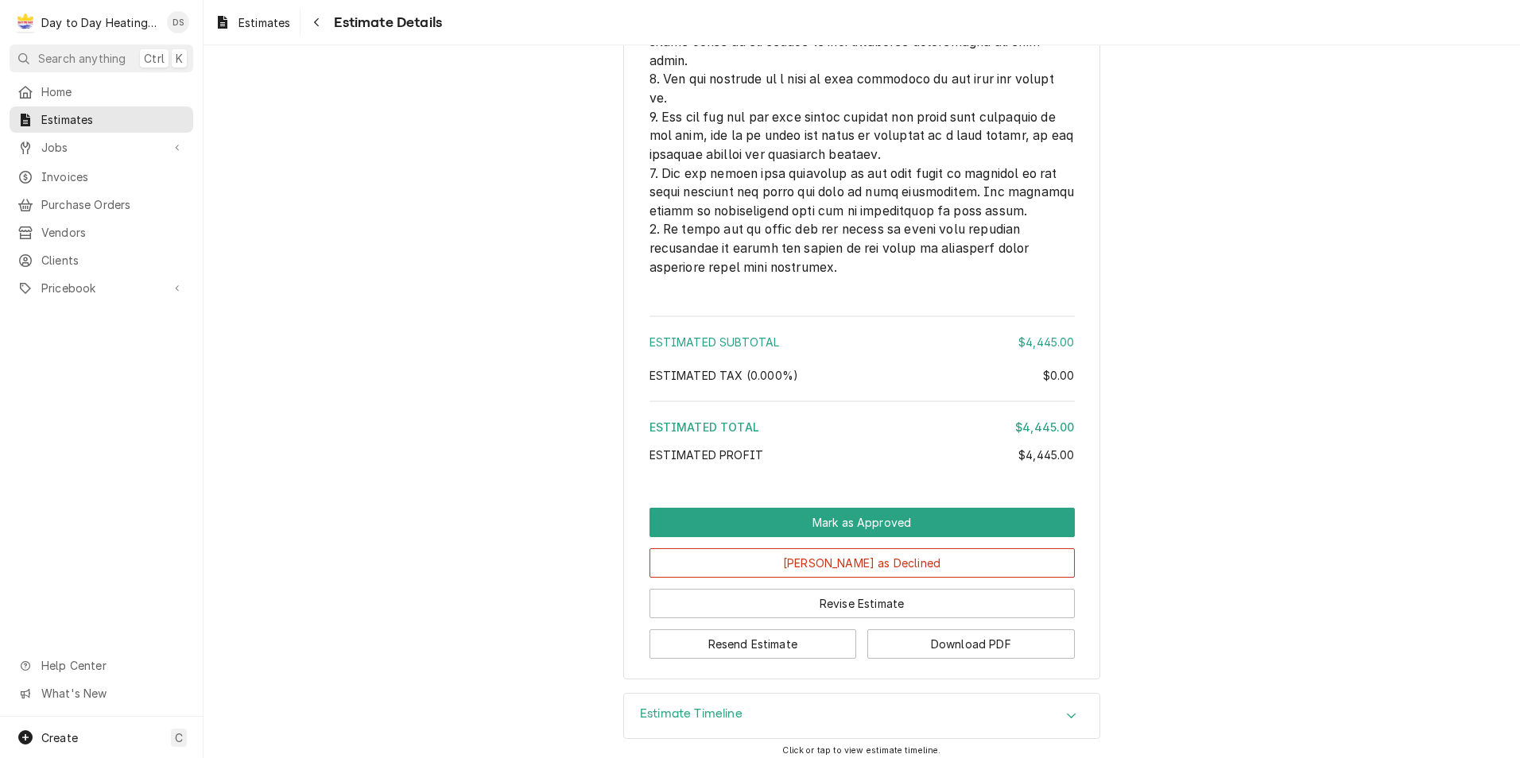
scroll to position [3720, 0]
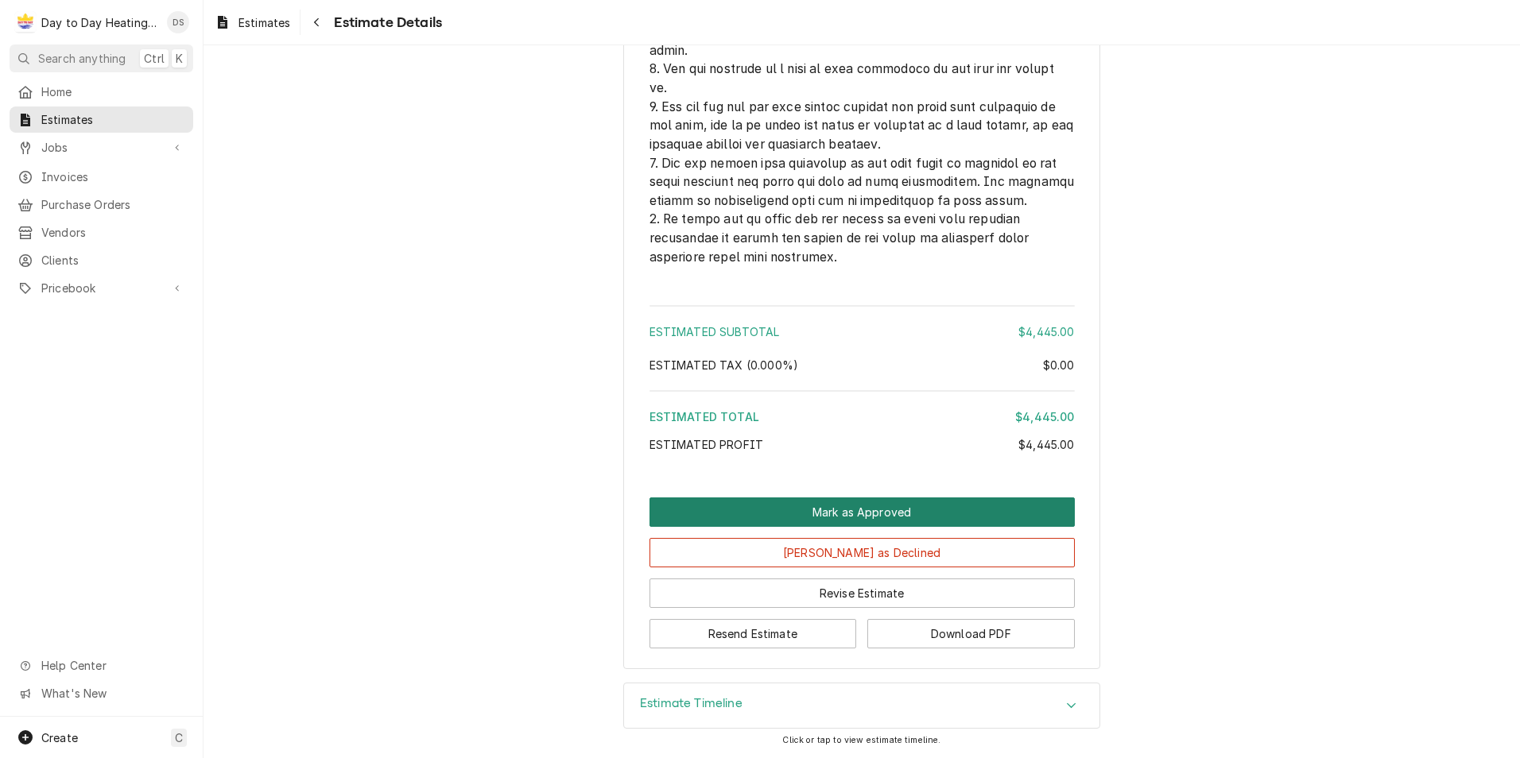
click at [888, 503] on button "Mark as Approved" at bounding box center [861, 512] width 425 height 29
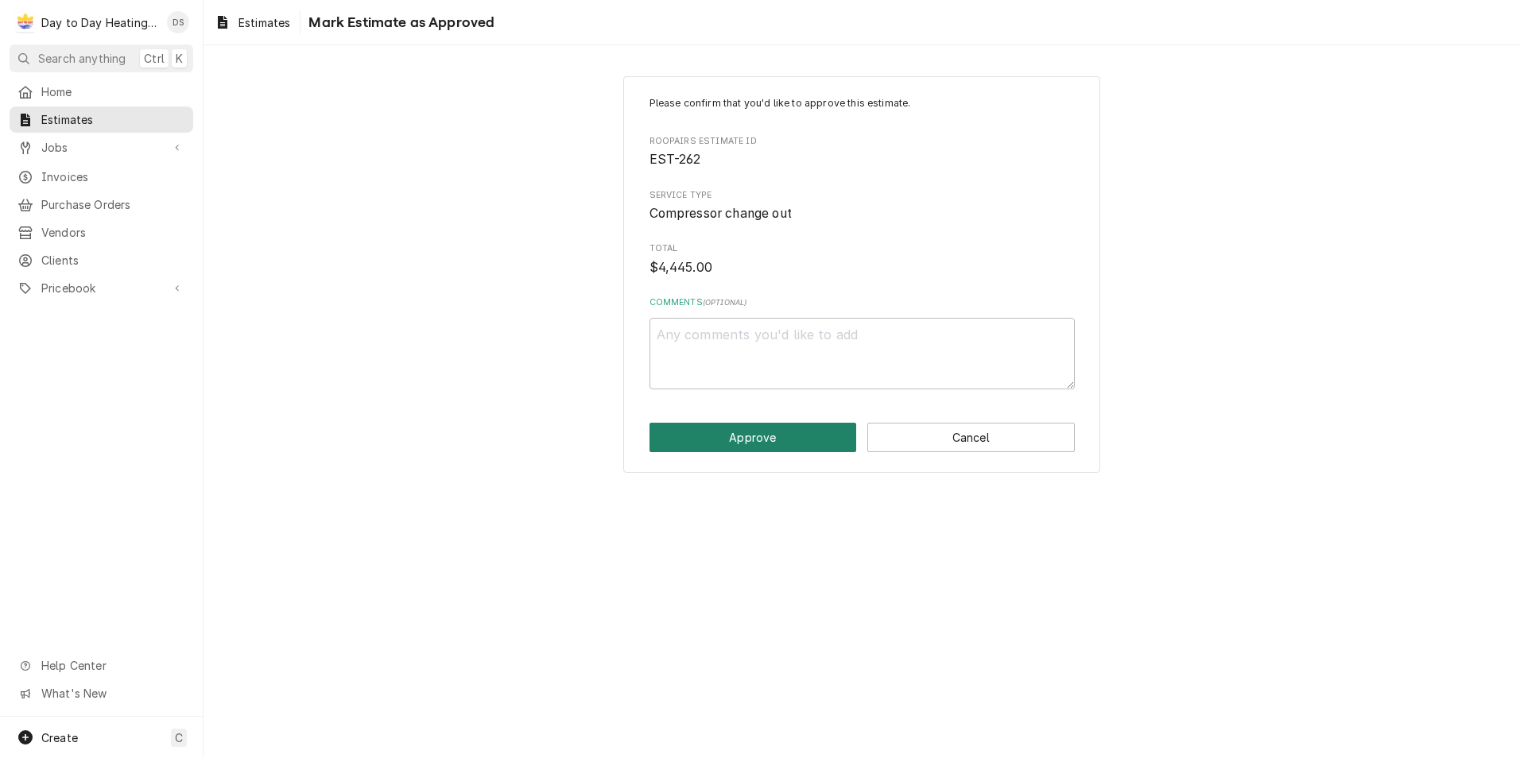
click at [777, 432] on button "Approve" at bounding box center [752, 437] width 207 height 29
type textarea "x"
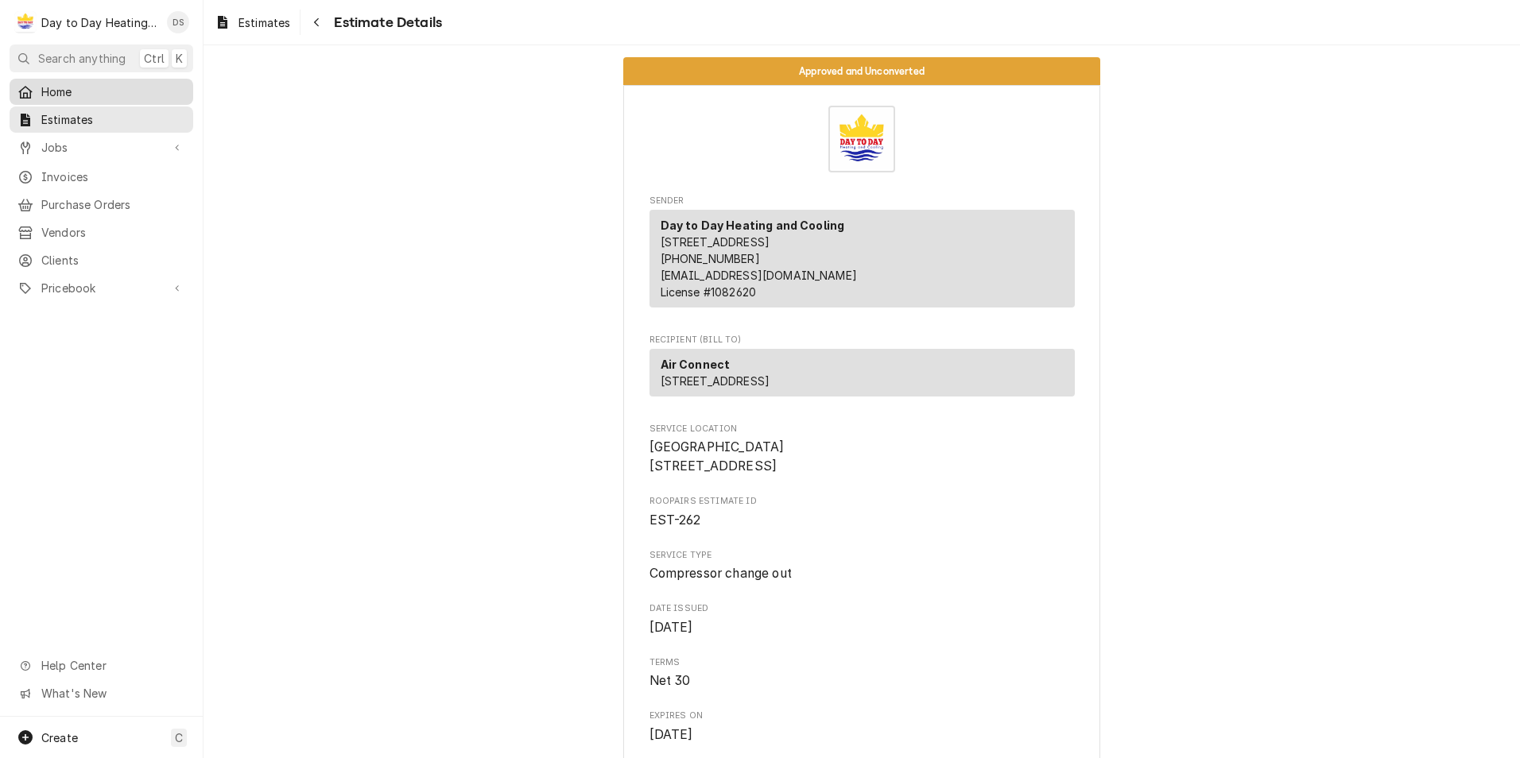
click at [59, 83] on span "Home" at bounding box center [113, 91] width 144 height 17
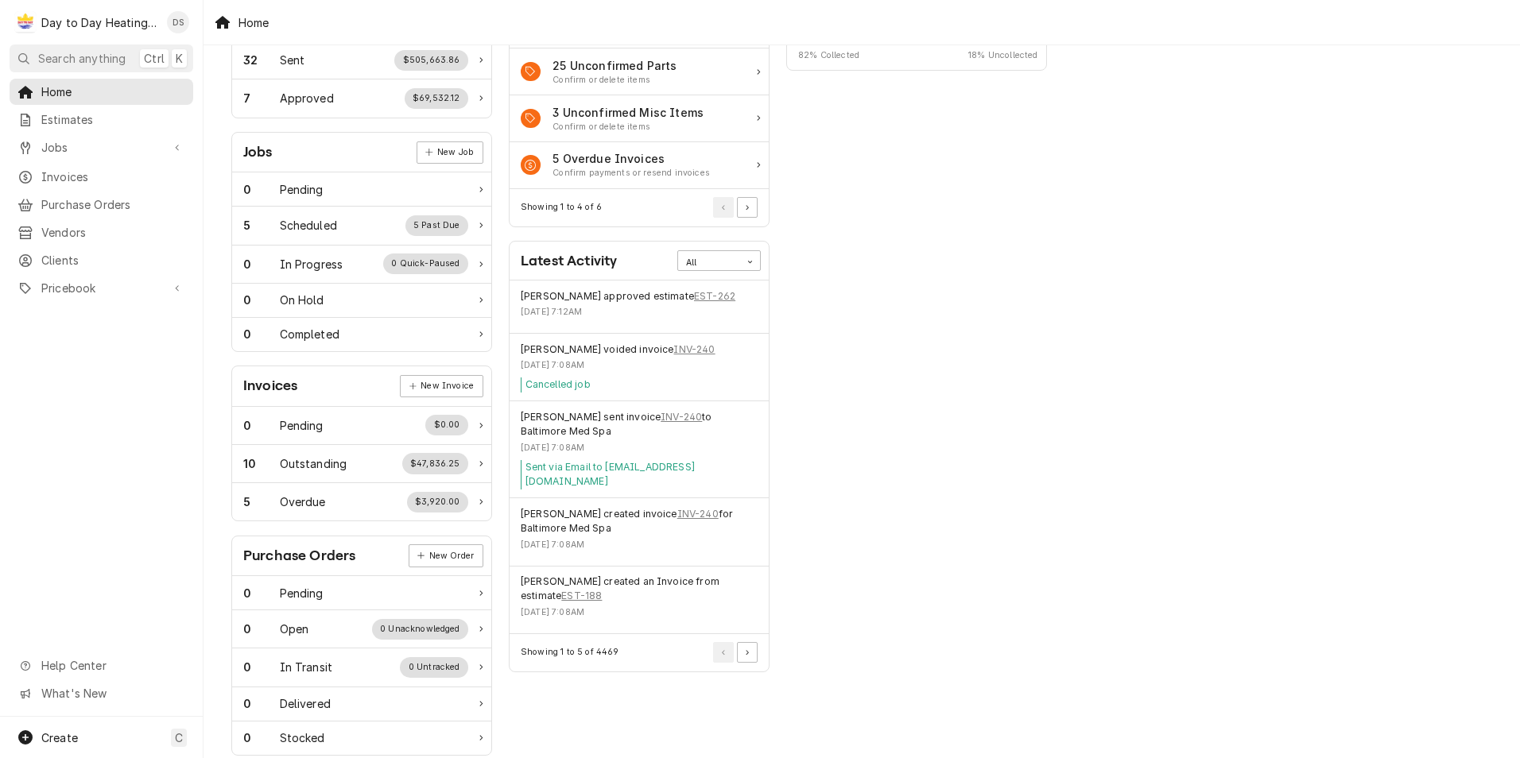
scroll to position [183, 0]
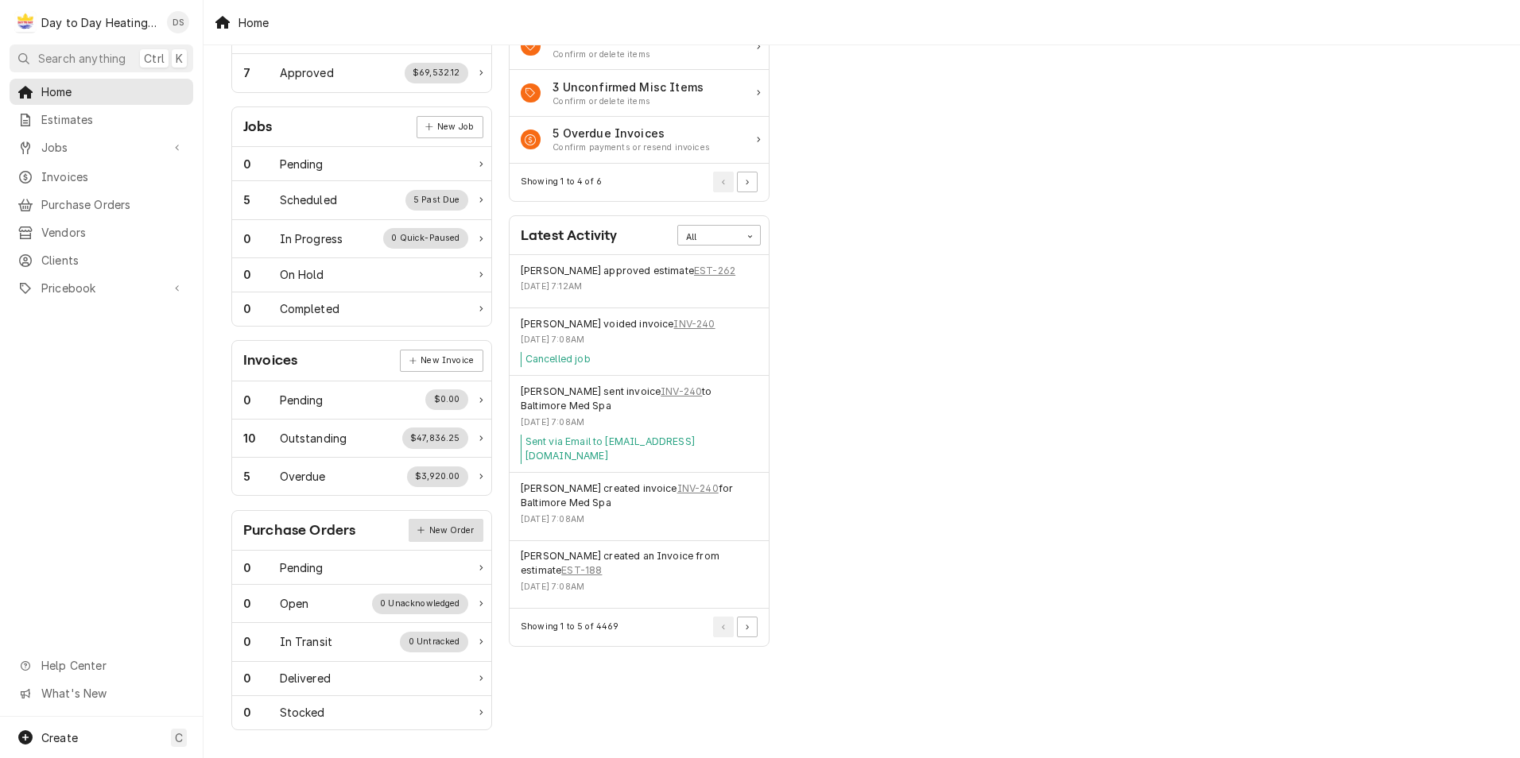
click at [440, 526] on link "New Order" at bounding box center [446, 530] width 75 height 22
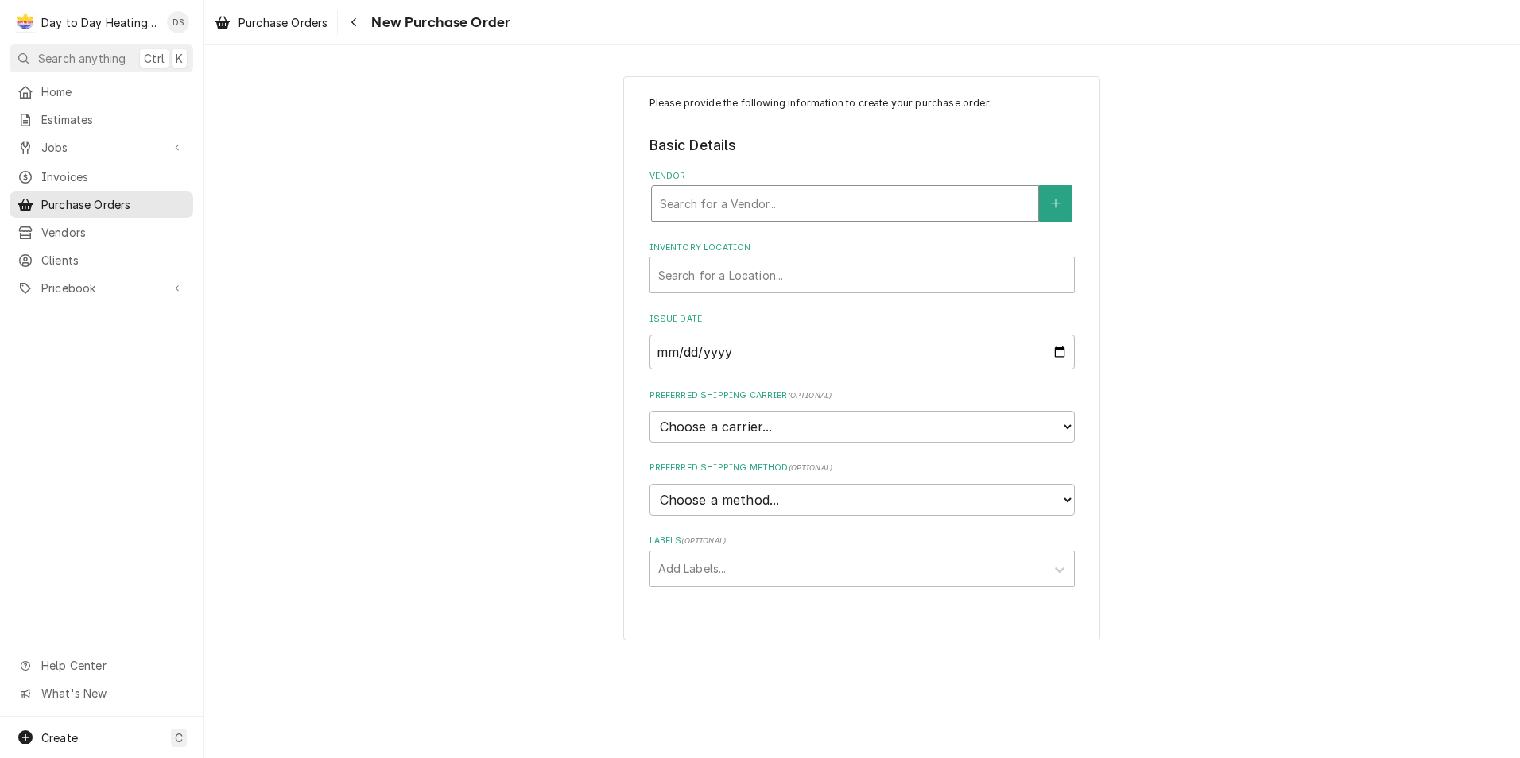
click at [763, 206] on div "Vendor" at bounding box center [845, 203] width 370 height 29
click at [394, 203] on div "Please provide the following information to create your purchase order: Basic D…" at bounding box center [861, 358] width 1316 height 593
click at [759, 279] on div "Inventory Location" at bounding box center [862, 275] width 408 height 29
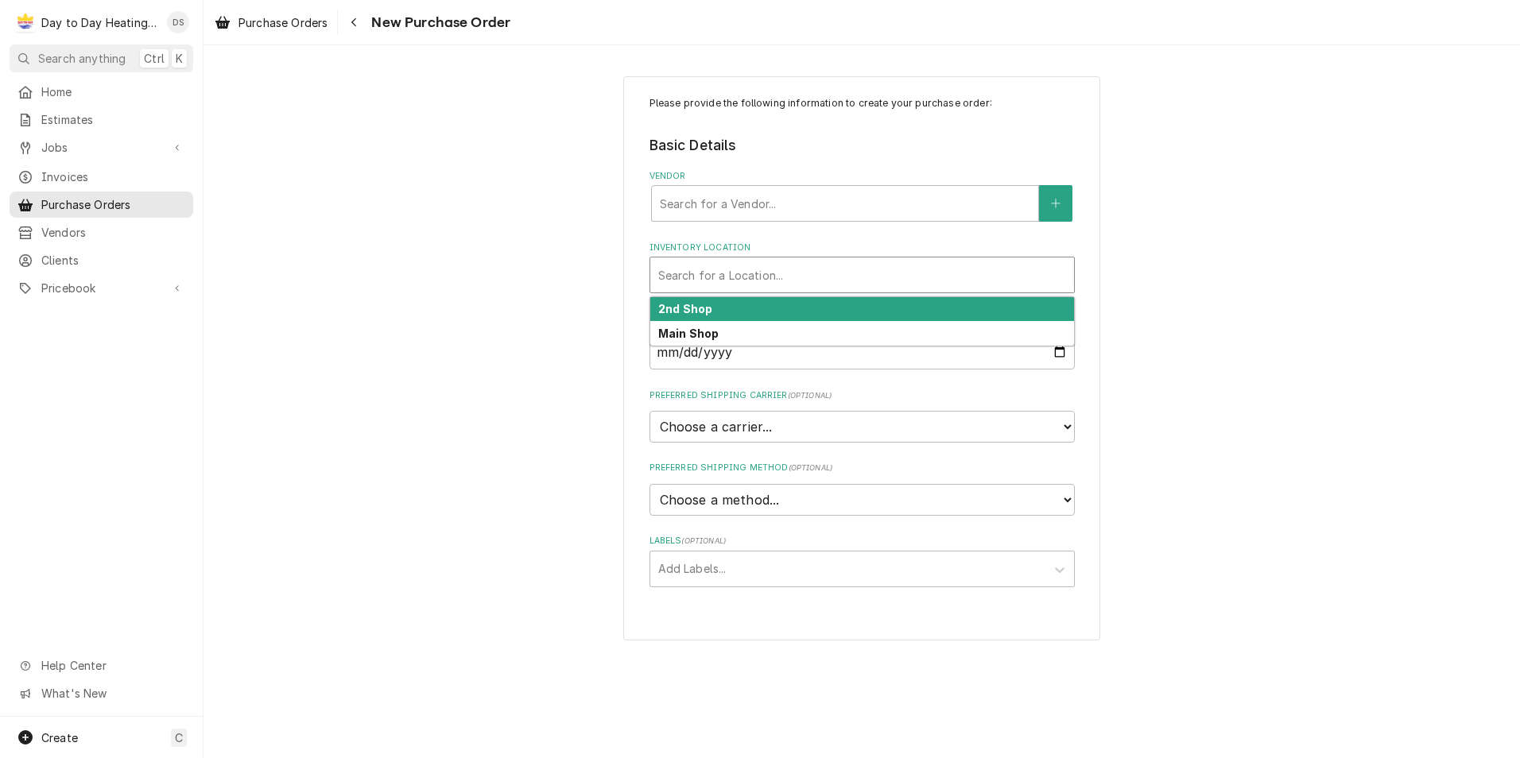
click at [583, 281] on div "Please provide the following information to create your purchase order: Basic D…" at bounding box center [861, 358] width 1316 height 593
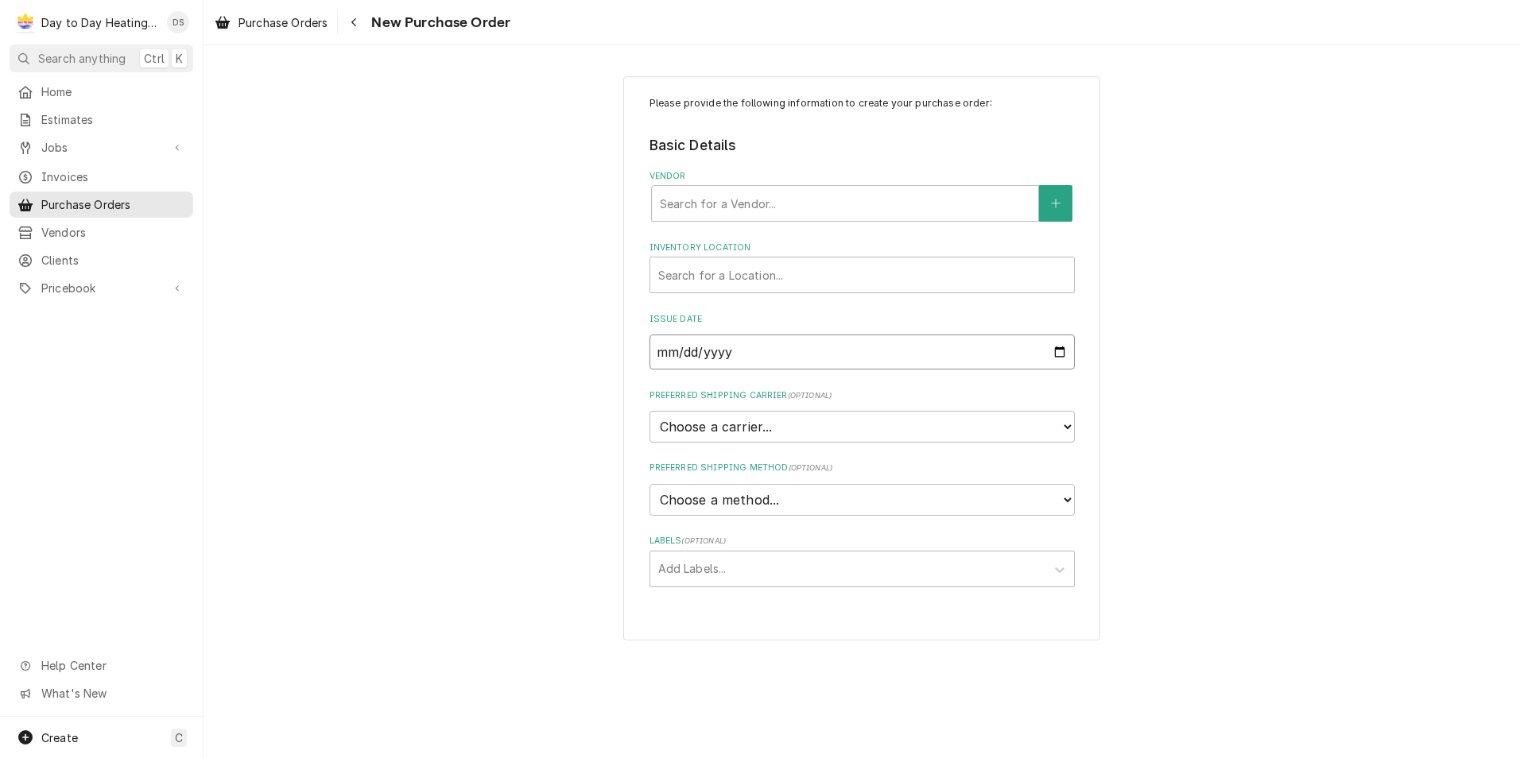
click at [816, 357] on input "[DATE]" at bounding box center [861, 352] width 425 height 35
click at [512, 338] on div "Please provide the following information to create your purchase order: Basic D…" at bounding box center [861, 358] width 1316 height 593
click at [799, 428] on select "Choose a carrier... U.S. Postal Service [DOMAIN_NAME] FedEx UPS DHL Express DHL…" at bounding box center [861, 427] width 425 height 32
click at [529, 412] on div "Please provide the following information to create your purchase order: Basic D…" at bounding box center [861, 358] width 1316 height 593
click at [742, 508] on select "Choose a method... Ground Next Day Early AM Next Day Air 2 Day Air Other" at bounding box center [861, 500] width 425 height 32
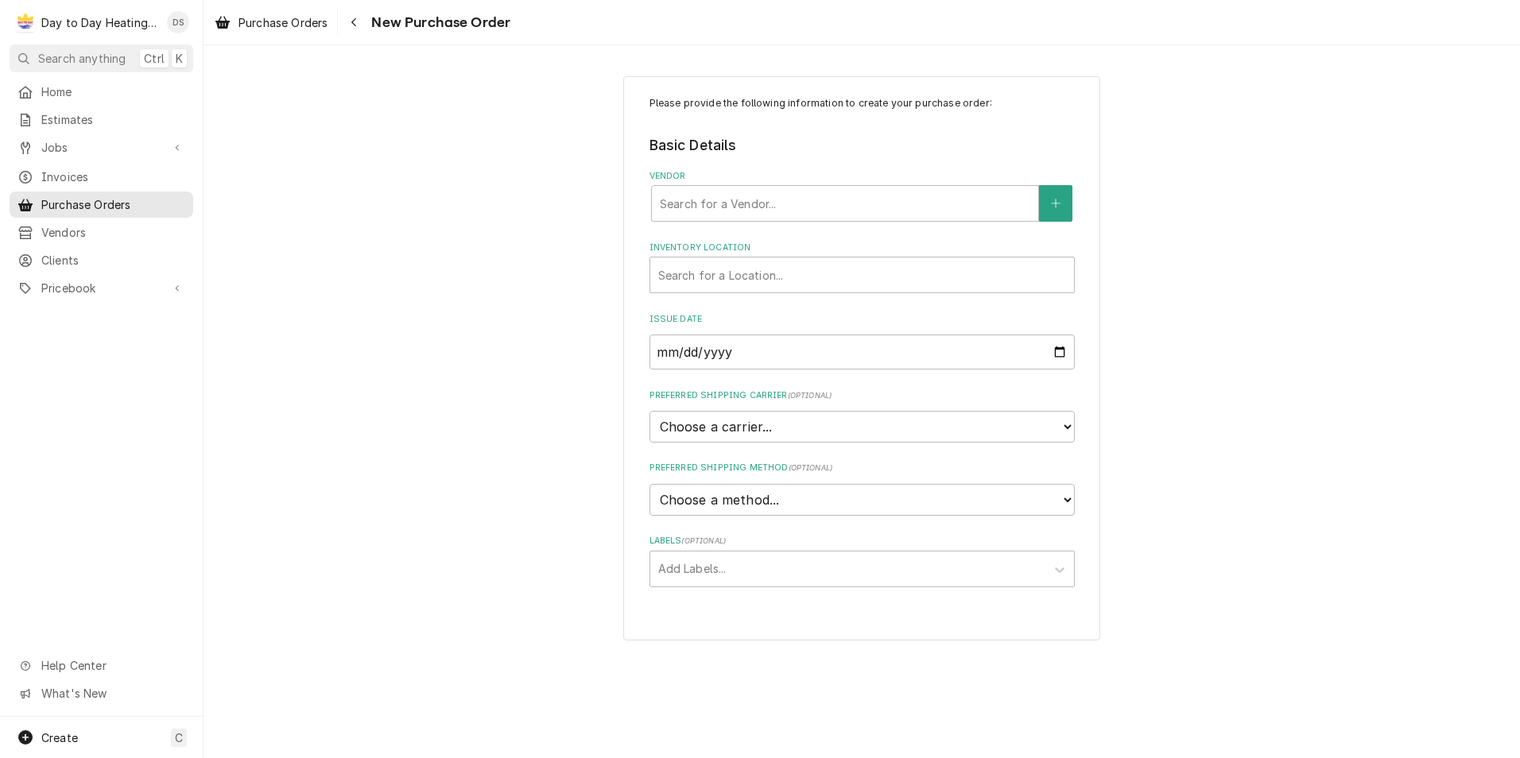
click at [573, 493] on div "Please provide the following information to create your purchase order: Basic D…" at bounding box center [861, 358] width 1316 height 593
click at [709, 571] on div "Labels" at bounding box center [847, 569] width 379 height 29
click at [529, 515] on div "Please provide the following information to create your purchase order: Basic D…" at bounding box center [861, 358] width 1316 height 593
